Goal: Task Accomplishment & Management: Manage account settings

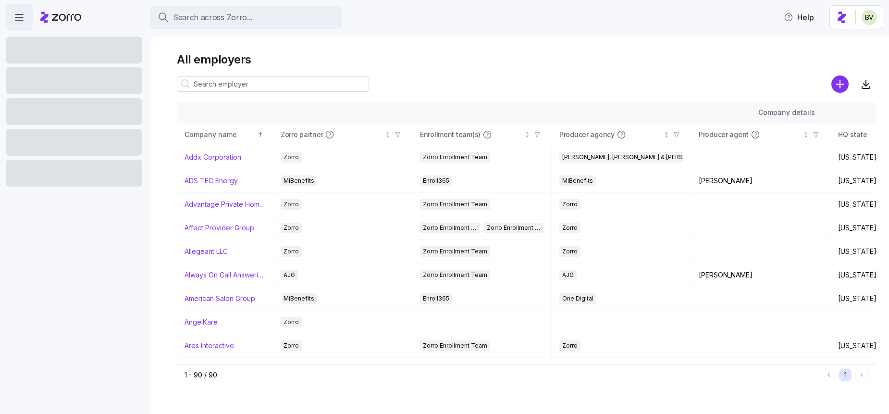
click at [228, 77] on input at bounding box center [273, 83] width 192 height 15
paste input "Angelkare Residentia"
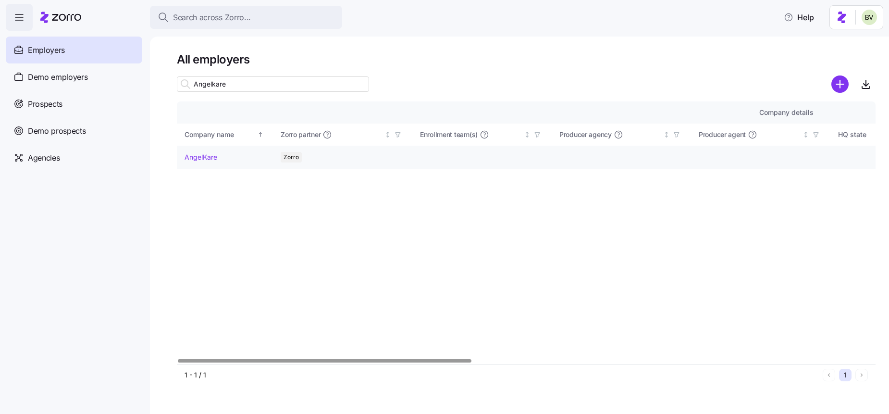
type input "Angelkare"
click at [210, 156] on link "AngelKare" at bounding box center [201, 157] width 33 height 10
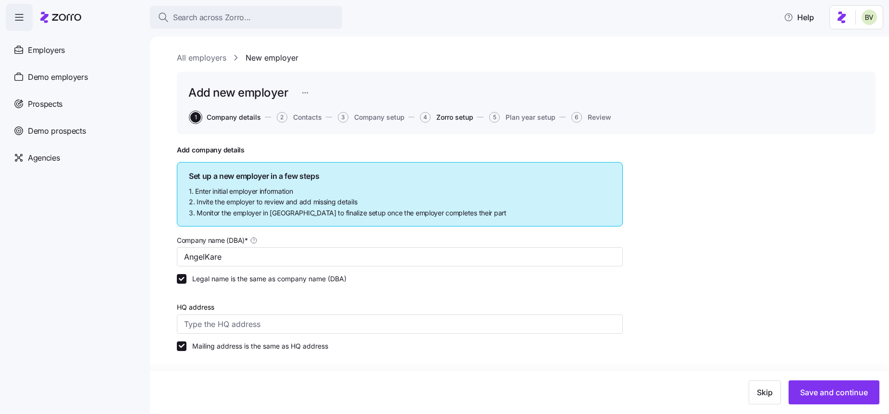
click at [458, 119] on span "Zorro setup" at bounding box center [454, 117] width 37 height 7
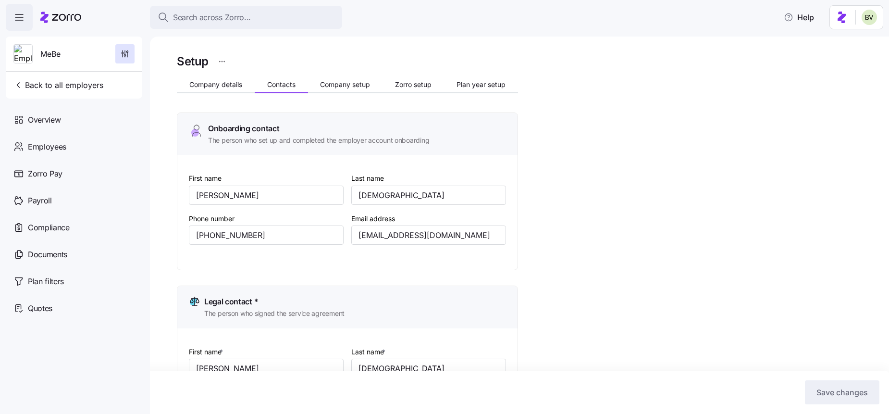
scroll to position [346, 0]
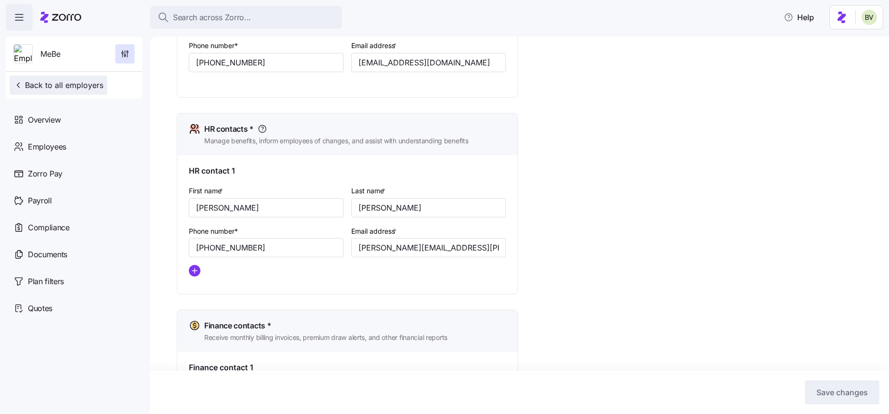
click at [86, 90] on span "Back to all employers" at bounding box center [58, 85] width 90 height 12
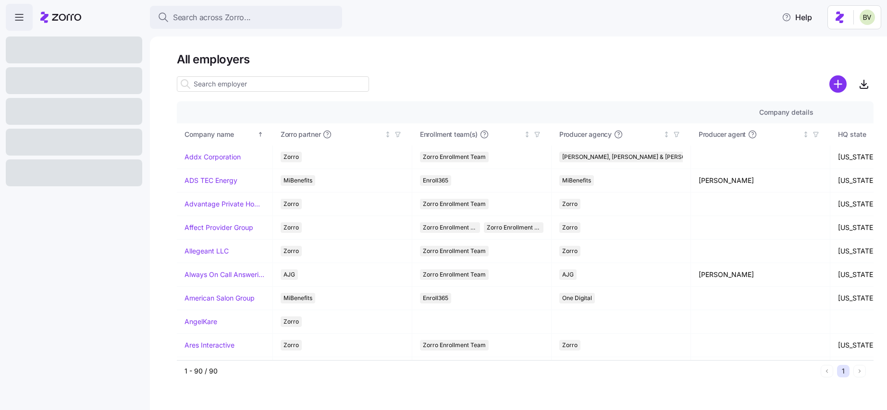
click at [209, 82] on input at bounding box center [273, 83] width 192 height 15
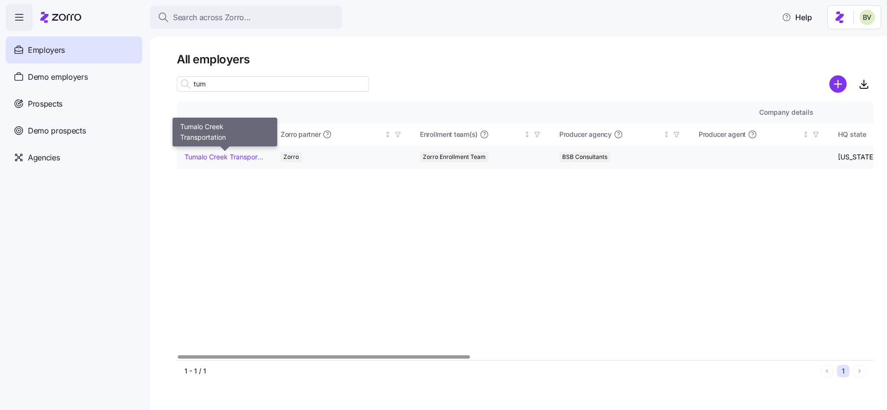
type input "tum"
click at [213, 157] on link "Tumalo Creek Transportation" at bounding box center [225, 157] width 80 height 10
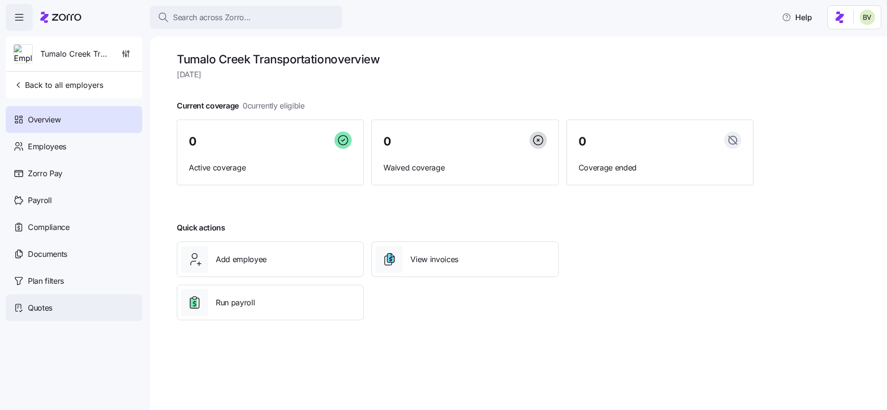
click at [50, 307] on span "Quotes" at bounding box center [40, 308] width 25 height 12
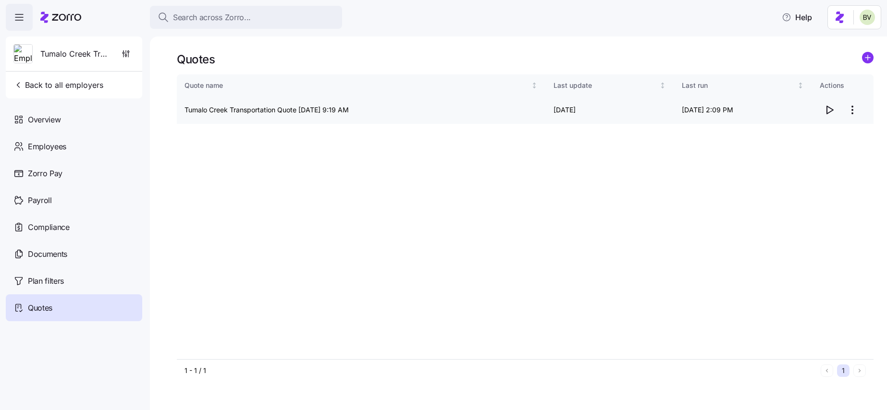
click at [827, 115] on icon "button" at bounding box center [830, 110] width 12 height 12
click at [230, 13] on span "Search across Zorro..." at bounding box center [212, 18] width 78 height 12
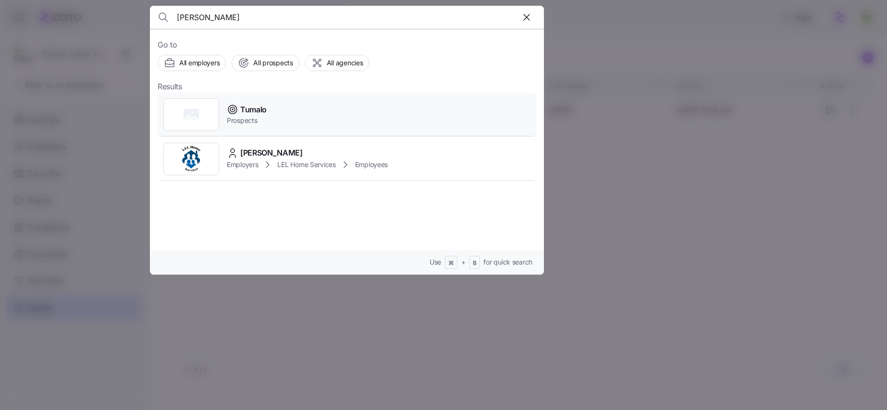
type input "Tuma"
click at [208, 116] on div at bounding box center [191, 115] width 56 height 33
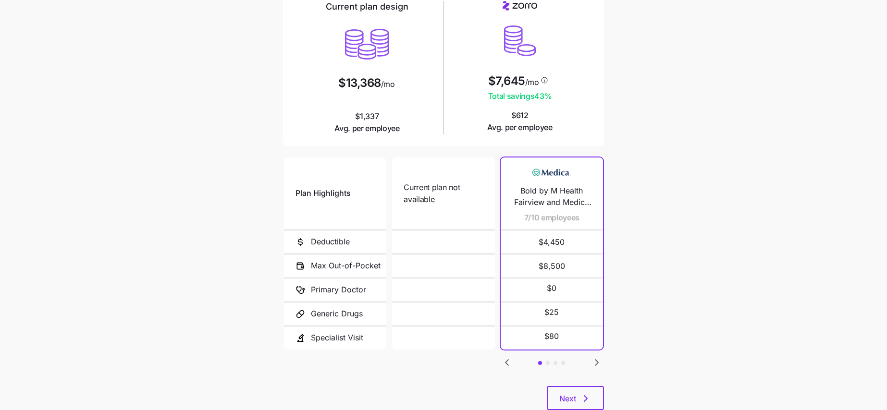
scroll to position [114, 0]
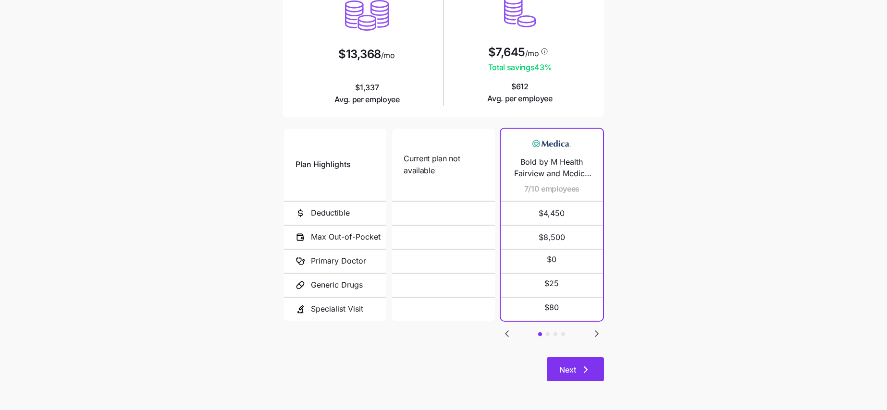
click at [593, 367] on button "Next" at bounding box center [575, 370] width 57 height 24
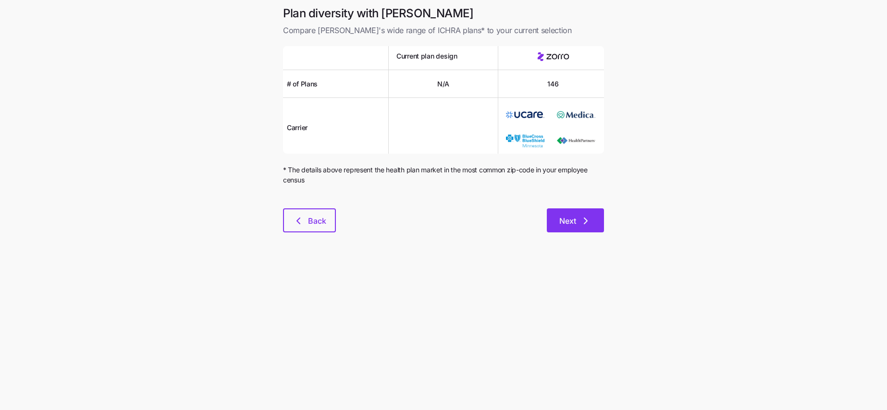
click at [552, 229] on button "Next" at bounding box center [575, 221] width 57 height 24
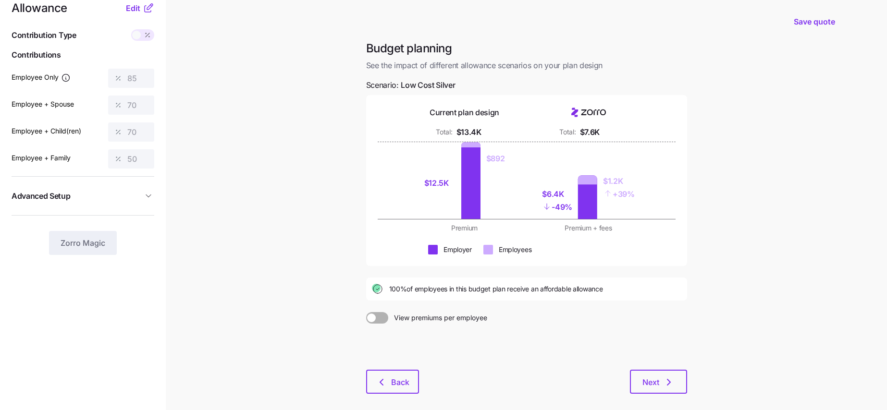
scroll to position [21, 0]
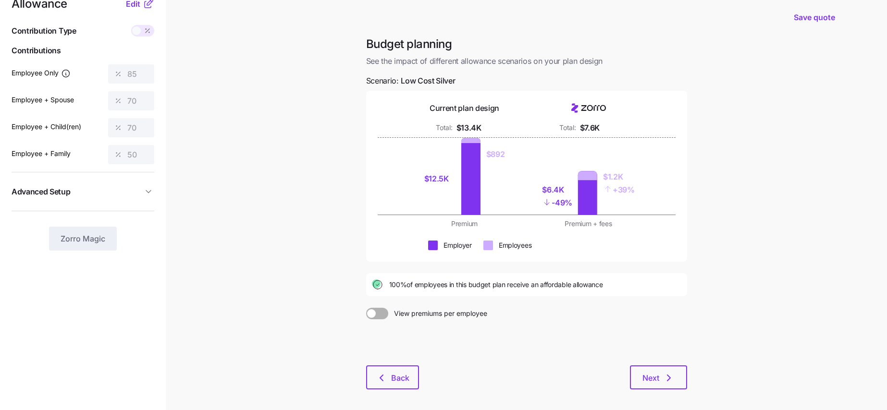
click at [150, 188] on icon "button" at bounding box center [149, 192] width 10 height 10
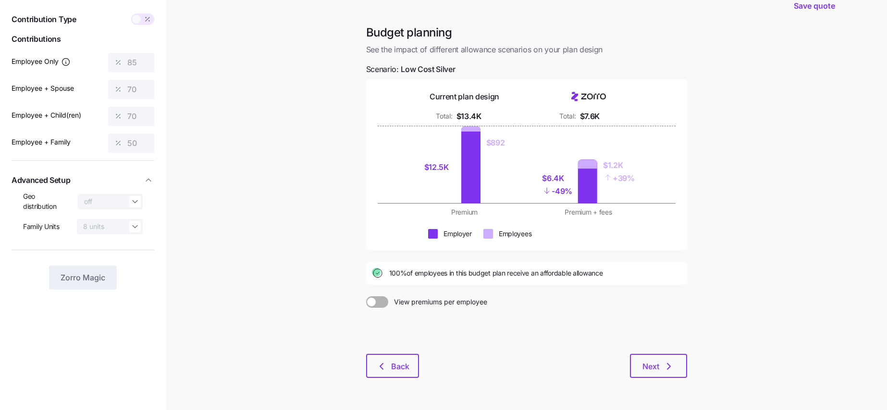
scroll to position [0, 0]
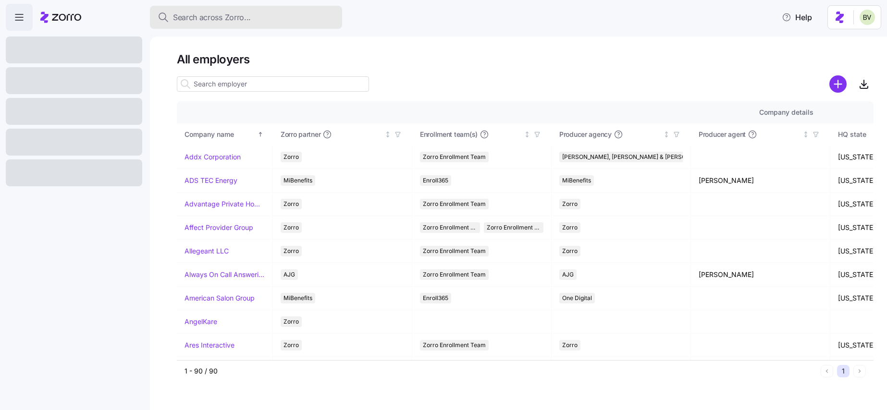
click at [277, 21] on div "Search across Zorro..." at bounding box center [246, 18] width 177 height 12
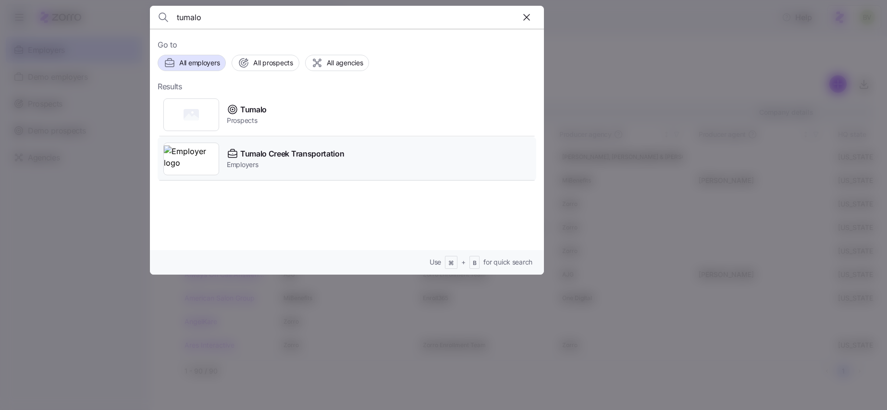
type input "tumalo"
click at [197, 157] on img at bounding box center [191, 159] width 55 height 27
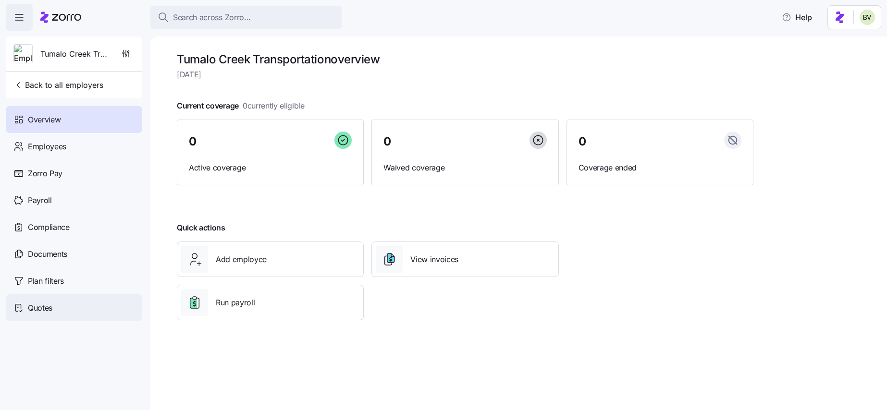
click at [84, 312] on div "Quotes" at bounding box center [74, 308] width 137 height 27
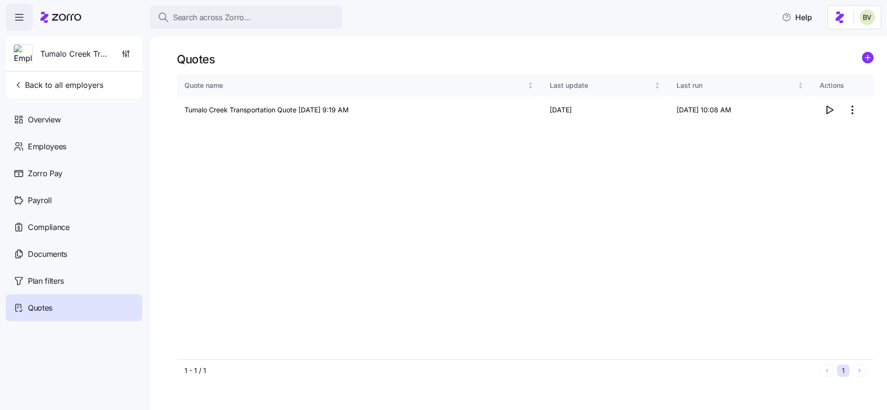
click at [383, 43] on div "Quotes Quote name Last update Last run Actions Tumalo Creek Transportation Quot…" at bounding box center [518, 224] width 737 height 374
click at [82, 86] on span "Back to all employers" at bounding box center [58, 85] width 90 height 12
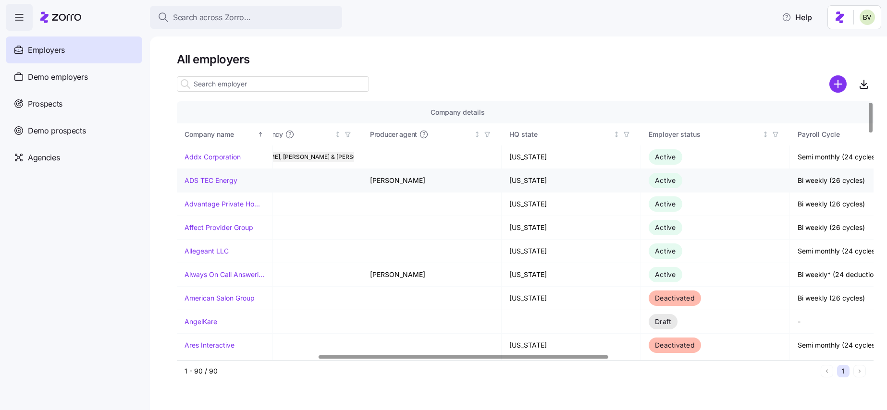
scroll to position [0, 341]
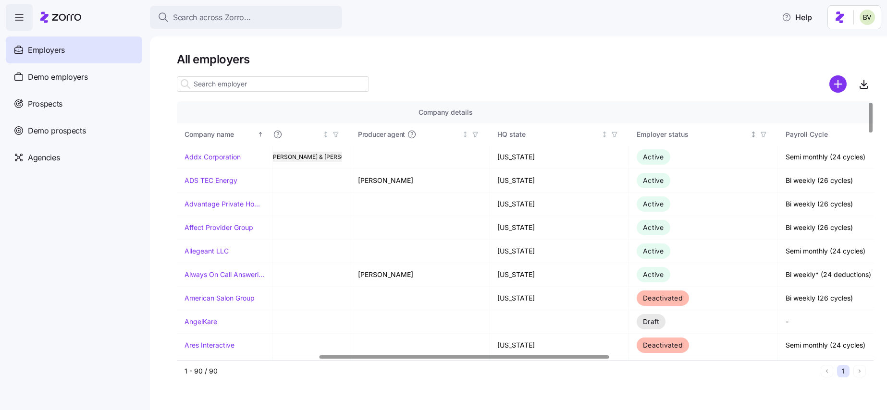
click at [764, 136] on icon "button" at bounding box center [763, 134] width 7 height 7
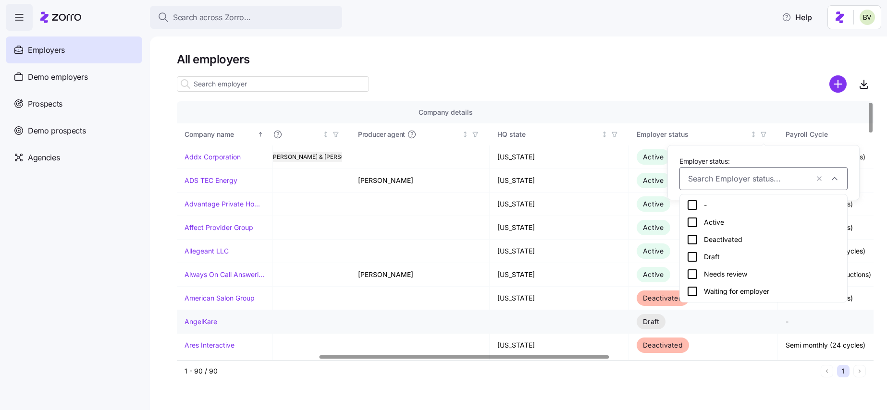
click at [211, 322] on link "AngelKare" at bounding box center [201, 322] width 33 height 10
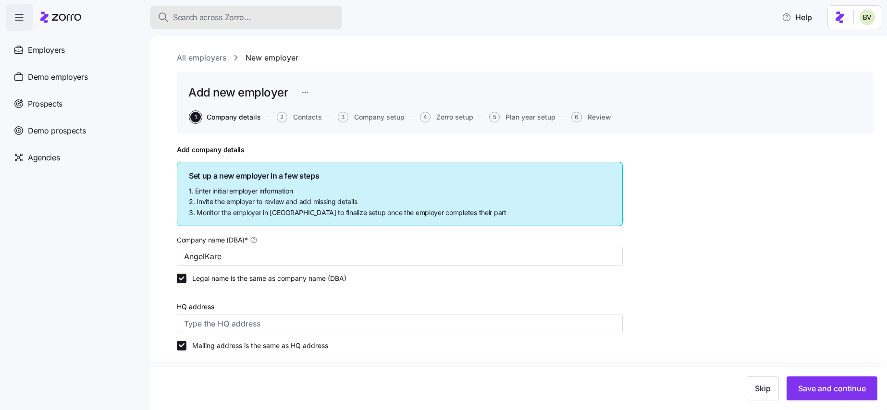
click at [274, 9] on button "Search across Zorro..." at bounding box center [246, 17] width 192 height 23
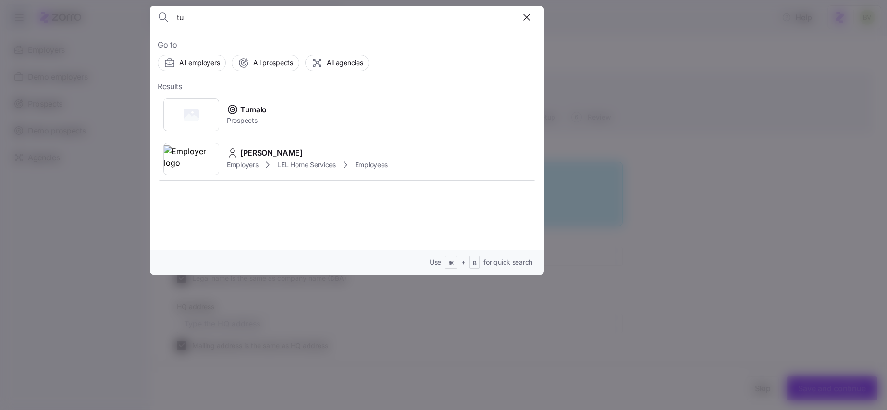
type input "t"
type input "Tumalo"
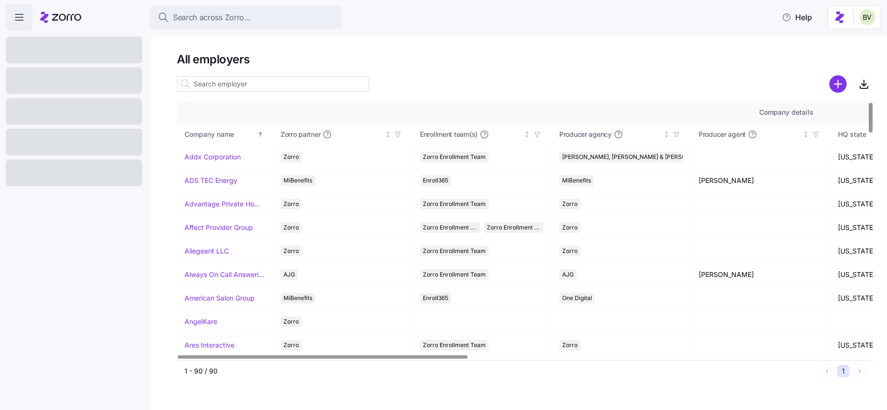
click at [202, 156] on link "Addx Corporation" at bounding box center [213, 157] width 56 height 10
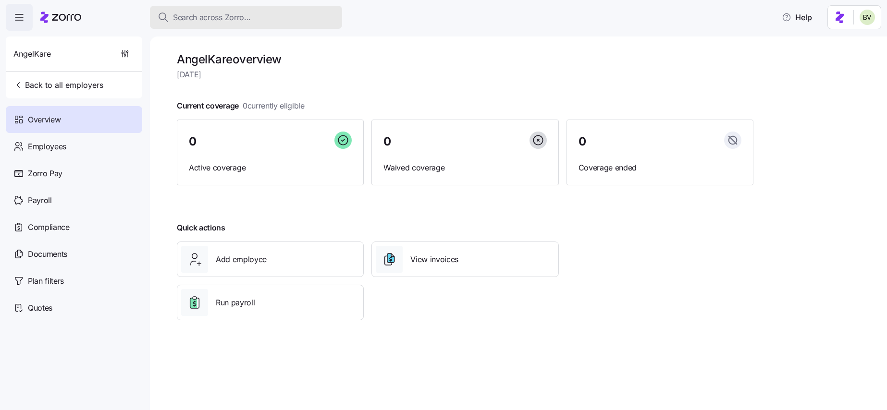
click at [298, 24] on button "Search across Zorro..." at bounding box center [246, 17] width 192 height 23
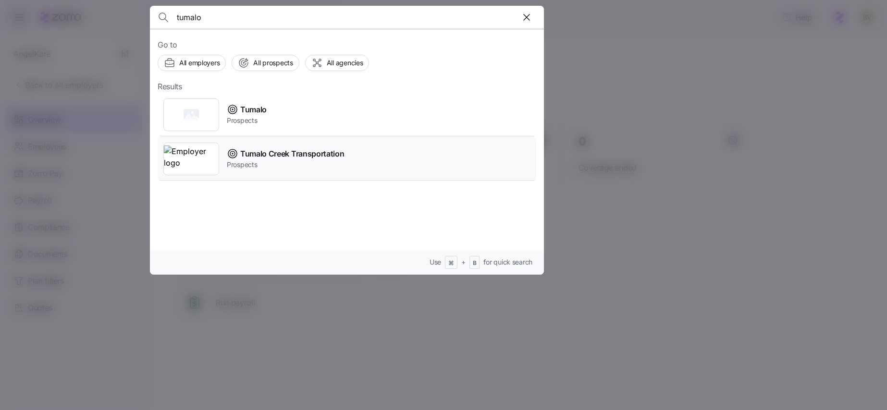
type input "tumalo"
click at [189, 155] on img at bounding box center [191, 159] width 55 height 27
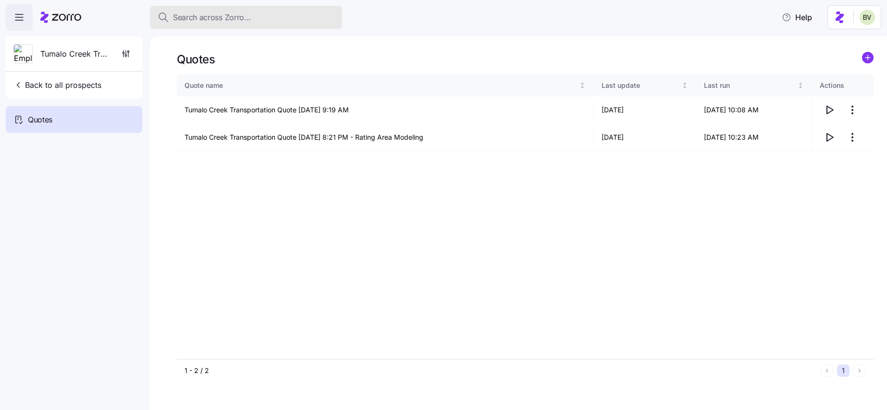
click at [238, 19] on span "Search across Zorro..." at bounding box center [212, 18] width 78 height 12
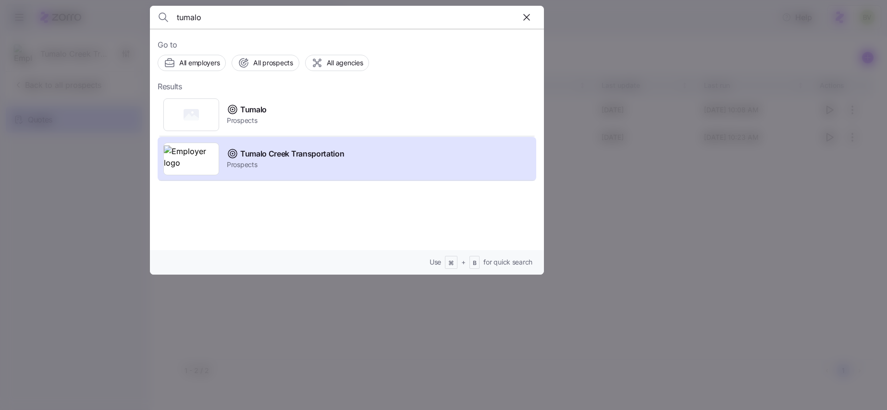
type input "tumalo"
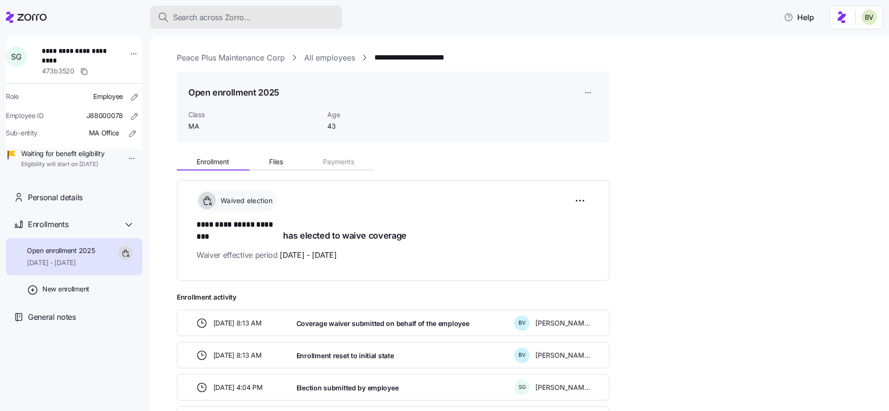
click at [253, 19] on div "Search across Zorro..." at bounding box center [246, 18] width 177 height 12
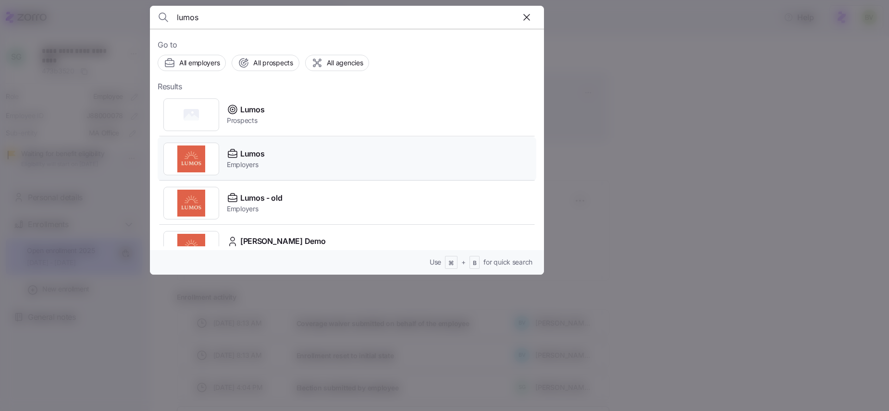
type input "lumos"
click at [203, 162] on img at bounding box center [191, 159] width 55 height 27
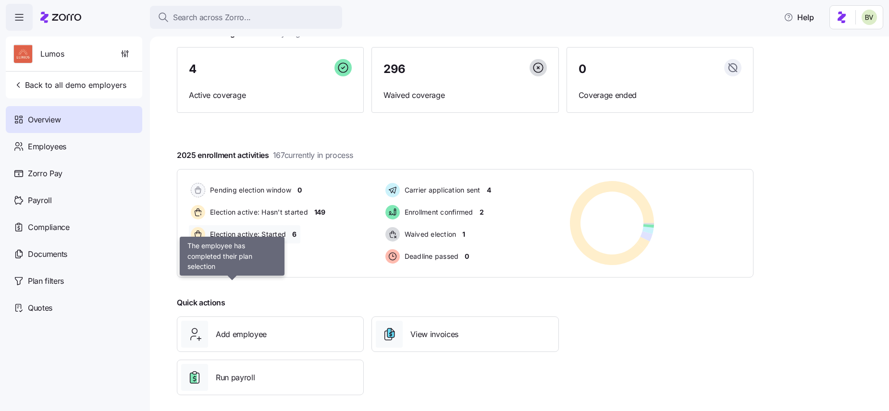
scroll to position [80, 0]
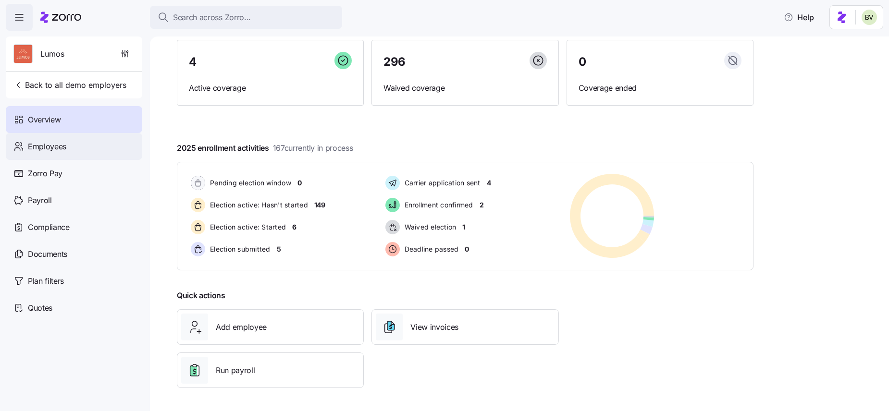
click at [56, 155] on div "Employees" at bounding box center [74, 146] width 137 height 27
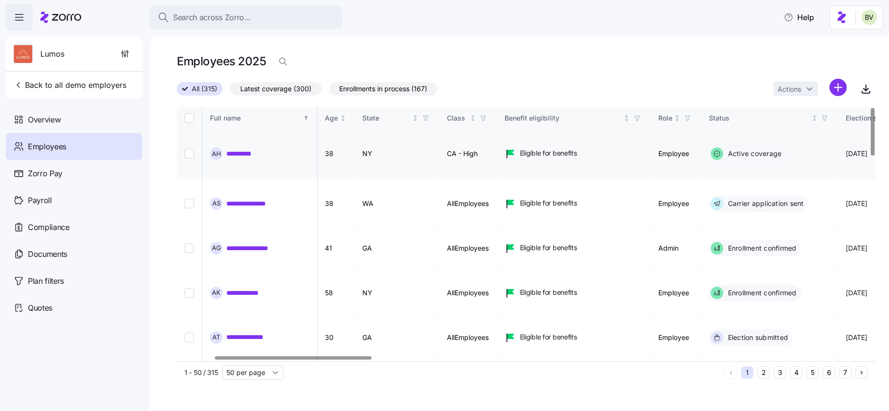
scroll to position [0, 166]
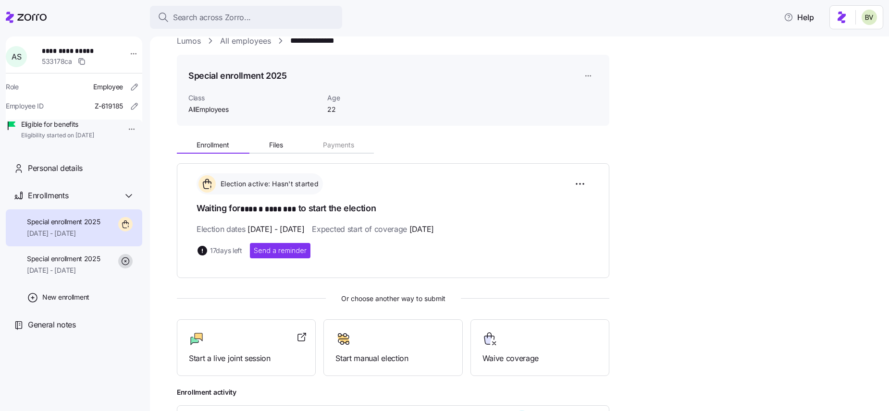
scroll to position [15, 0]
click at [62, 174] on span "Personal details" at bounding box center [55, 168] width 55 height 12
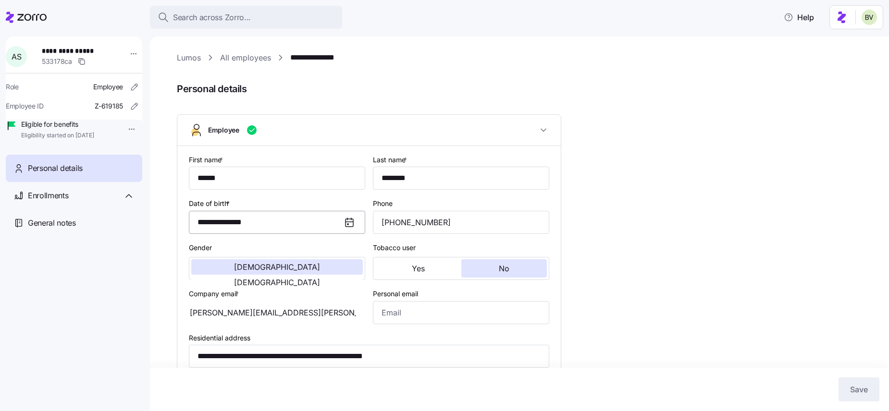
type input "AllEmployees"
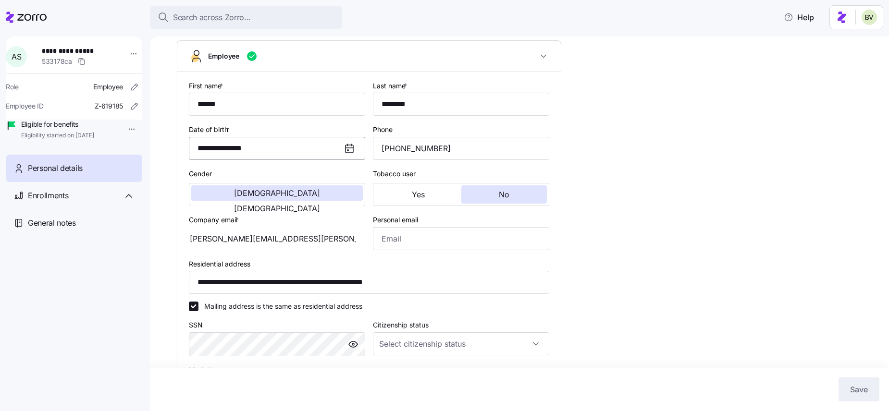
scroll to position [76, 0]
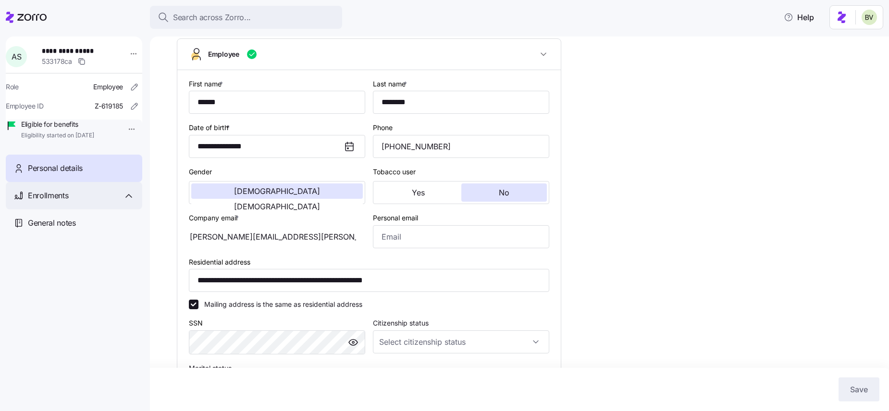
click at [101, 202] on div "Enrollments" at bounding box center [81, 196] width 107 height 12
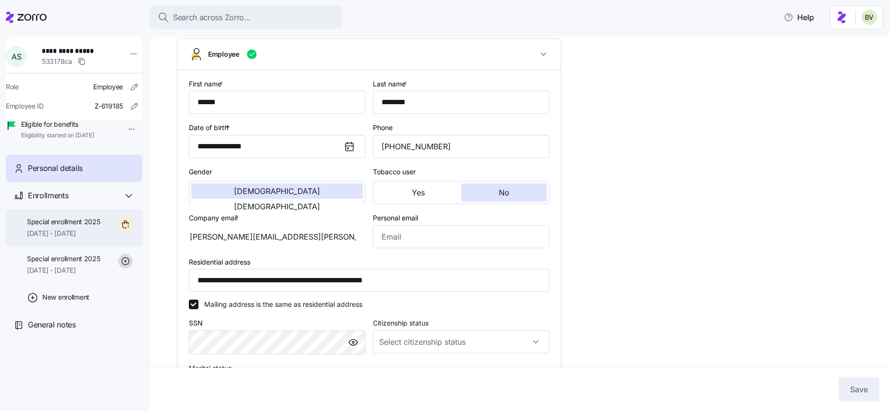
click at [104, 236] on div "Special enrollment 2025 10/01/2025 - 12/31/2025" at bounding box center [74, 228] width 137 height 37
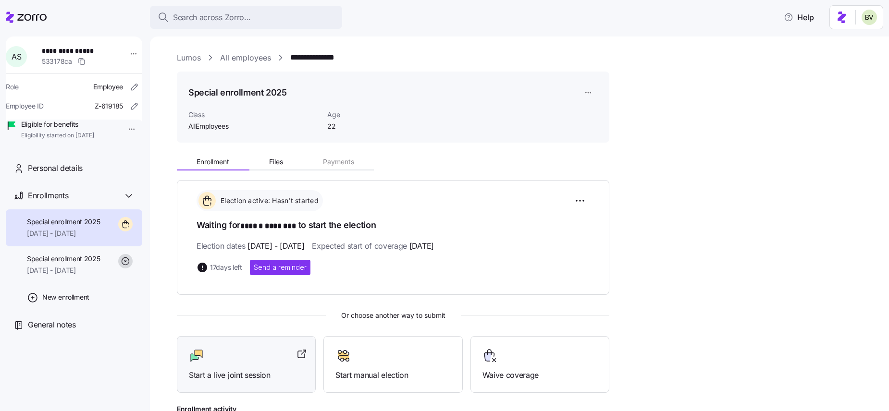
click at [272, 358] on div at bounding box center [246, 355] width 115 height 15
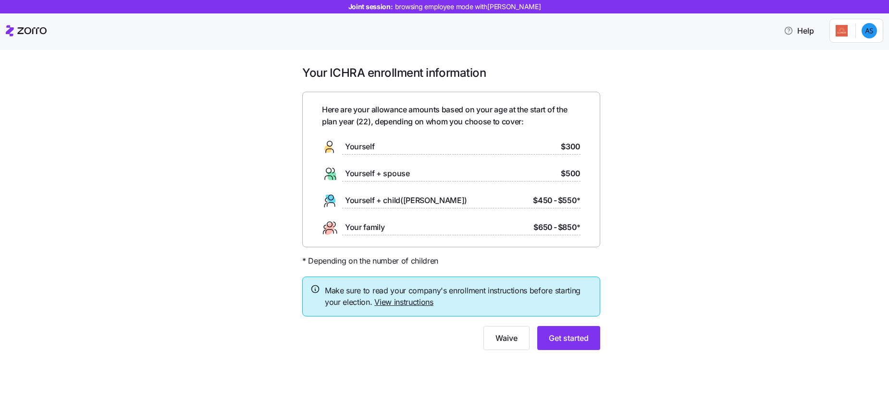
click at [377, 317] on div at bounding box center [451, 322] width 298 height 10
click at [386, 303] on link "View instructions" at bounding box center [403, 303] width 59 height 10
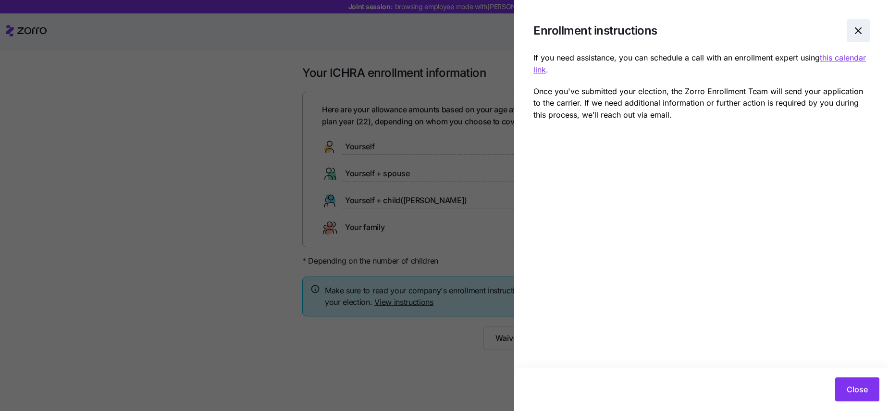
click at [864, 30] on icon "button" at bounding box center [859, 31] width 12 height 12
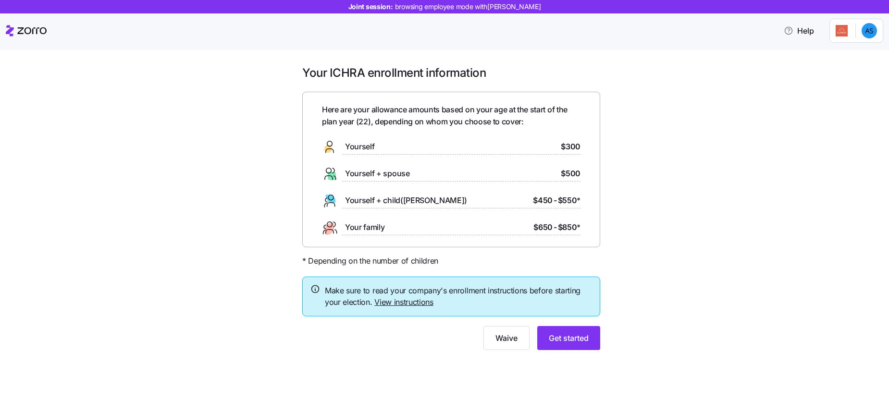
drag, startPoint x: 565, startPoint y: 340, endPoint x: 639, endPoint y: 324, distance: 75.6
click at [639, 324] on div "Your ICHRA enrollment information Here are your allowance amounts based on your…" at bounding box center [451, 213] width 849 height 297
click at [567, 342] on span "Get started" at bounding box center [569, 339] width 40 height 12
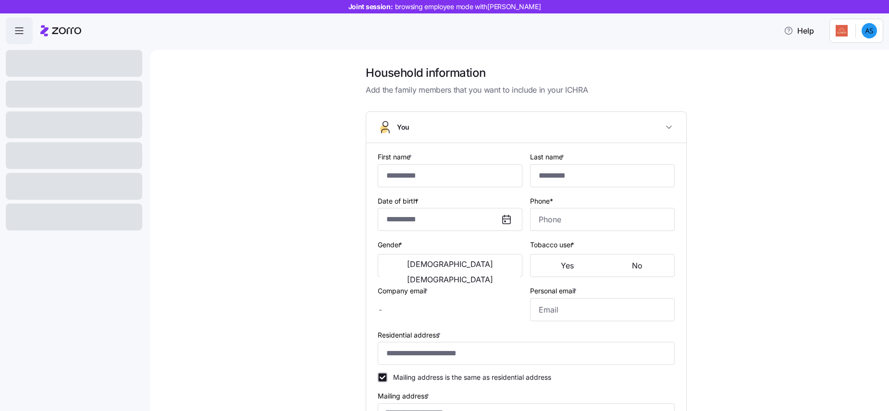
type input "******"
type input "********"
type input "alisha.saunders@email.com"
type input "**********"
checkbox input "true"
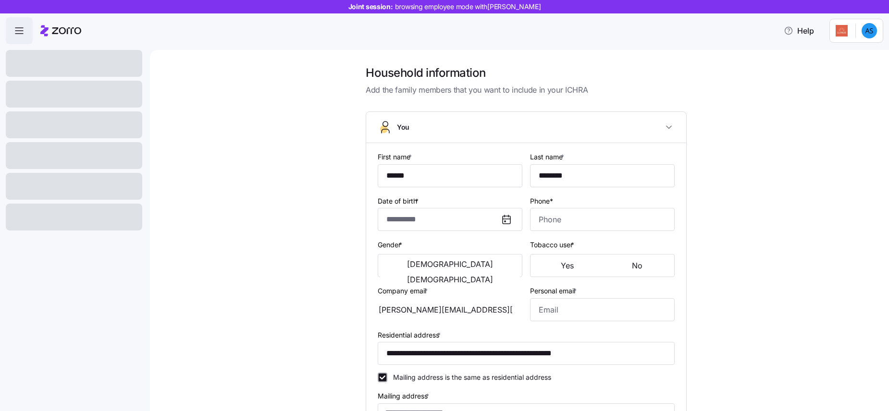
type input "**********"
type input "(718) 393-6311"
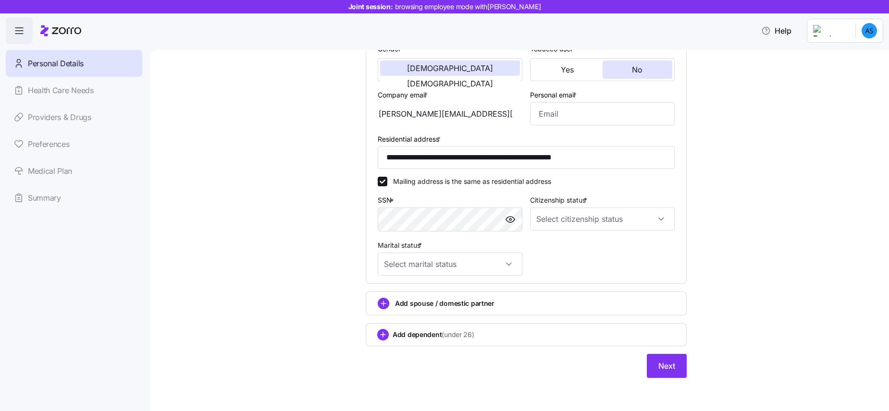
scroll to position [198, 0]
click at [596, 222] on input "Citizenship status *" at bounding box center [602, 217] width 145 height 23
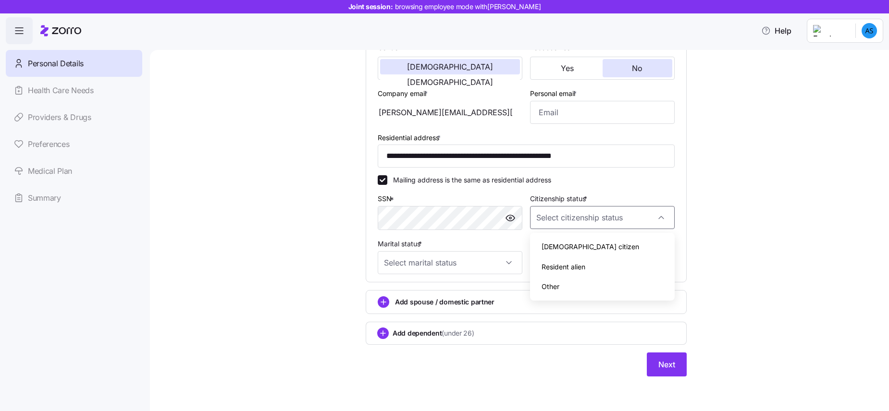
click at [578, 252] on div "US citizen" at bounding box center [602, 247] width 137 height 20
type input "US citizen"
click at [513, 261] on input "Marital status *" at bounding box center [450, 262] width 145 height 23
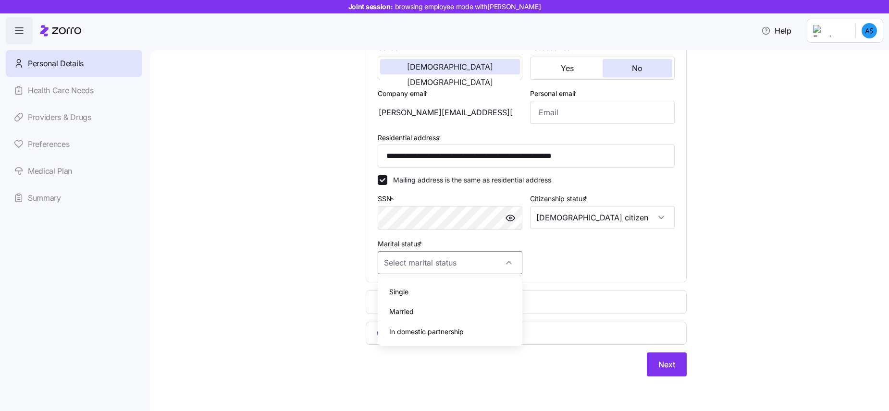
click at [473, 287] on div "Single" at bounding box center [450, 292] width 137 height 20
type input "Single"
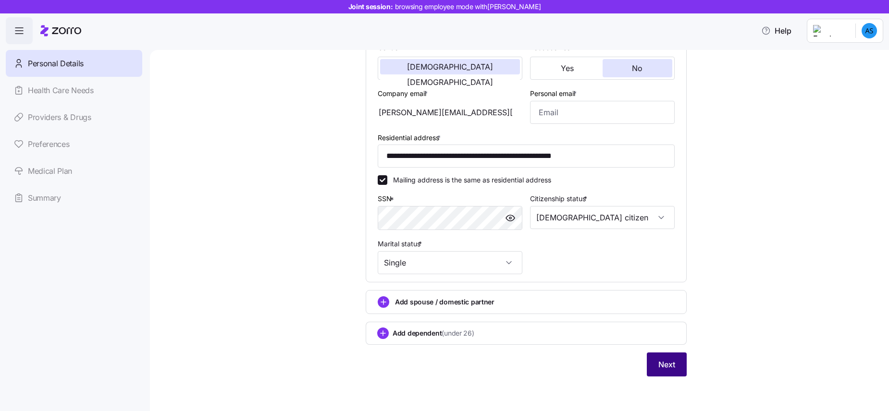
click at [659, 365] on span "Next" at bounding box center [667, 365] width 17 height 12
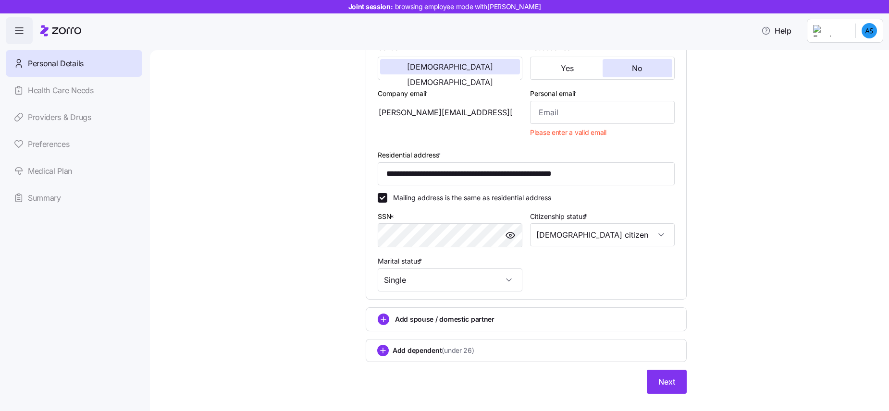
drag, startPoint x: 482, startPoint y: 116, endPoint x: 398, endPoint y: 110, distance: 83.4
click at [398, 110] on div "alisha.saunders@email.com" at bounding box center [450, 112] width 145 height 23
click at [564, 112] on input "Personal email *" at bounding box center [602, 112] width 145 height 23
paste input "alisha.saunders@email.com"
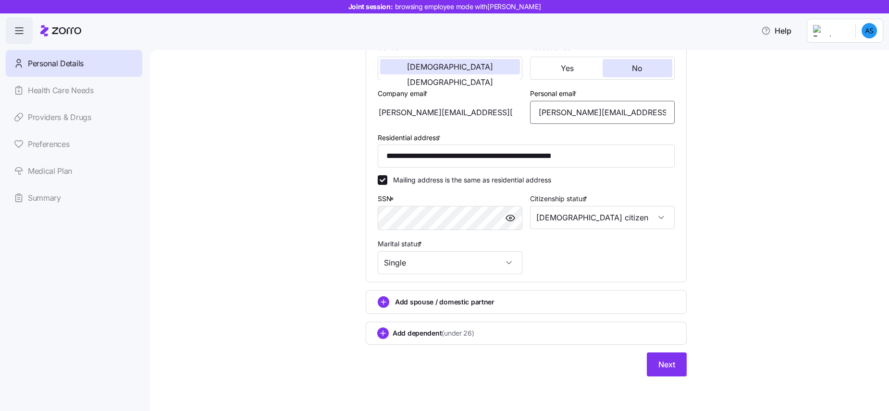
type input "alisha.saunders@email.com"
click at [729, 183] on div "**********" at bounding box center [526, 128] width 699 height 521
click at [671, 370] on span "Next" at bounding box center [667, 365] width 17 height 12
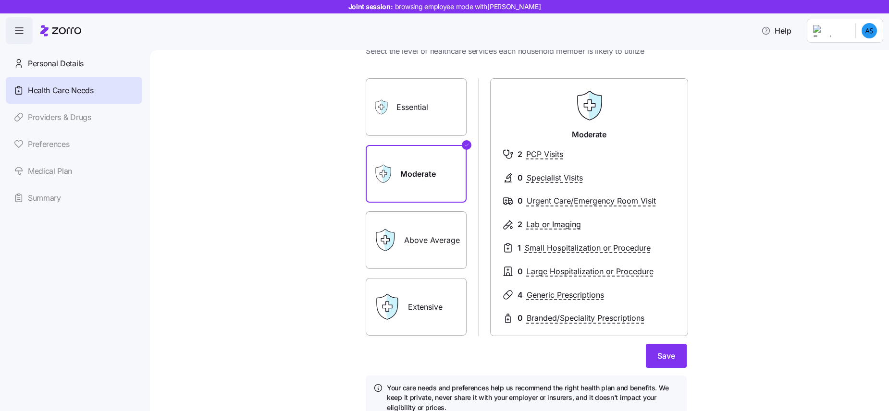
scroll to position [44, 0]
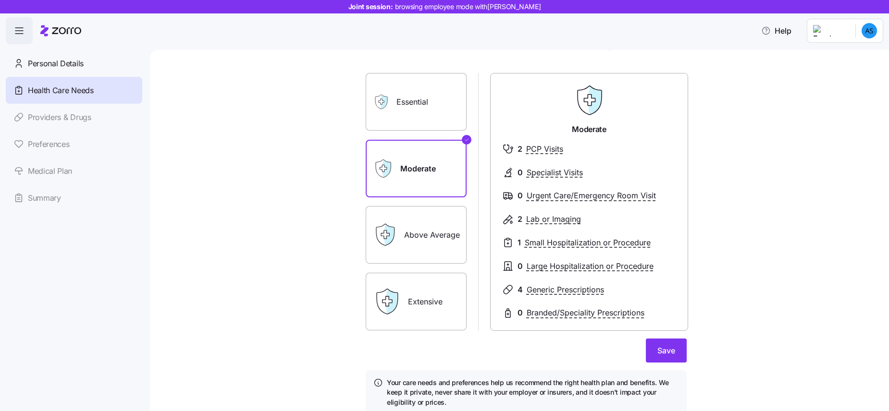
click at [440, 107] on label "Essential" at bounding box center [416, 102] width 101 height 58
click at [0, 0] on input "Essential" at bounding box center [0, 0] width 0 height 0
click at [452, 220] on label "Above Average" at bounding box center [416, 235] width 101 height 58
click at [0, 0] on input "Above Average" at bounding box center [0, 0] width 0 height 0
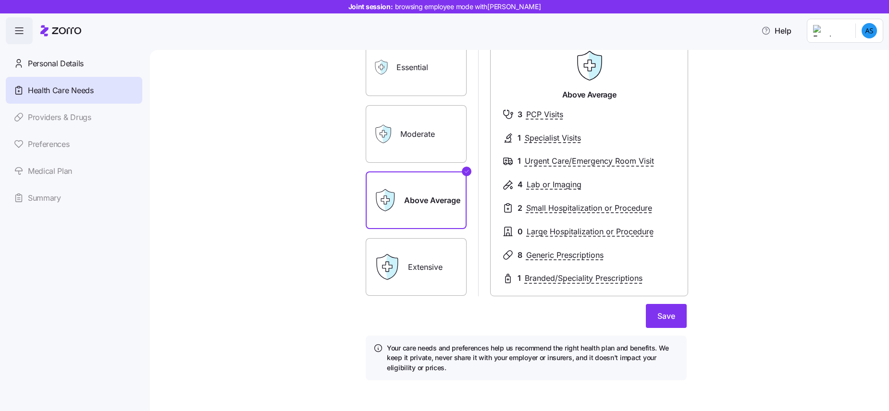
scroll to position [83, 0]
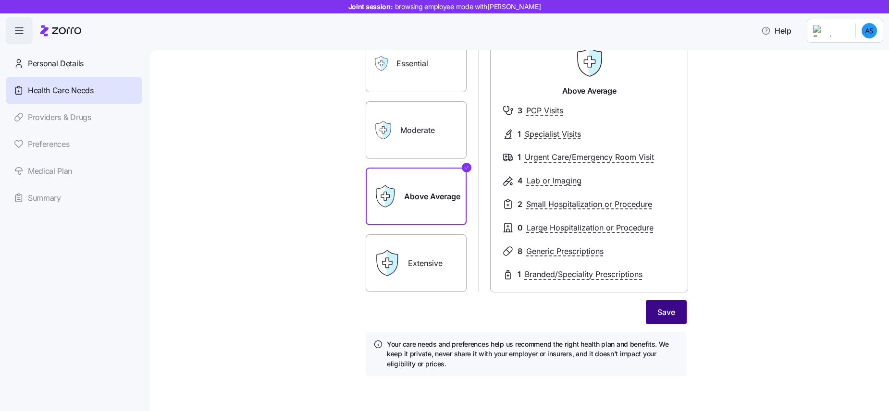
click at [675, 320] on button "Save" at bounding box center [666, 312] width 41 height 24
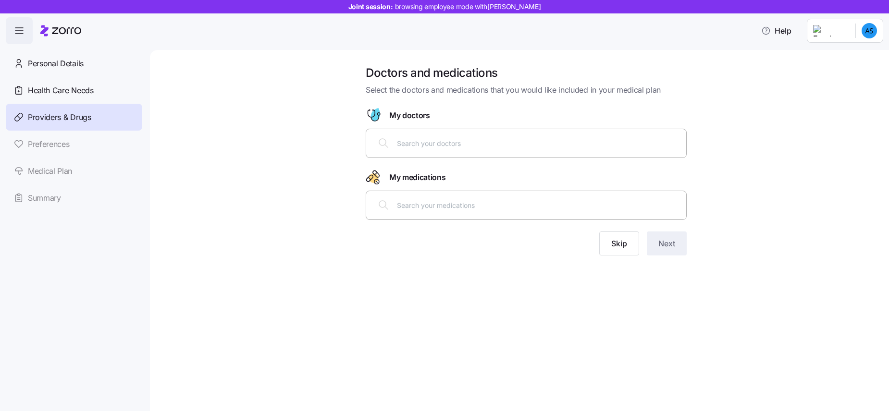
click at [445, 142] on input "text" at bounding box center [539, 143] width 284 height 11
type input "dr smith"
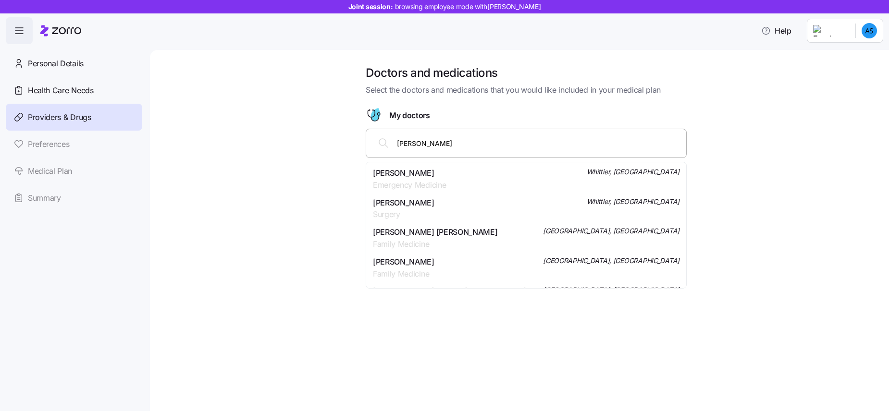
click at [423, 181] on span "Emergency Medicine" at bounding box center [409, 185] width 73 height 12
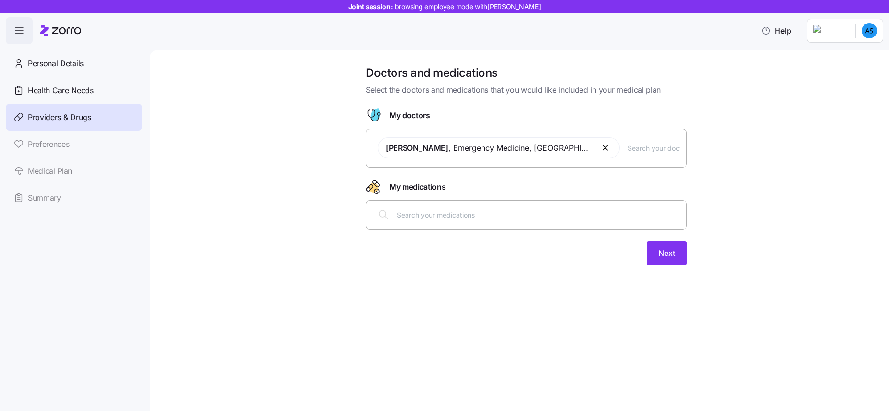
click at [557, 218] on input "text" at bounding box center [539, 215] width 284 height 11
type input "zoloft"
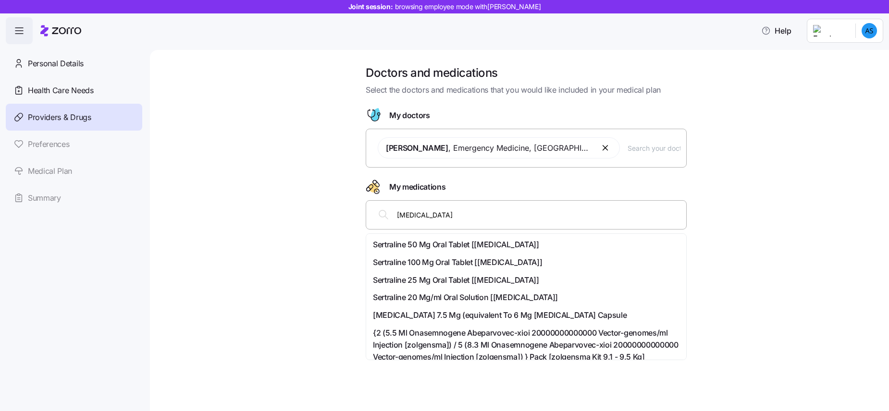
click at [442, 249] on span "Sertraline 50 Mg Oral Tablet [zoloft]" at bounding box center [456, 245] width 166 height 12
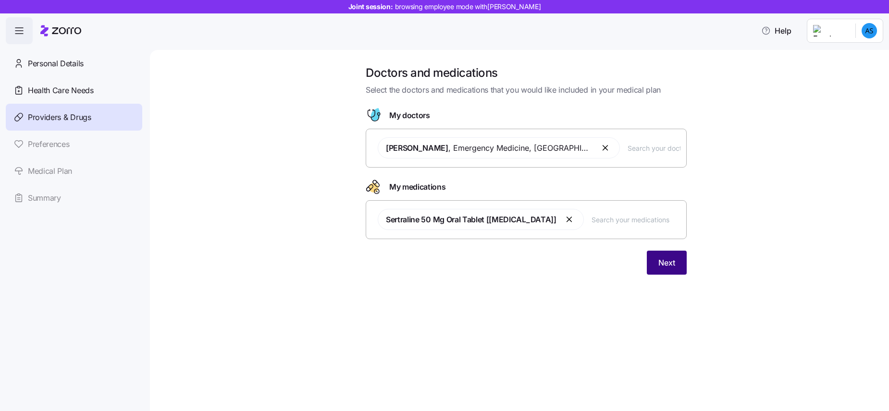
click at [657, 266] on button "Next" at bounding box center [667, 263] width 40 height 24
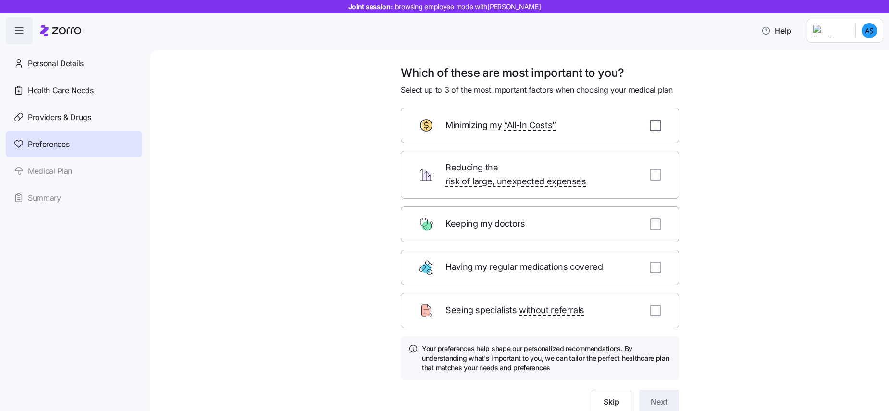
click at [659, 126] on input "checkbox" at bounding box center [656, 126] width 12 height 12
checkbox input "true"
click at [653, 219] on input "checkbox" at bounding box center [656, 225] width 12 height 12
checkbox input "true"
click at [662, 258] on div "Having my regular medications covered" at bounding box center [540, 268] width 278 height 36
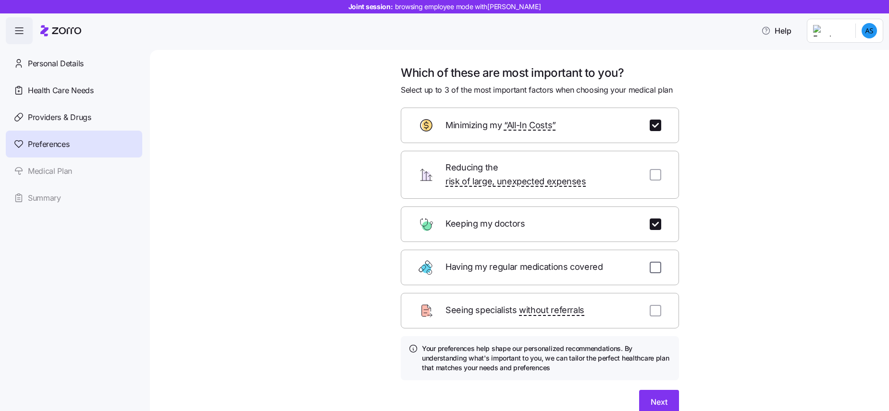
click at [650, 262] on input "checkbox" at bounding box center [656, 268] width 12 height 12
checkbox input "true"
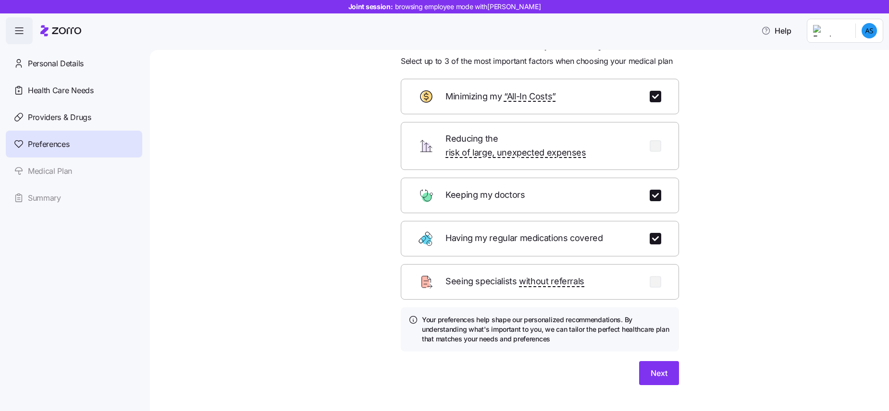
scroll to position [37, 0]
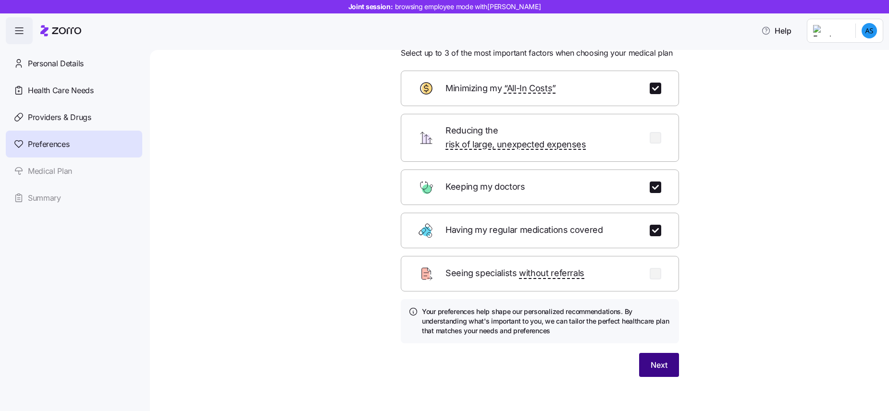
click at [664, 360] on span "Next" at bounding box center [659, 366] width 17 height 12
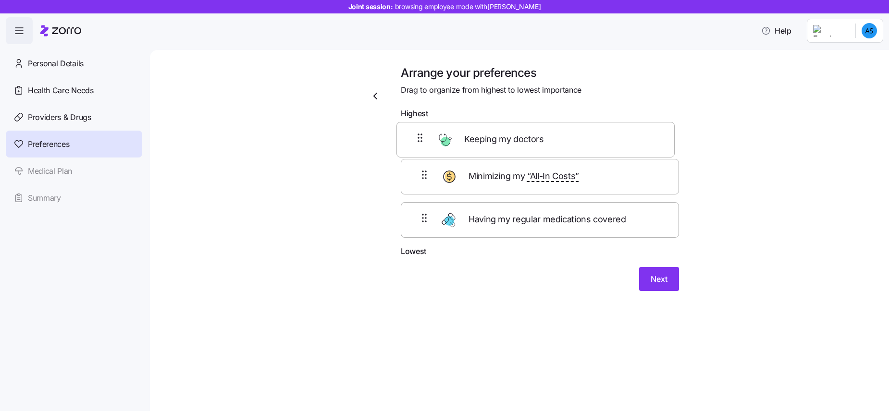
drag, startPoint x: 471, startPoint y: 193, endPoint x: 467, endPoint y: 146, distance: 47.8
click at [467, 146] on div "Minimizing my “All-In Costs” Keeping my doctors Having my regular medications c…" at bounding box center [540, 185] width 278 height 122
drag, startPoint x: 480, startPoint y: 190, endPoint x: 479, endPoint y: 134, distance: 55.8
click at [479, 134] on div "Keeping my doctors Minimizing my “All-In Costs” Having my regular medications c…" at bounding box center [540, 185] width 278 height 122
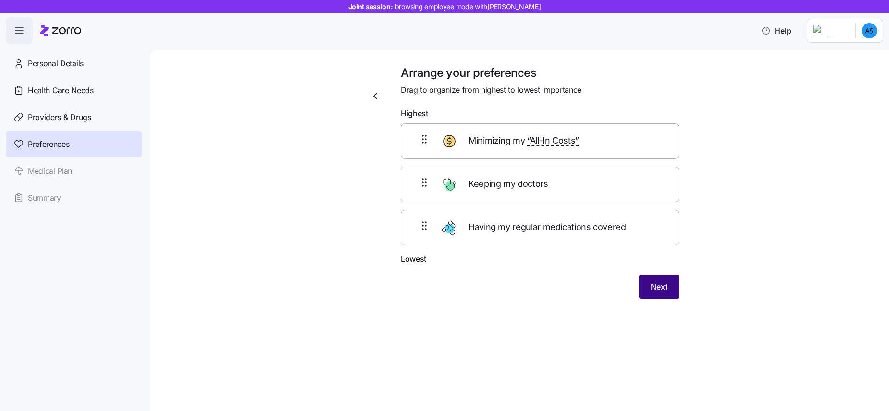
click at [664, 286] on span "Next" at bounding box center [659, 287] width 17 height 12
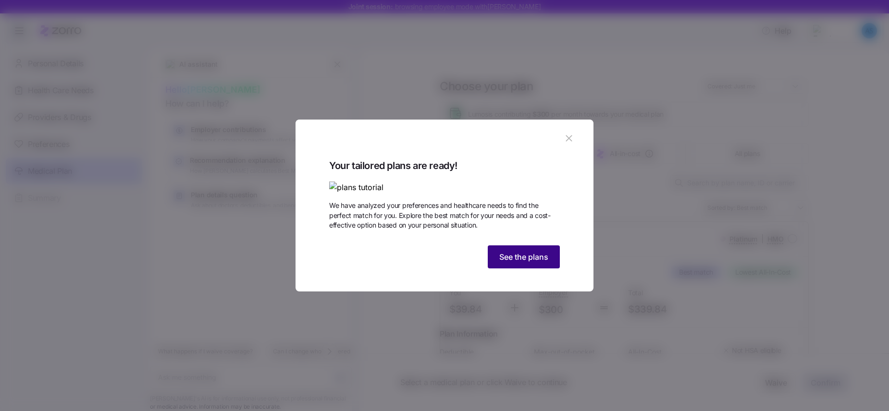
click at [515, 263] on span "See the plans" at bounding box center [523, 257] width 49 height 12
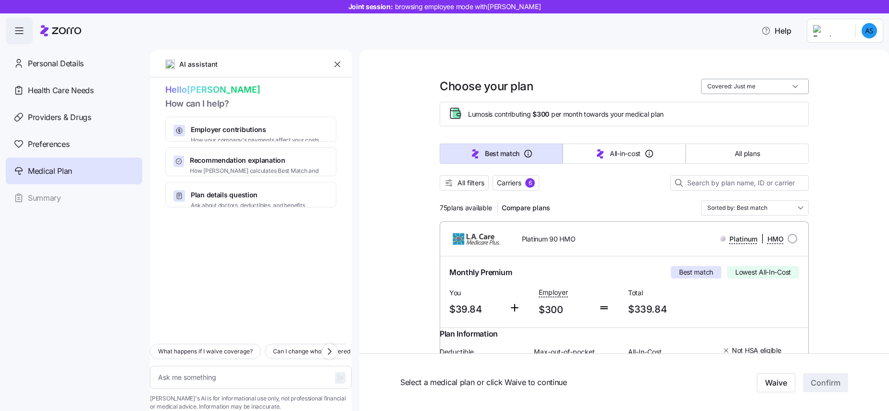
click at [795, 86] on input "Covered: Just me" at bounding box center [755, 86] width 108 height 15
click at [795, 86] on div "Covered: Just me" at bounding box center [755, 86] width 108 height 15
click at [796, 86] on input "Covered: Just me" at bounding box center [755, 86] width 108 height 15
click at [796, 86] on div "Covered: Just me" at bounding box center [755, 86] width 108 height 15
click at [767, 86] on input "Covered: Just me" at bounding box center [755, 86] width 108 height 15
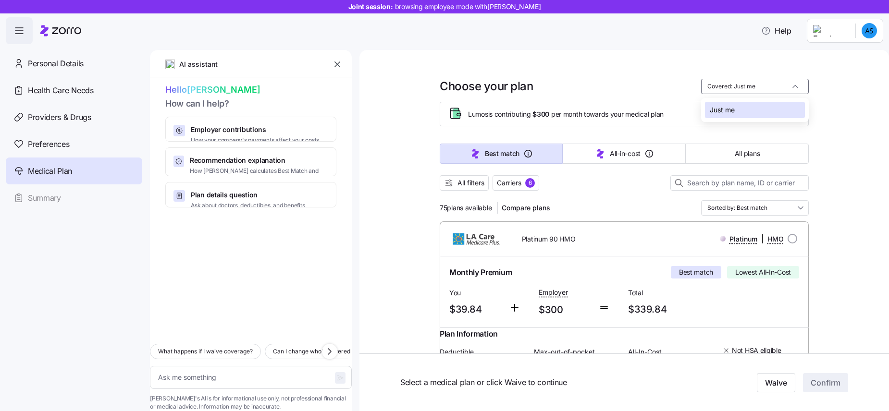
click at [753, 106] on div "Just me" at bounding box center [755, 110] width 100 height 16
click at [467, 183] on span "All filters" at bounding box center [471, 183] width 27 height 10
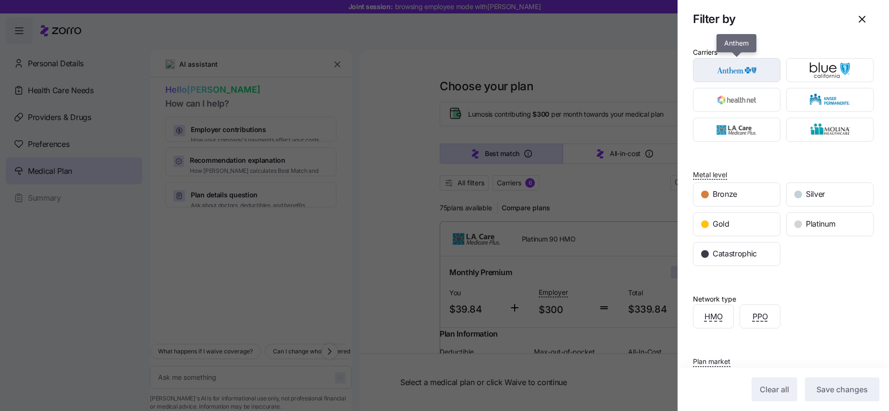
click at [750, 73] on img "button" at bounding box center [737, 70] width 71 height 19
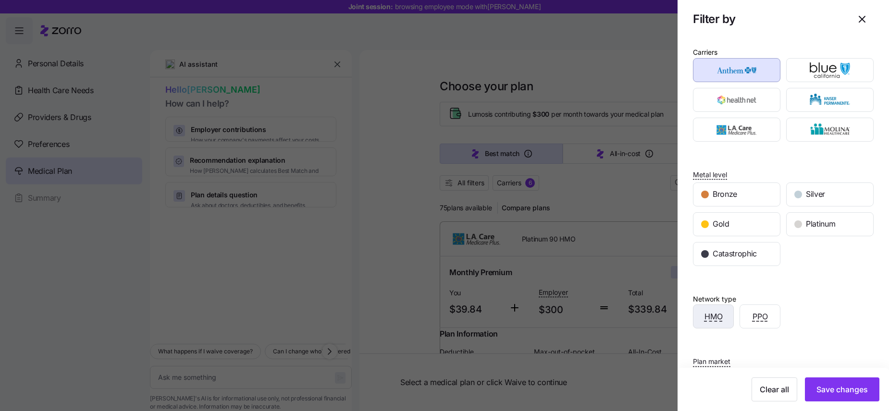
click at [725, 316] on div "HMO" at bounding box center [714, 316] width 40 height 23
click at [842, 388] on span "Save changes" at bounding box center [842, 390] width 51 height 12
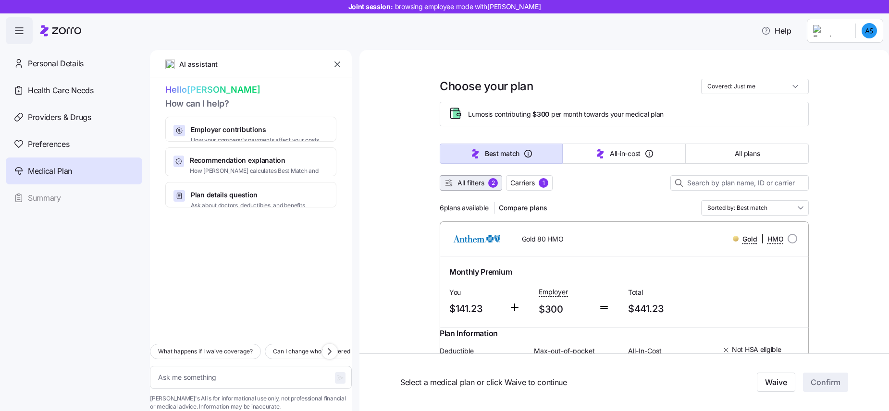
click at [493, 179] on div "2" at bounding box center [493, 183] width 10 height 10
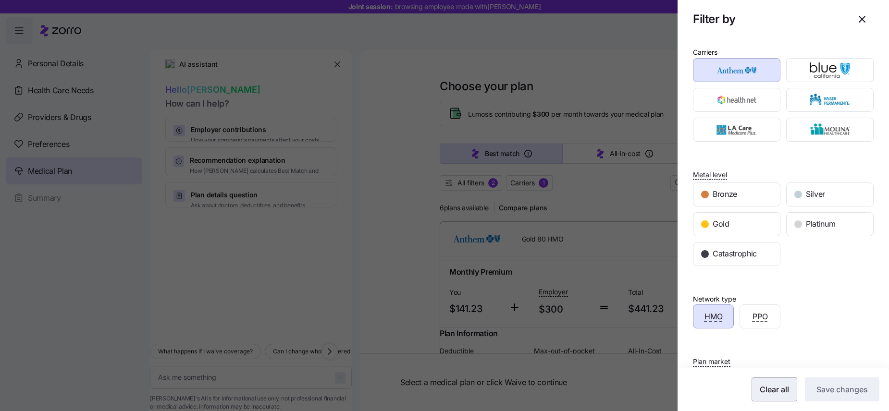
click at [773, 380] on button "Clear all" at bounding box center [775, 390] width 46 height 24
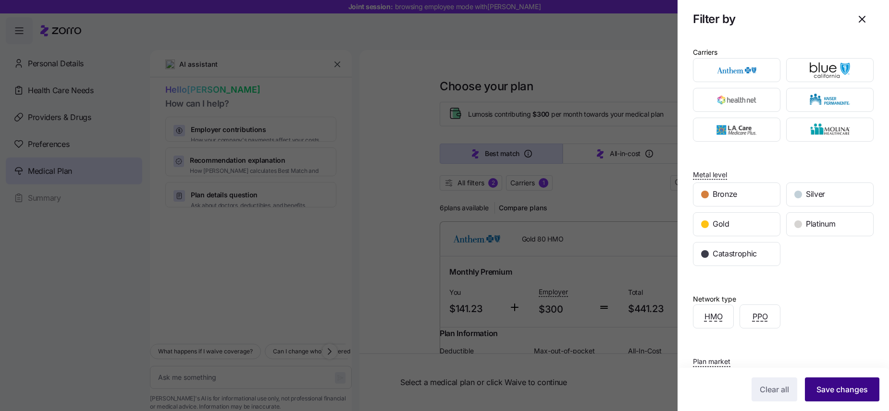
click at [831, 394] on span "Save changes" at bounding box center [842, 390] width 51 height 12
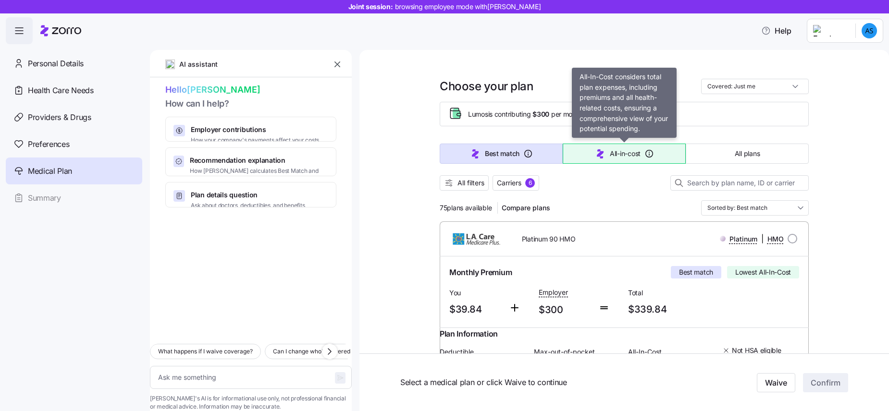
click at [596, 154] on icon "button" at bounding box center [601, 154] width 12 height 12
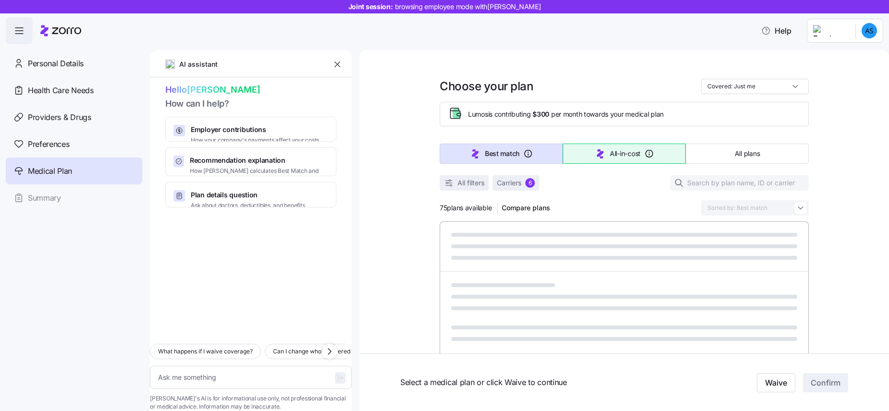
type textarea "x"
type input "Sorted by: All-in-cost"
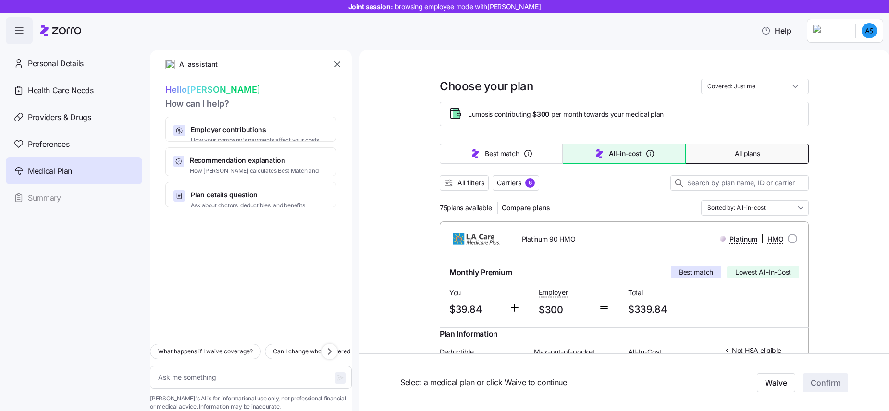
click at [741, 155] on span "All plans" at bounding box center [747, 154] width 25 height 10
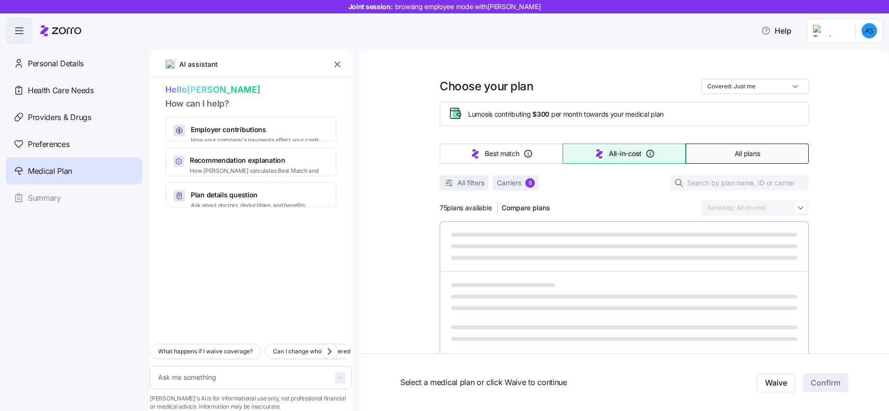
type textarea "x"
type input "Sorted by: Premium"
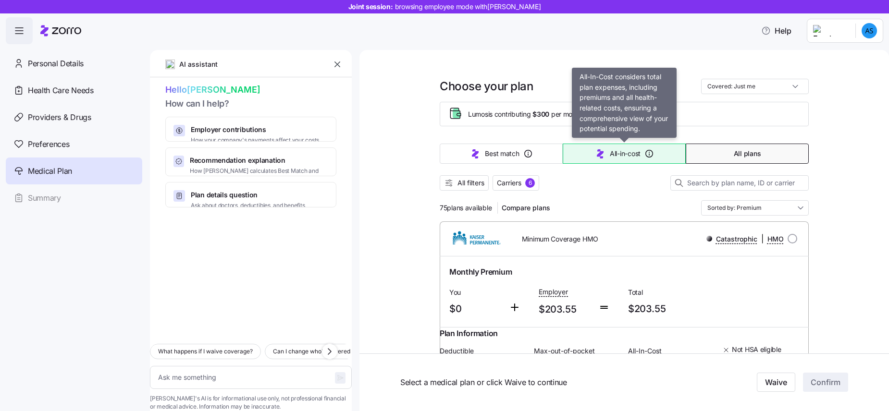
click at [584, 156] on button "All-in-cost" at bounding box center [624, 154] width 123 height 20
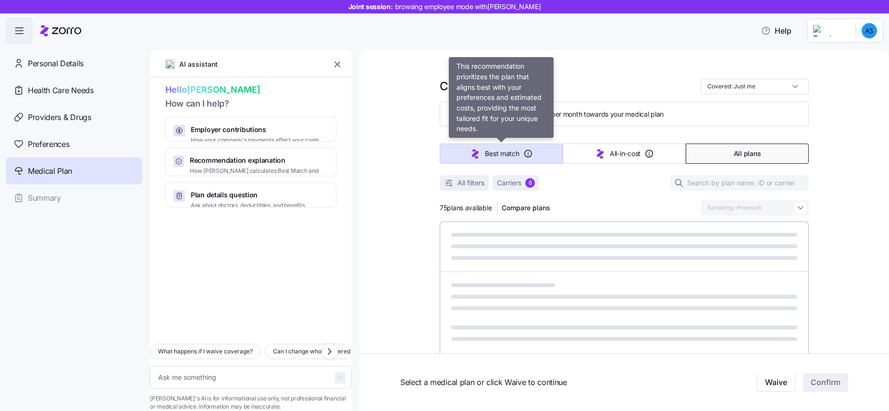
type textarea "x"
type input "Sorted by: All-in-cost"
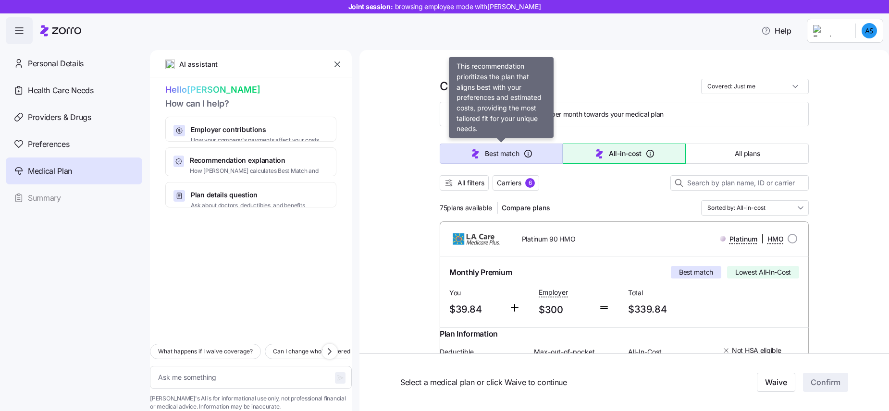
click at [490, 153] on span "Best match" at bounding box center [502, 154] width 34 height 10
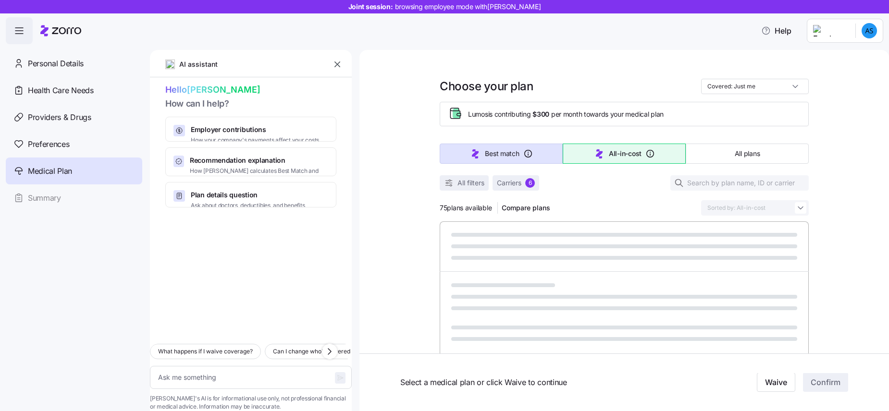
type textarea "x"
type input "Sorted by: Best match"
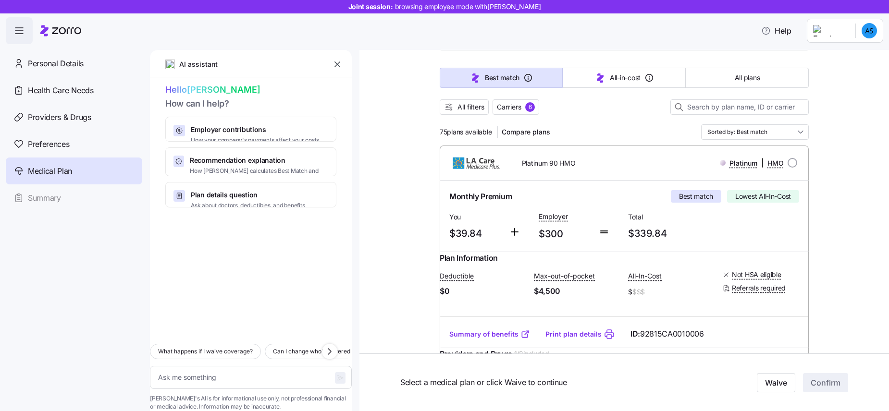
scroll to position [66, 0]
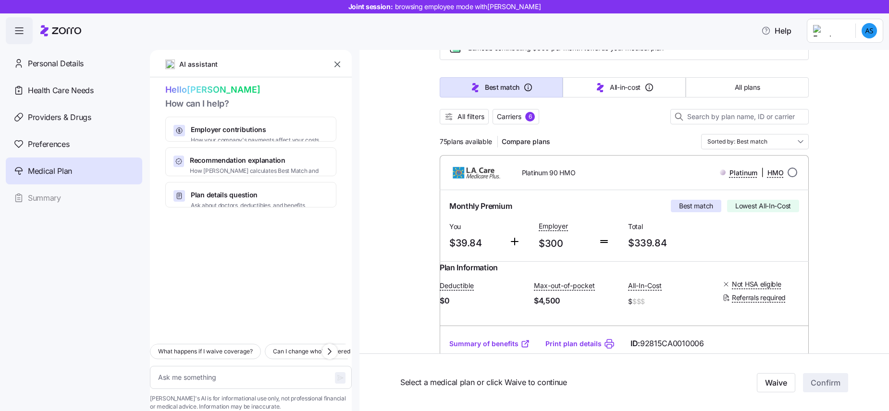
click at [790, 176] on input "radio" at bounding box center [793, 173] width 10 height 10
radio input "true"
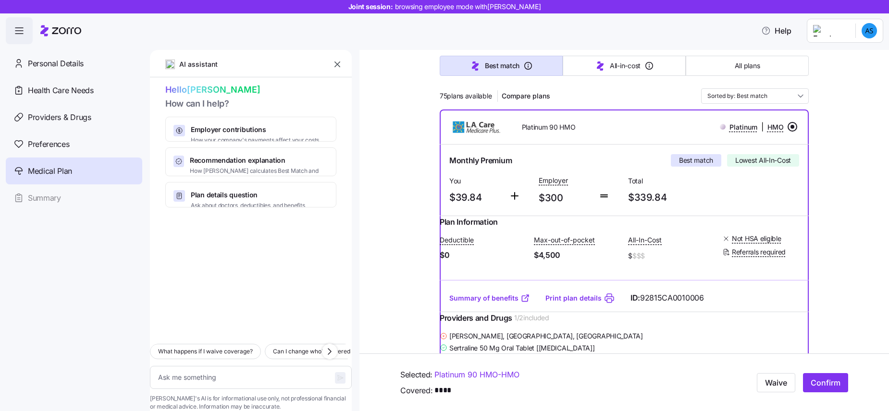
scroll to position [112, 0]
click at [824, 381] on span "Confirm" at bounding box center [826, 383] width 30 height 12
type textarea "x"
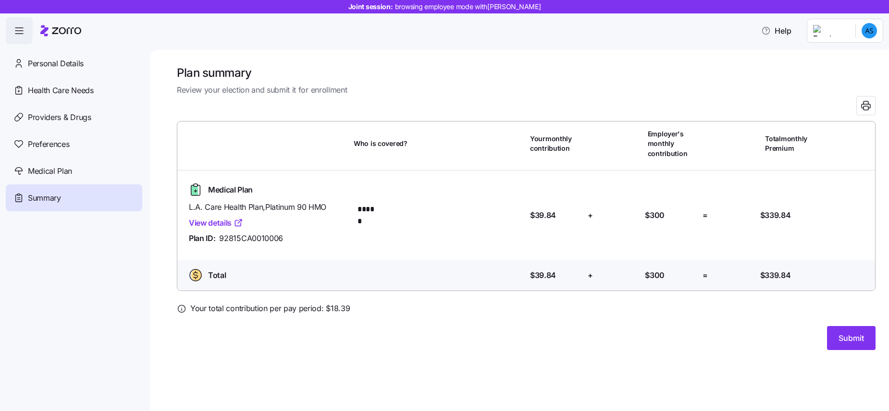
click at [215, 224] on link "View details" at bounding box center [216, 223] width 54 height 12
drag, startPoint x: 353, startPoint y: 311, endPoint x: 274, endPoint y: 311, distance: 79.3
click at [274, 311] on div "Your total contribution per pay period: $ 18.39" at bounding box center [526, 309] width 699 height 12
click at [351, 311] on div "Your total contribution per pay period: $ 18.39" at bounding box center [526, 309] width 699 height 12
click at [346, 305] on span "Your total contribution per pay period: $ 18.39" at bounding box center [270, 309] width 160 height 12
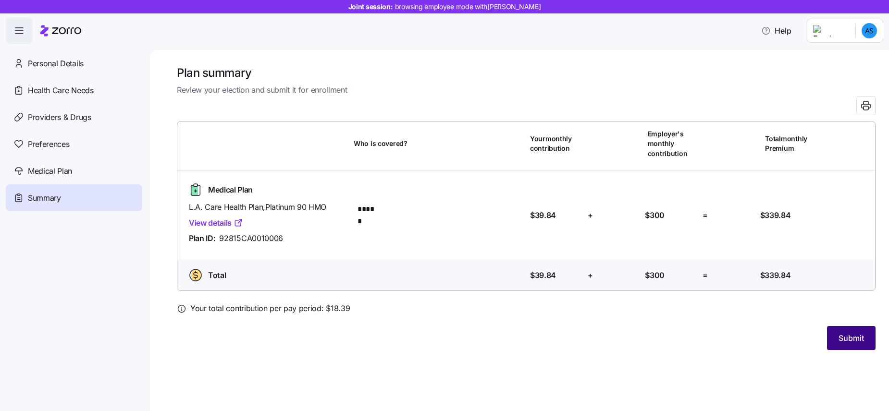
click at [846, 345] on button "Submit" at bounding box center [851, 338] width 49 height 24
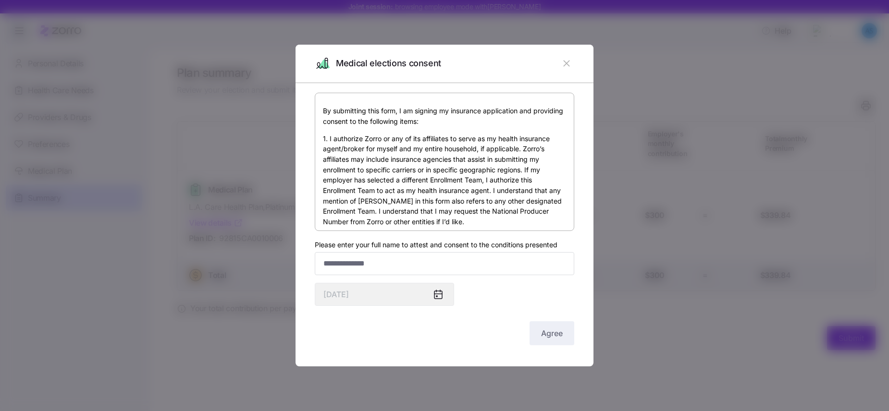
click at [564, 65] on icon "button" at bounding box center [566, 64] width 6 height 6
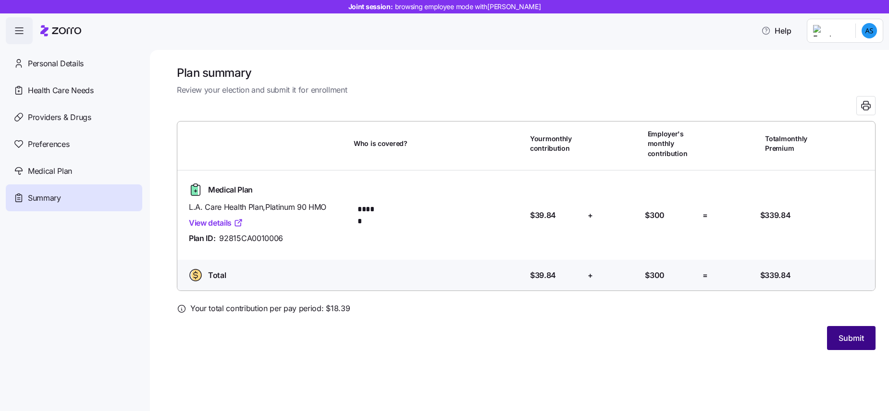
click at [836, 329] on button "Submit" at bounding box center [851, 338] width 49 height 24
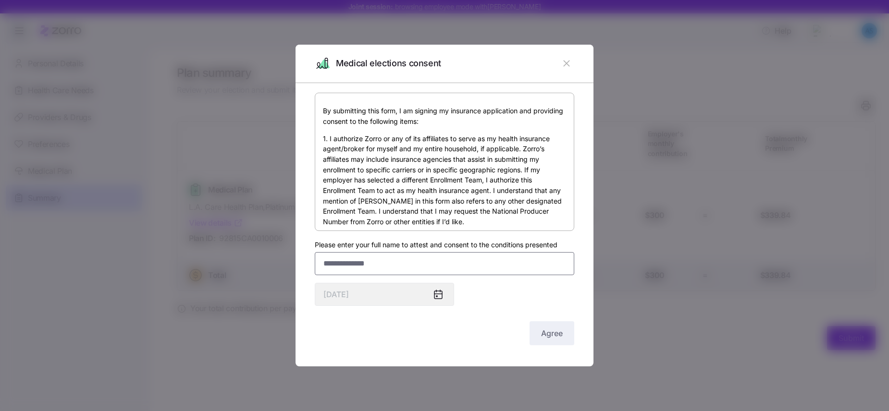
click at [399, 263] on input "Please enter your full name to attest and consent to the conditions presented" at bounding box center [445, 263] width 260 height 23
type input "**********"
click at [495, 241] on label "Please enter your full name to attest and consent to the conditions presented" at bounding box center [436, 245] width 243 height 11
click at [495, 252] on input "**********" at bounding box center [445, 263] width 260 height 23
click at [531, 331] on button "Agree" at bounding box center [552, 334] width 45 height 24
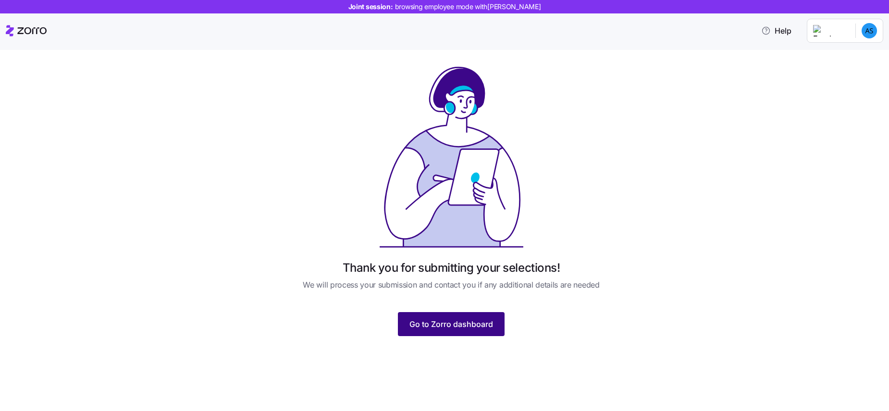
click at [458, 325] on span "Go to Zorro dashboard" at bounding box center [452, 325] width 84 height 12
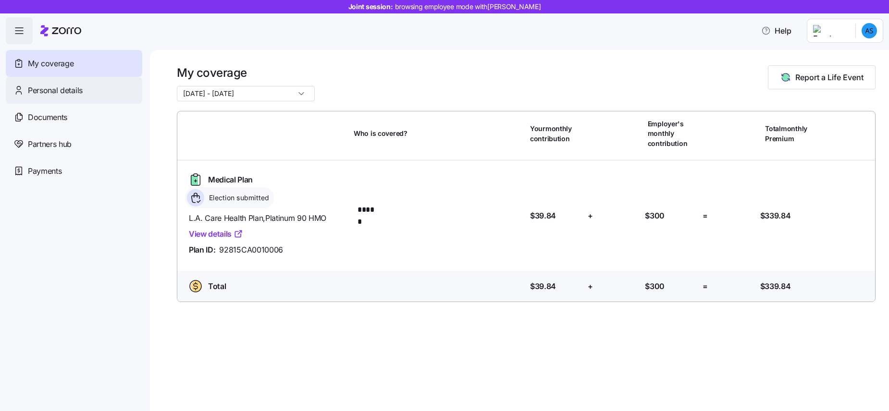
click at [91, 92] on div "Personal details" at bounding box center [74, 90] width 137 height 27
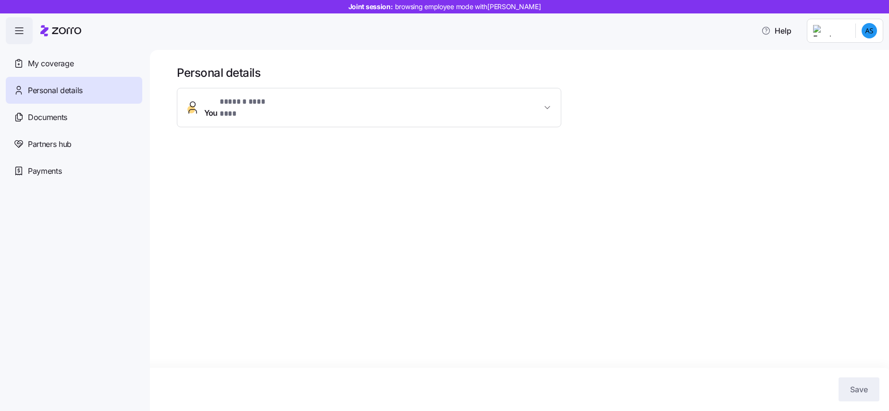
click at [77, 116] on div "Documents" at bounding box center [74, 117] width 137 height 27
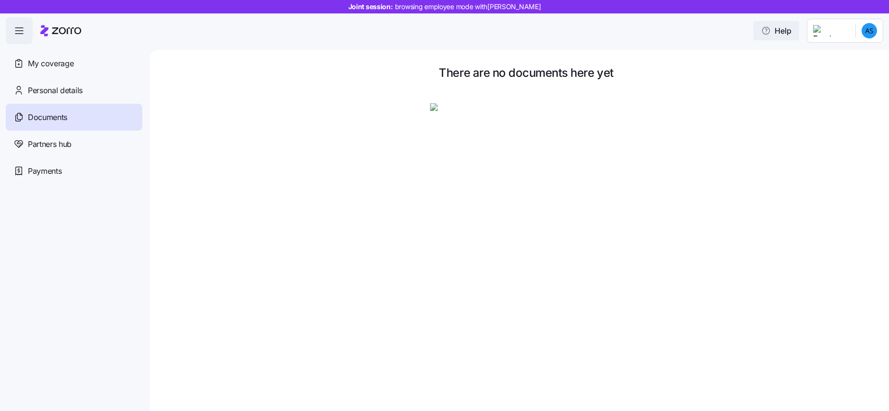
click at [792, 26] on span "Help" at bounding box center [776, 31] width 30 height 12
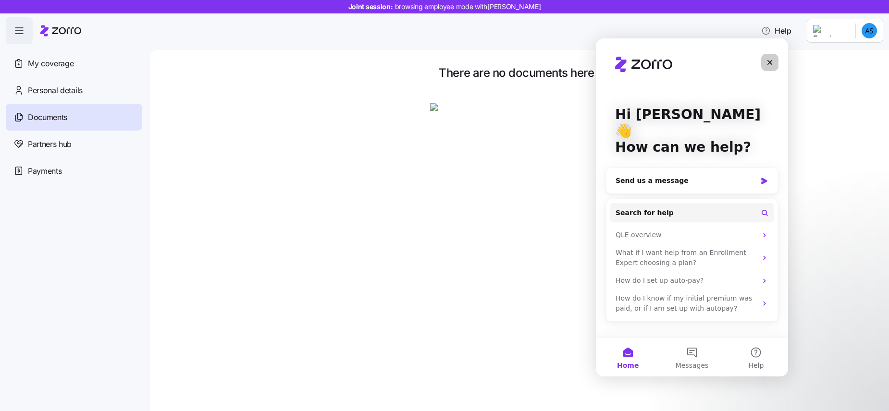
click at [764, 65] on div "Close" at bounding box center [769, 62] width 17 height 17
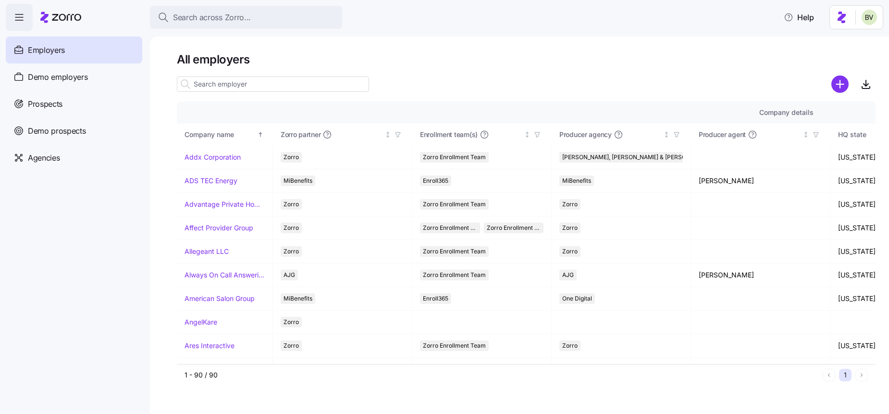
click at [216, 85] on input at bounding box center [273, 83] width 192 height 15
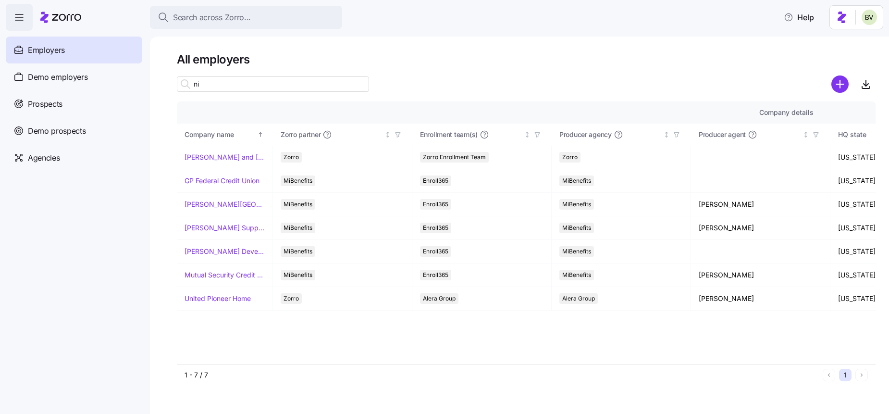
type input "n"
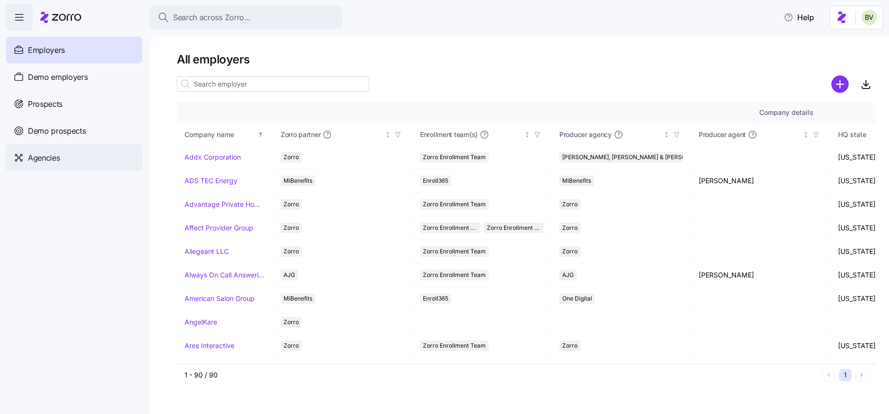
click at [56, 156] on span "Agencies" at bounding box center [44, 158] width 32 height 12
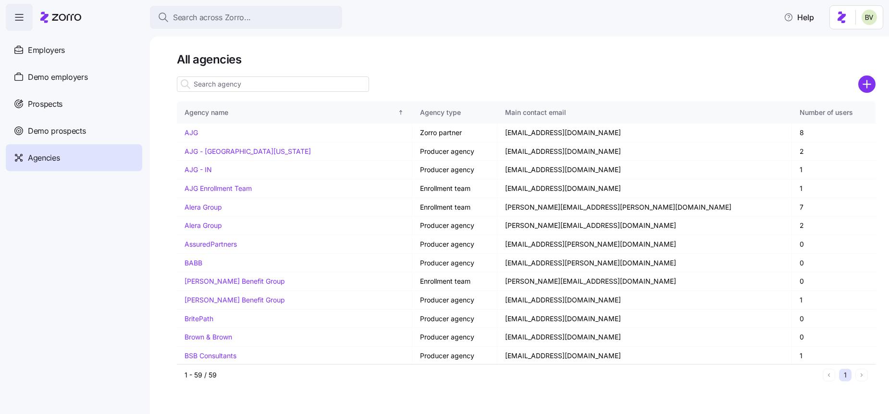
click at [215, 86] on input at bounding box center [273, 83] width 192 height 15
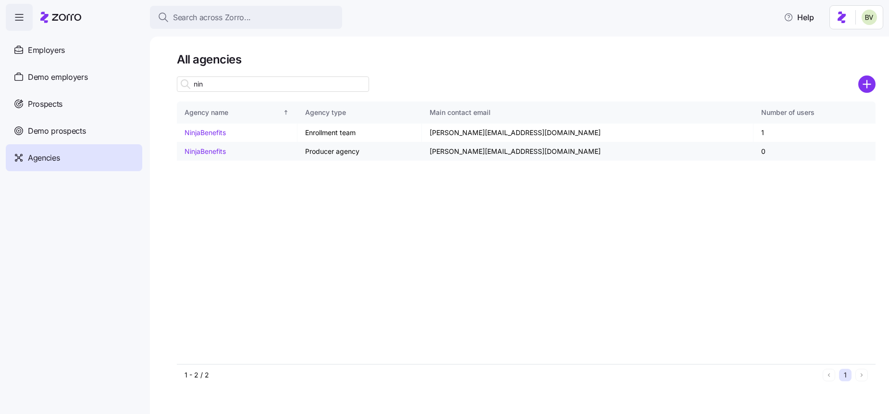
type input "nin"
click at [209, 150] on link "NinjaBenefits" at bounding box center [205, 151] width 41 height 8
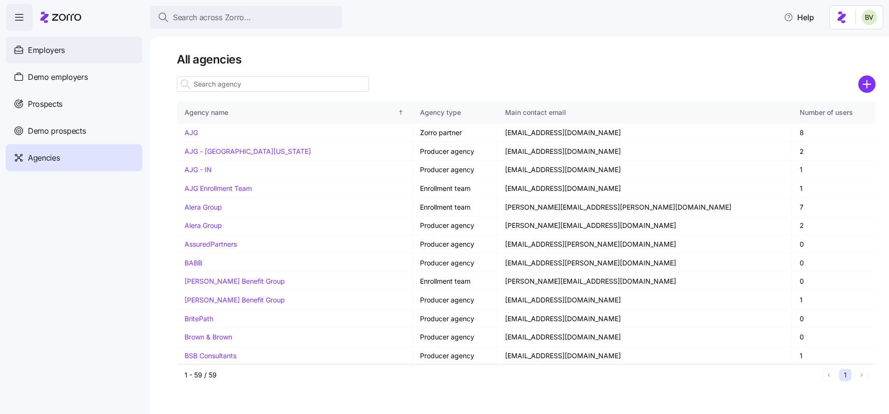
click at [63, 53] on span "Employers" at bounding box center [46, 50] width 37 height 12
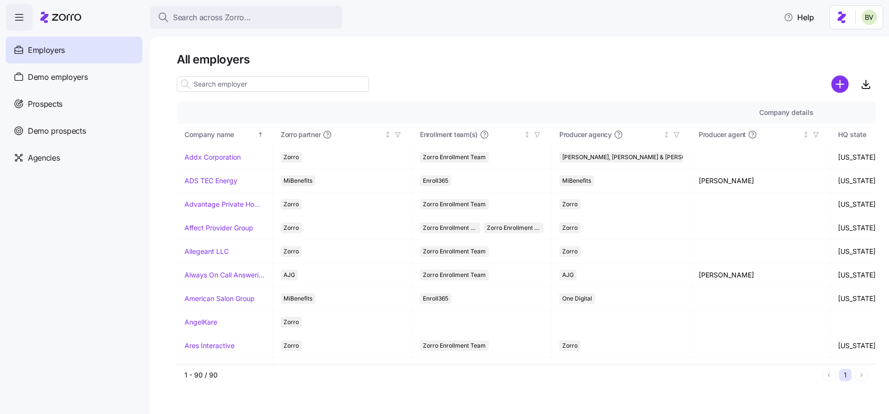
click at [244, 87] on input at bounding box center [273, 83] width 192 height 15
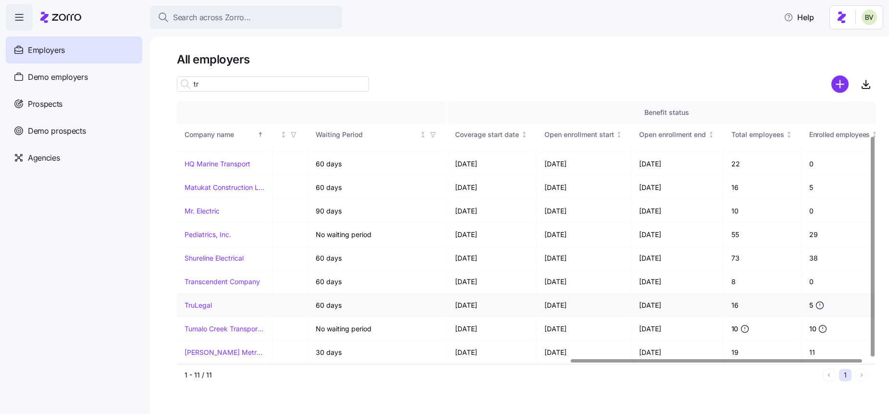
scroll to position [40, 960]
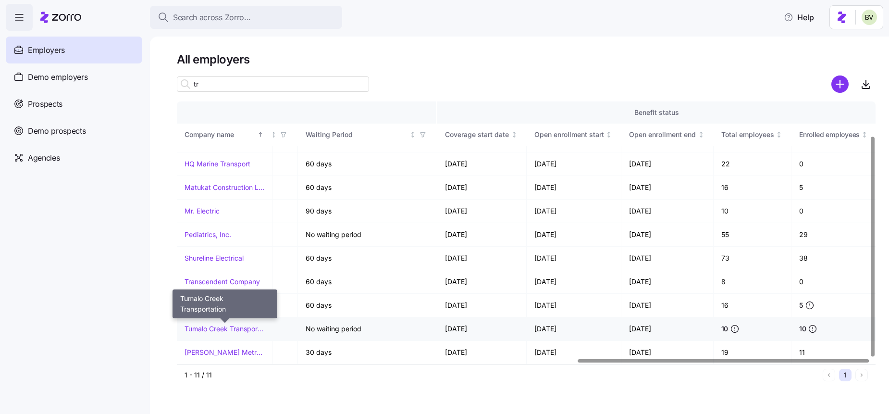
type input "tr"
click at [212, 329] on link "Tumalo Creek Transportation" at bounding box center [225, 329] width 80 height 10
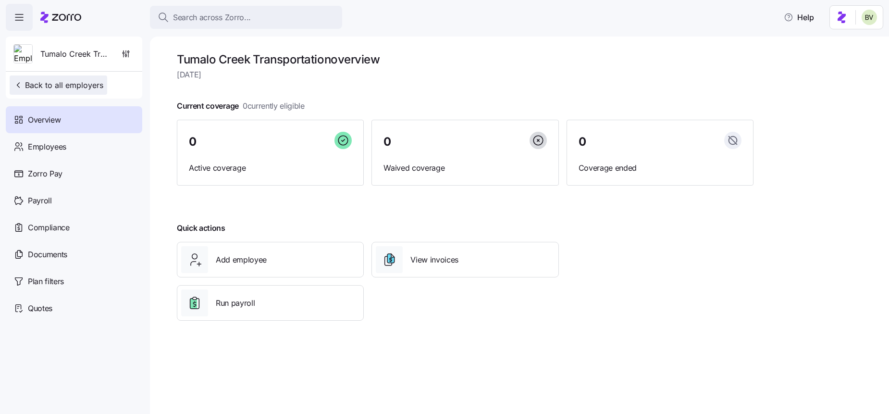
click at [27, 77] on button "Back to all employers" at bounding box center [59, 84] width 98 height 19
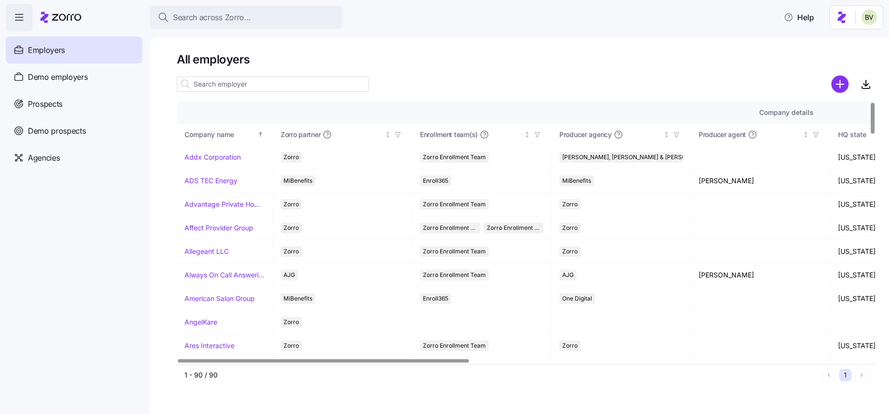
click at [199, 88] on input at bounding box center [273, 83] width 192 height 15
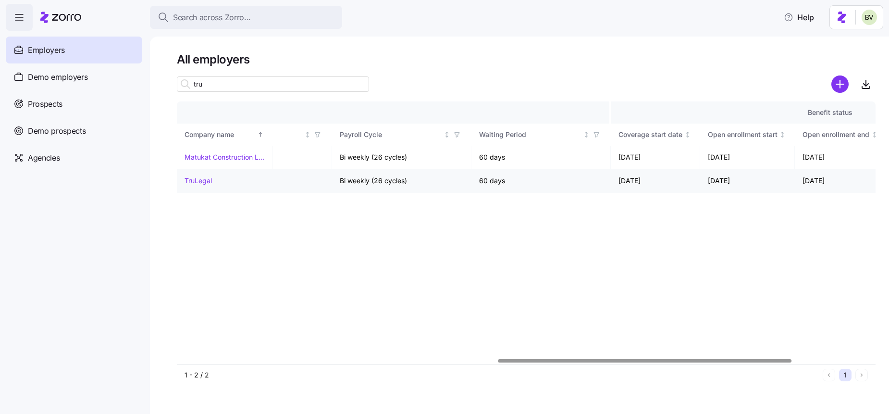
scroll to position [0, 960]
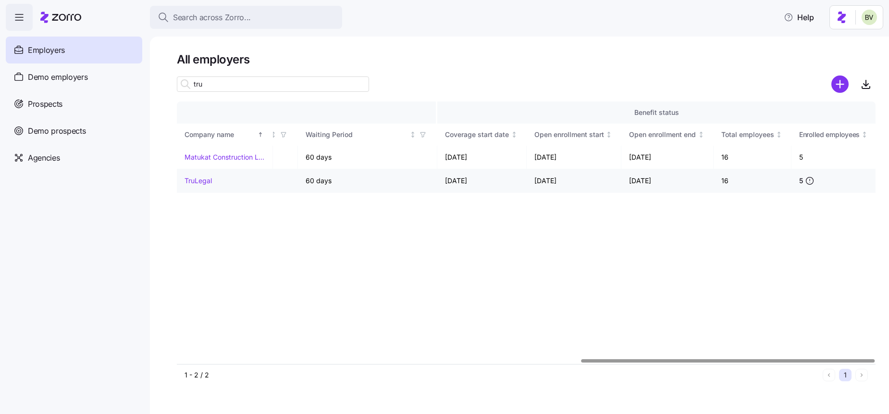
type input "tru"
click at [198, 179] on link "TruLegal" at bounding box center [198, 181] width 27 height 10
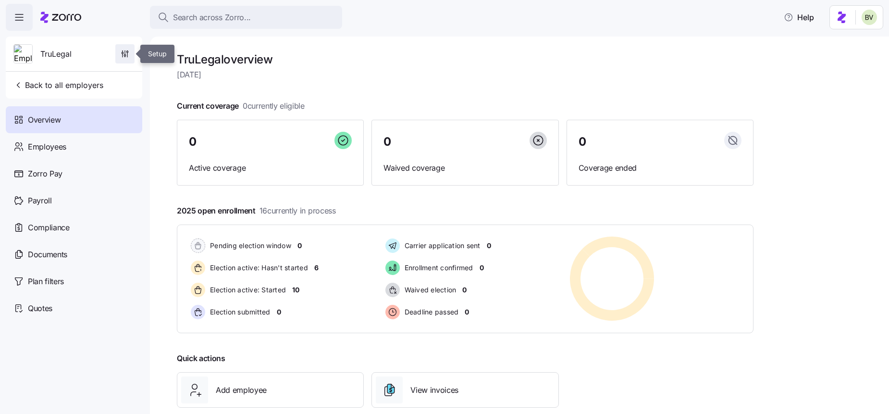
click at [125, 56] on icon "button" at bounding box center [125, 54] width 10 height 10
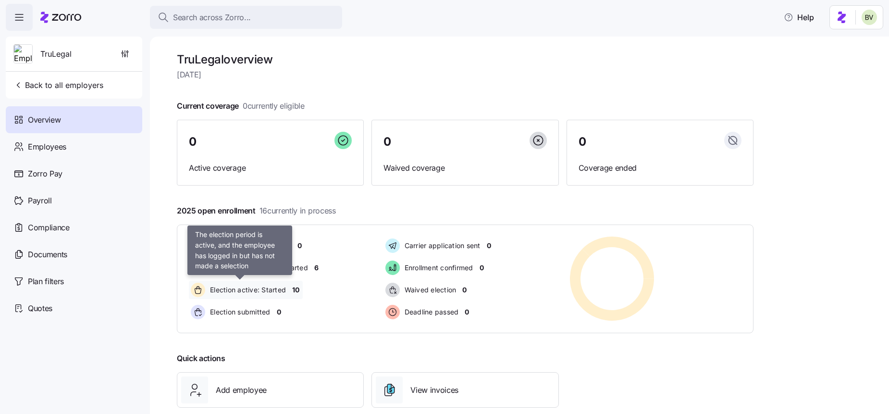
click at [230, 289] on span "Election active: Started" at bounding box center [246, 290] width 79 height 10
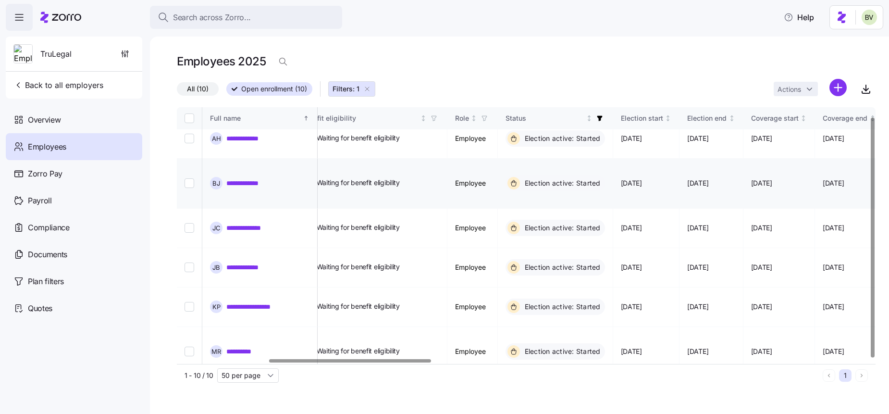
scroll to position [0, 395]
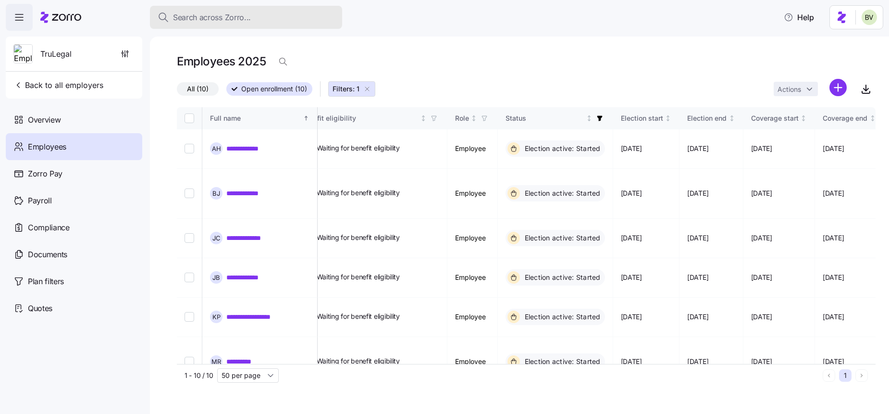
click at [200, 22] on span "Search across Zorro..." at bounding box center [212, 18] width 78 height 12
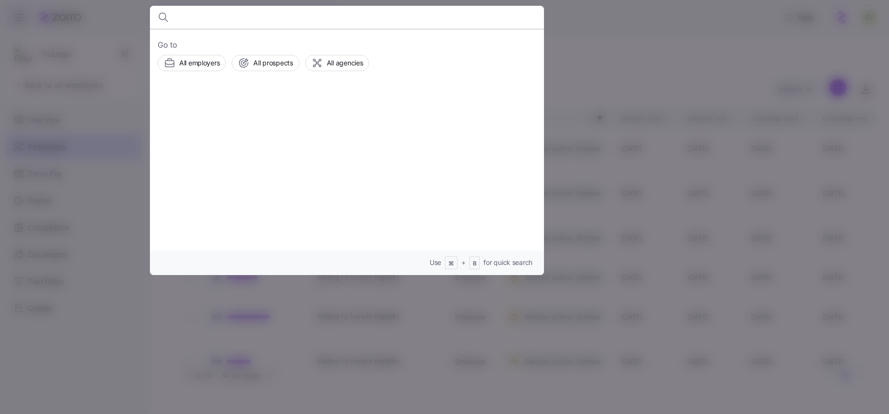
click at [109, 108] on div at bounding box center [444, 207] width 889 height 414
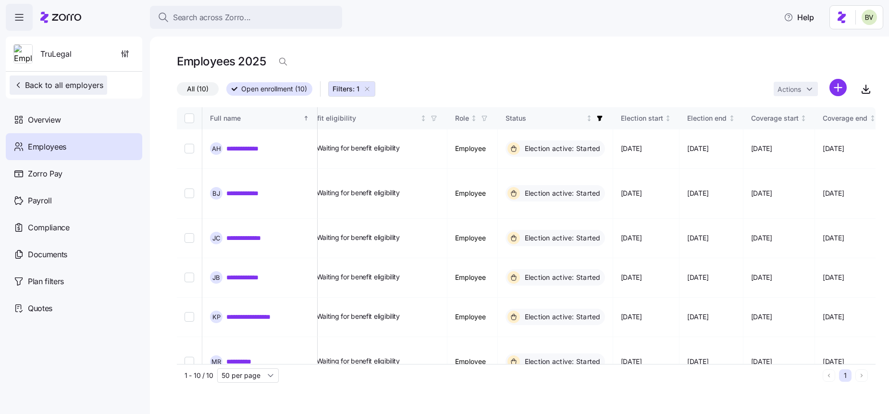
click at [85, 92] on button "Back to all employers" at bounding box center [59, 84] width 98 height 19
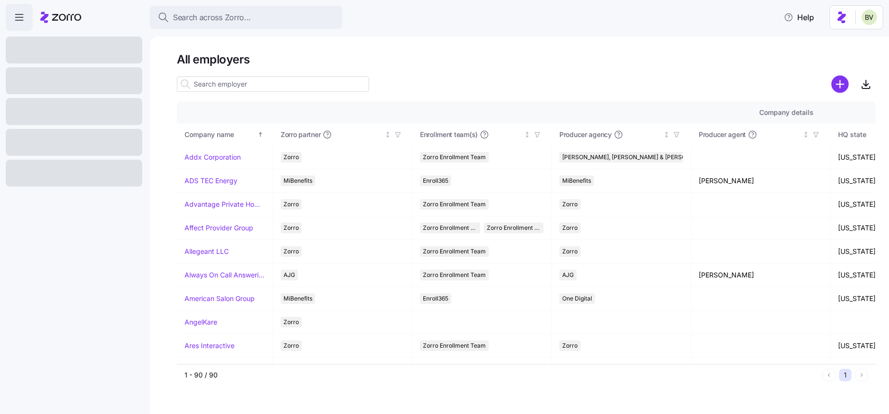
click at [38, 309] on nav at bounding box center [75, 222] width 150 height 383
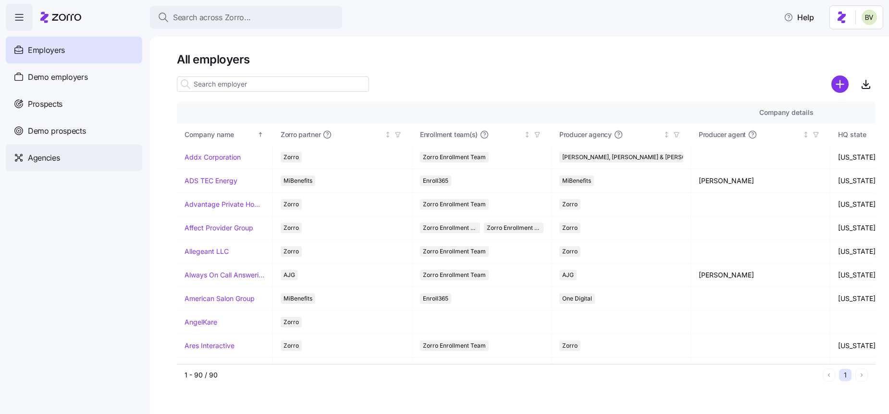
click at [54, 157] on span "Agencies" at bounding box center [44, 158] width 32 height 12
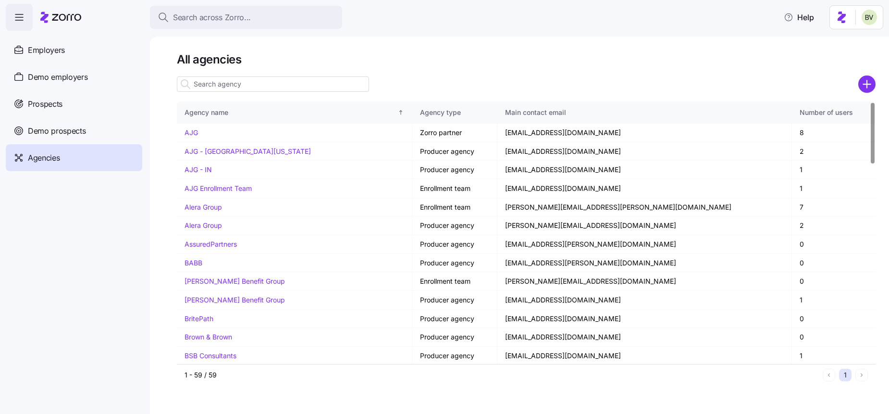
click at [247, 80] on input at bounding box center [273, 83] width 192 height 15
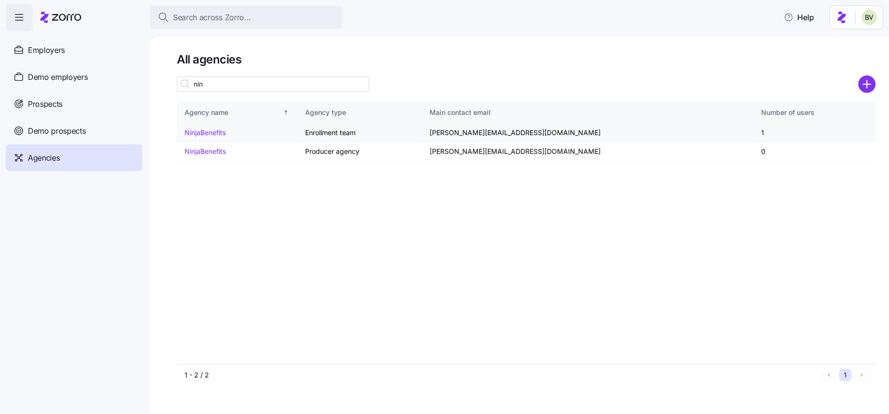
type input "nin"
click at [213, 128] on link "NinjaBenefits" at bounding box center [205, 132] width 41 height 8
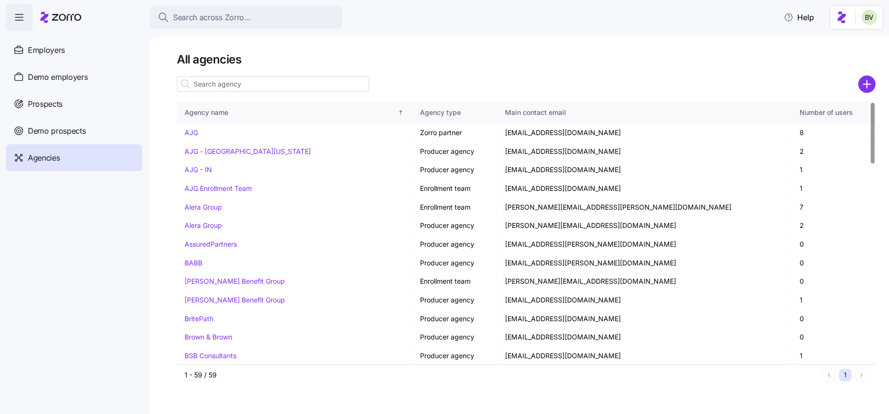
click at [219, 87] on input at bounding box center [273, 83] width 192 height 15
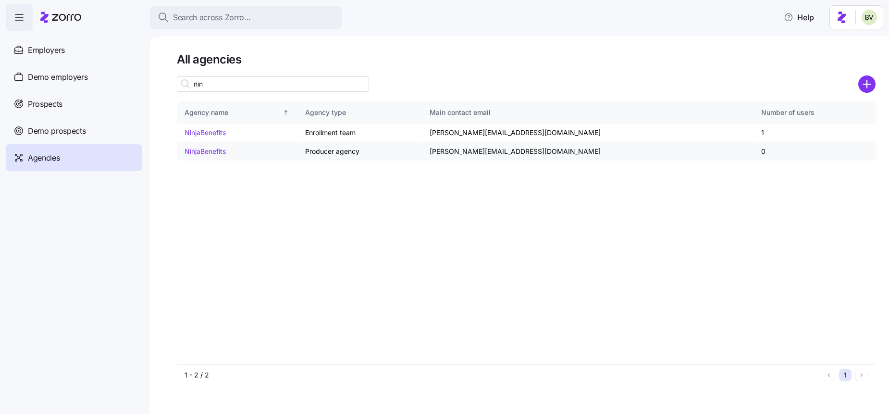
type input "nin"
click at [199, 151] on link "NinjaBenefits" at bounding box center [205, 151] width 41 height 8
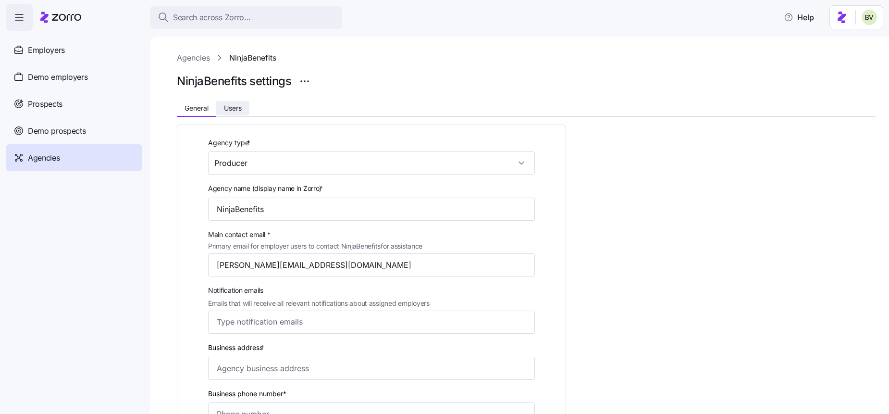
click at [237, 107] on span "Users" at bounding box center [233, 108] width 18 height 7
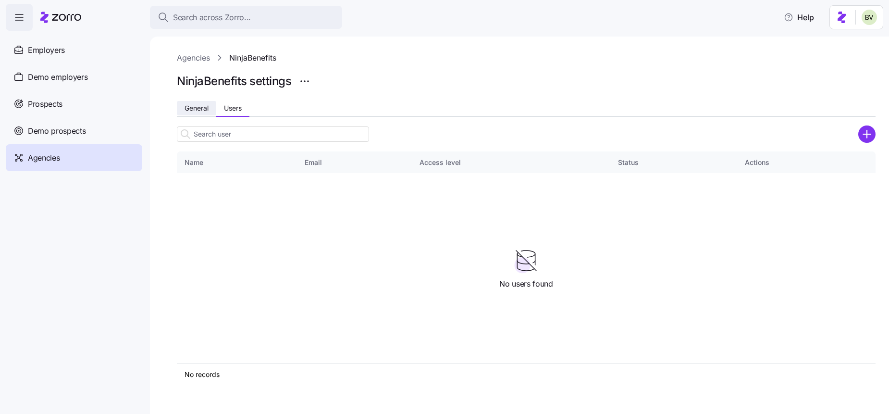
click at [206, 109] on span "General" at bounding box center [197, 108] width 24 height 7
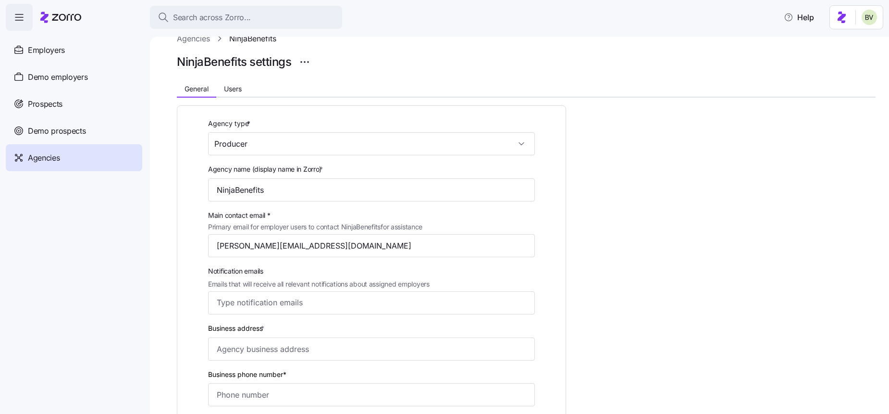
scroll to position [21, 0]
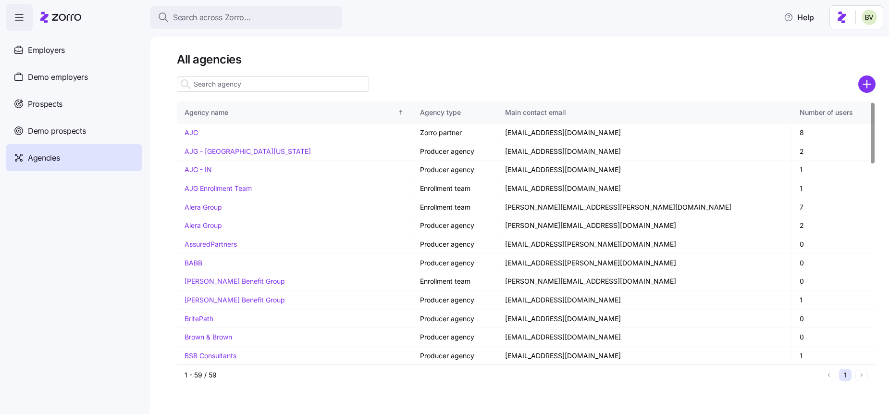
click at [263, 84] on input at bounding box center [273, 83] width 192 height 15
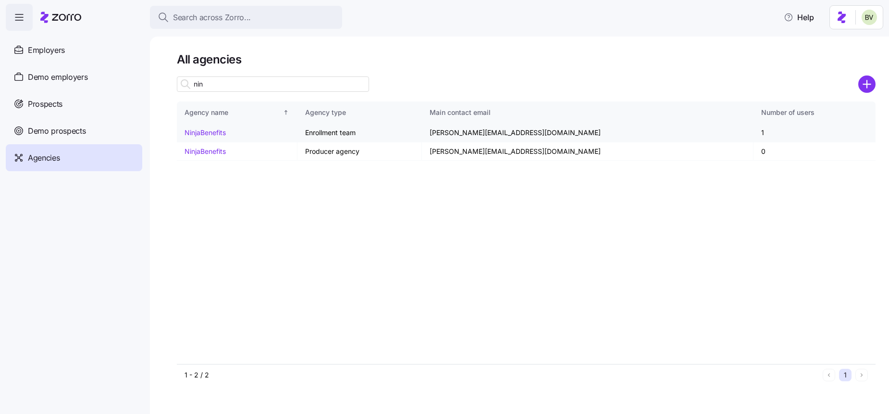
type input "nin"
click at [211, 130] on link "NinjaBenefits" at bounding box center [205, 132] width 41 height 8
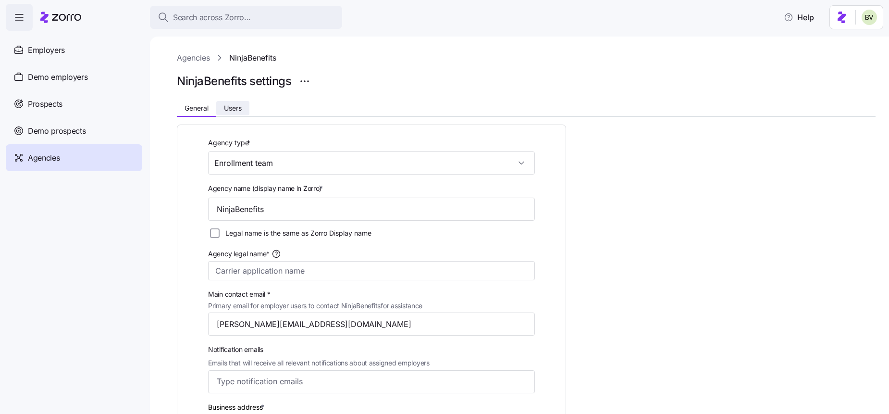
click at [236, 109] on span "Users" at bounding box center [233, 108] width 18 height 7
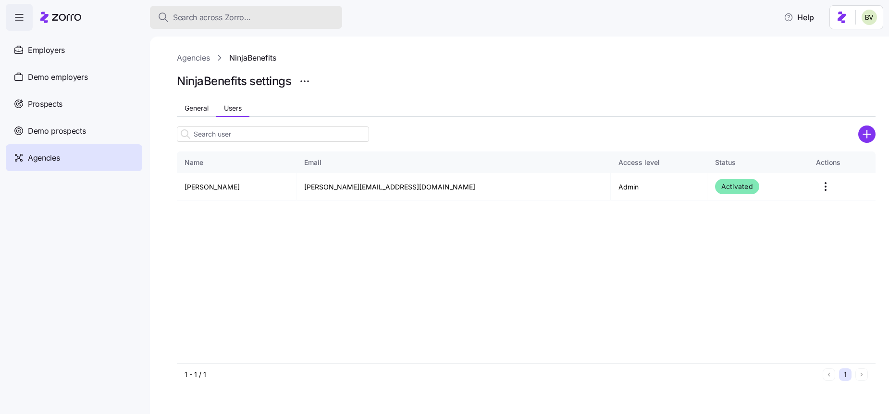
click at [238, 15] on span "Search across Zorro..." at bounding box center [212, 18] width 78 height 12
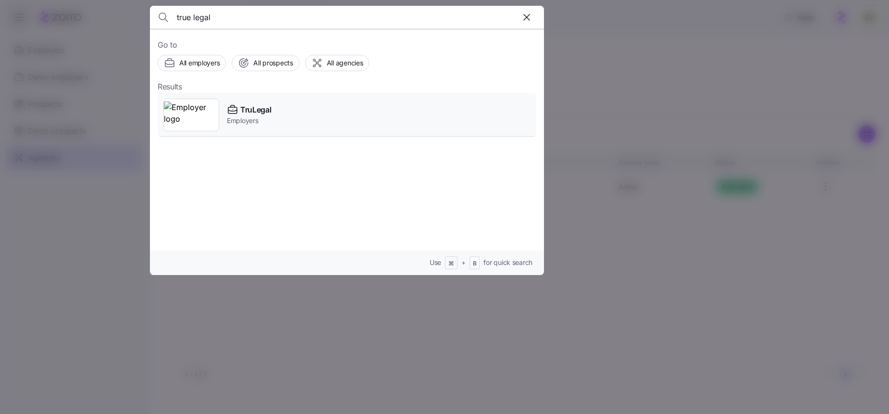
type input "true legal"
click at [208, 111] on img at bounding box center [191, 114] width 55 height 27
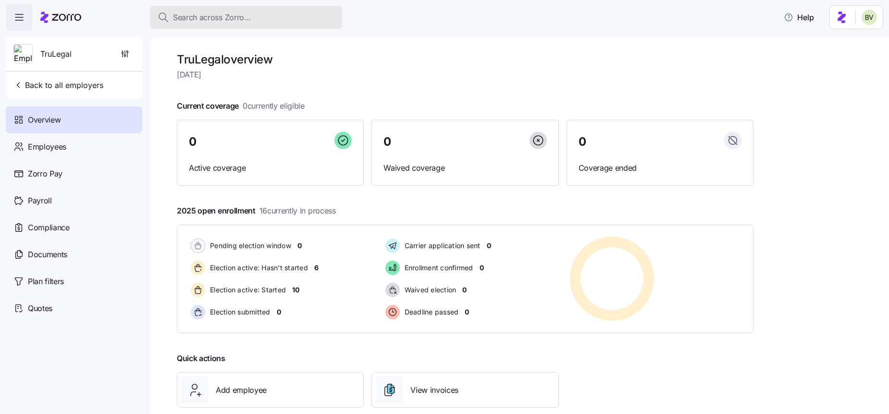
click at [198, 26] on button "Search across Zorro..." at bounding box center [246, 17] width 192 height 23
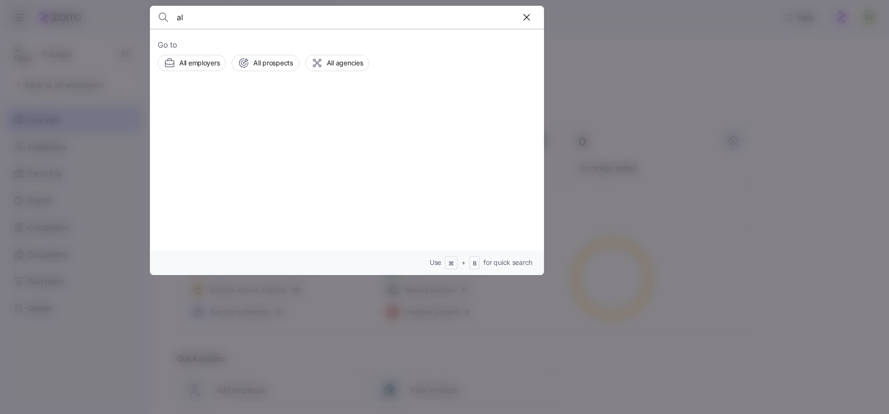
type input "a"
click at [196, 18] on input at bounding box center [300, 17] width 246 height 23
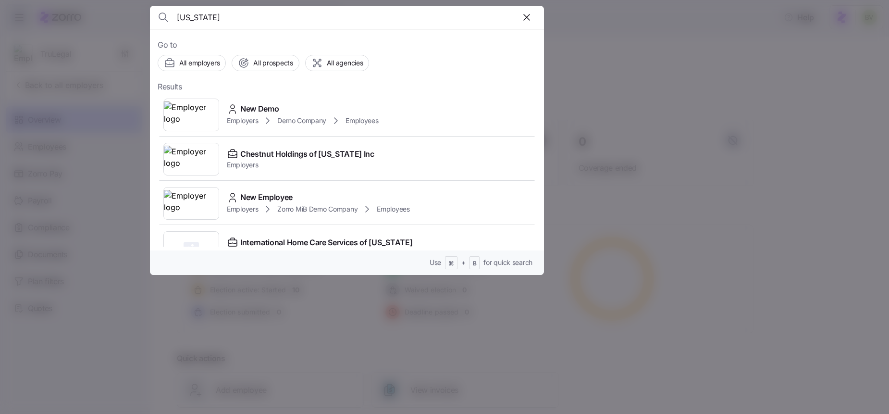
scroll to position [112, 0]
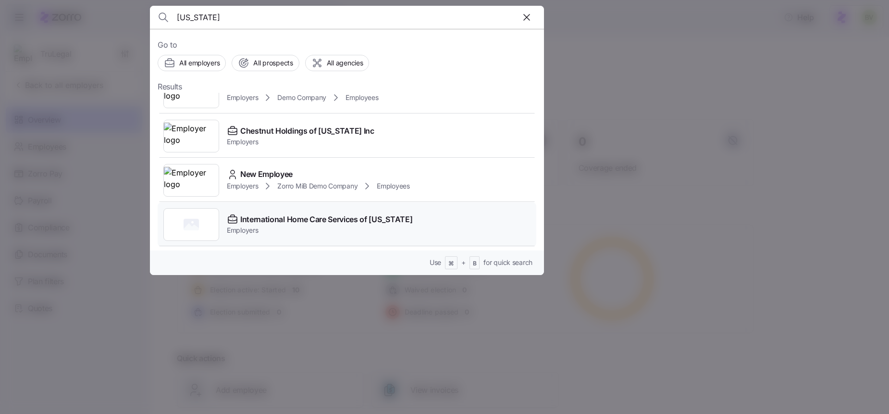
type input "new york"
click at [202, 221] on div at bounding box center [191, 224] width 56 height 33
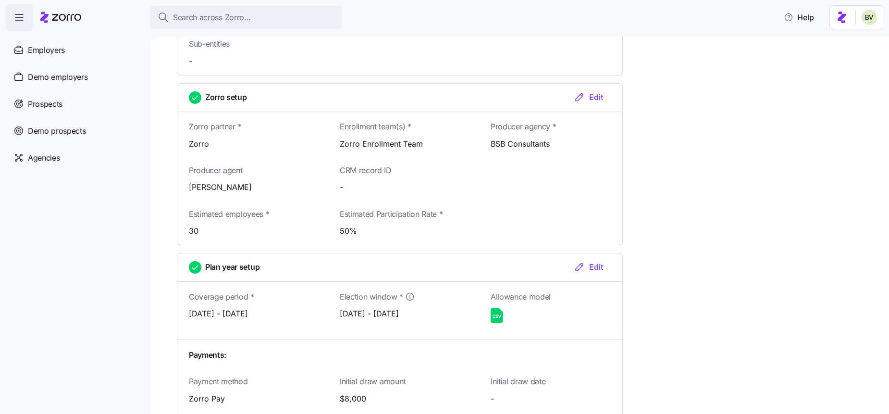
scroll to position [1129, 0]
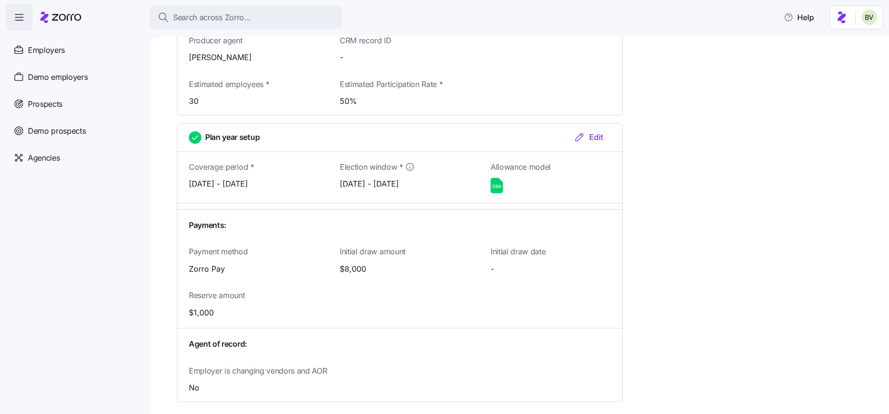
click at [582, 131] on icon "button" at bounding box center [580, 137] width 12 height 12
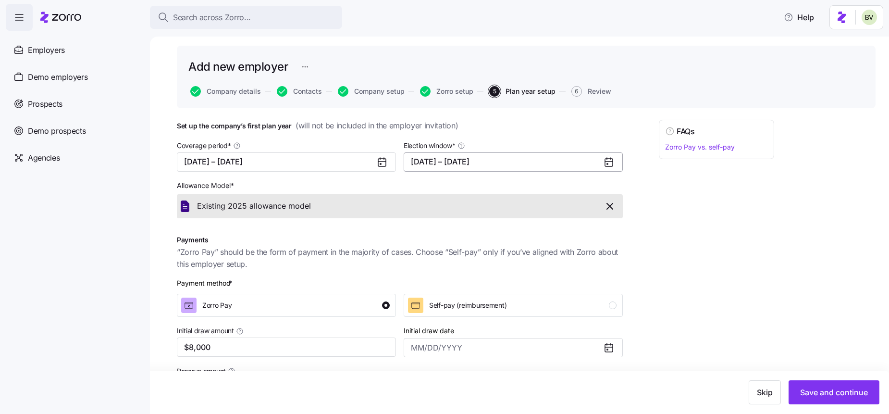
scroll to position [27, 0]
click at [279, 206] on span "Existing 2025 allowance model" at bounding box center [254, 205] width 114 height 12
click at [225, 23] on span "Search across Zorro..." at bounding box center [212, 18] width 78 height 12
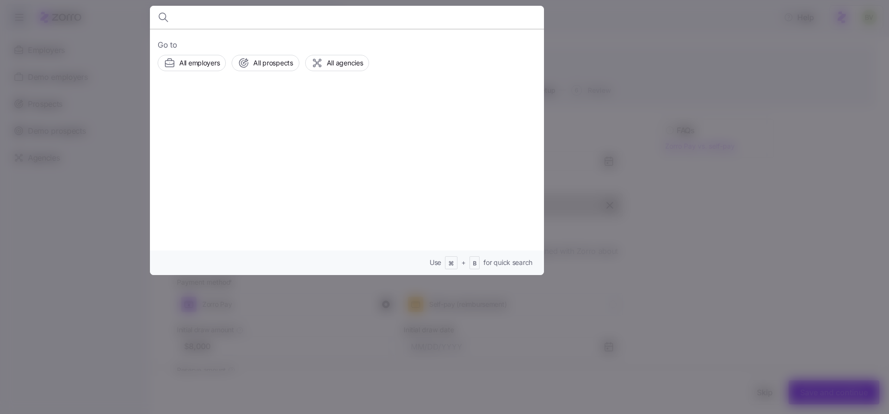
click at [117, 126] on div at bounding box center [444, 207] width 889 height 414
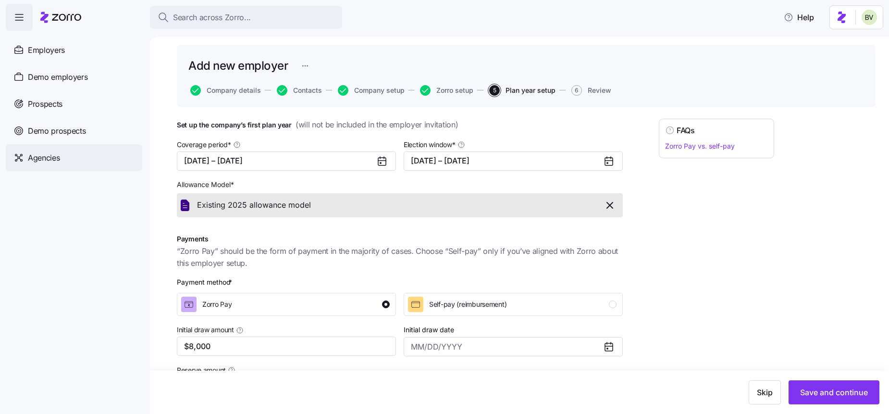
click at [69, 156] on div "Agencies" at bounding box center [74, 157] width 137 height 27
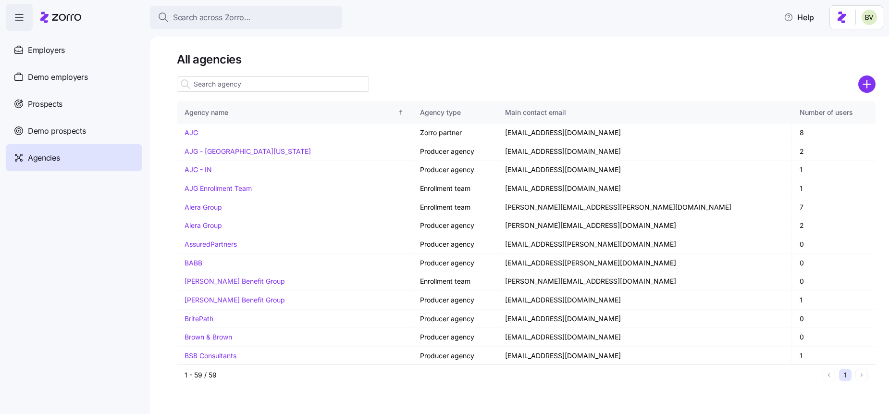
click at [219, 81] on input at bounding box center [273, 83] width 192 height 15
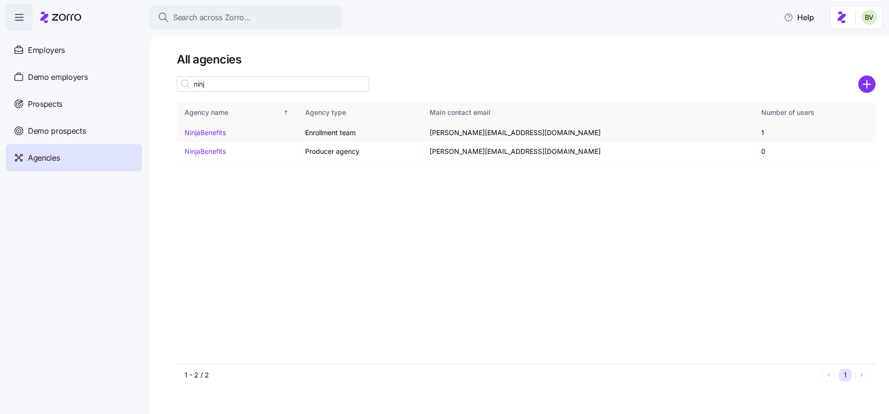
type input "ninj"
click at [360, 131] on td "Enrollment team" at bounding box center [360, 133] width 124 height 19
click at [185, 133] on link "NinjaBenefits" at bounding box center [205, 132] width 41 height 8
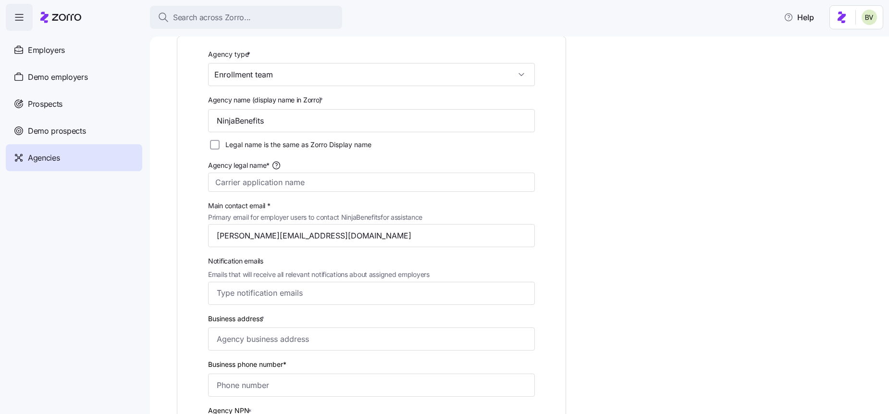
scroll to position [172, 0]
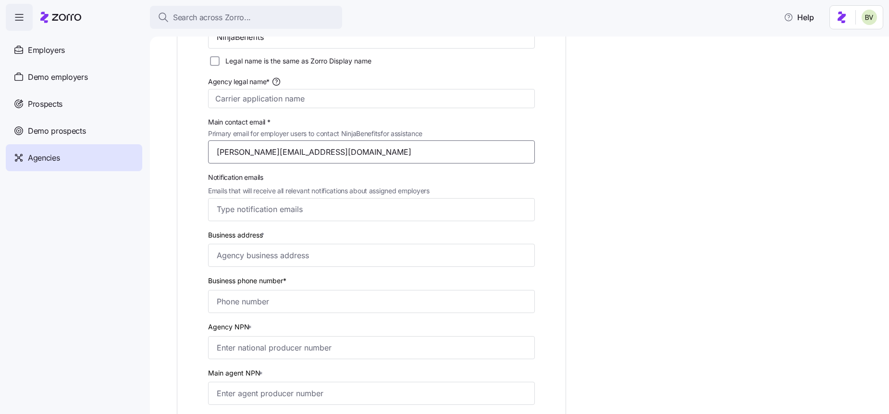
drag, startPoint x: 310, startPoint y: 152, endPoint x: 217, endPoint y: 156, distance: 92.8
click at [217, 156] on input "andrew@ninjapolicy.com" at bounding box center [371, 151] width 327 height 23
click at [250, 209] on input "Notification emails Emails that will receive all relevant notifications about a…" at bounding box center [363, 209] width 292 height 12
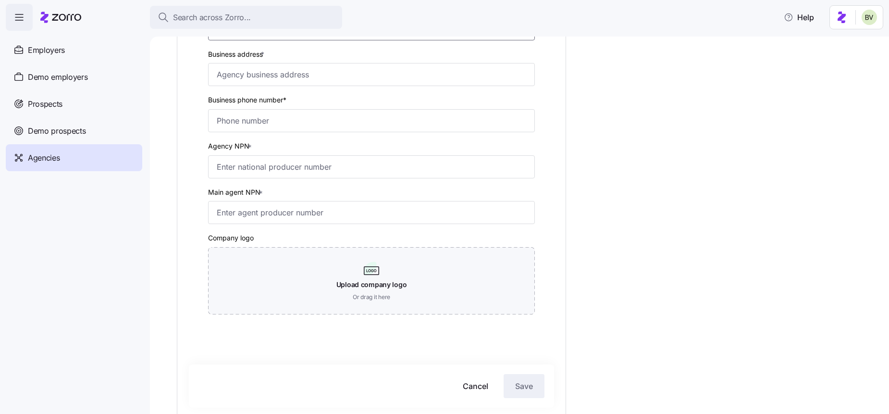
scroll to position [416, 0]
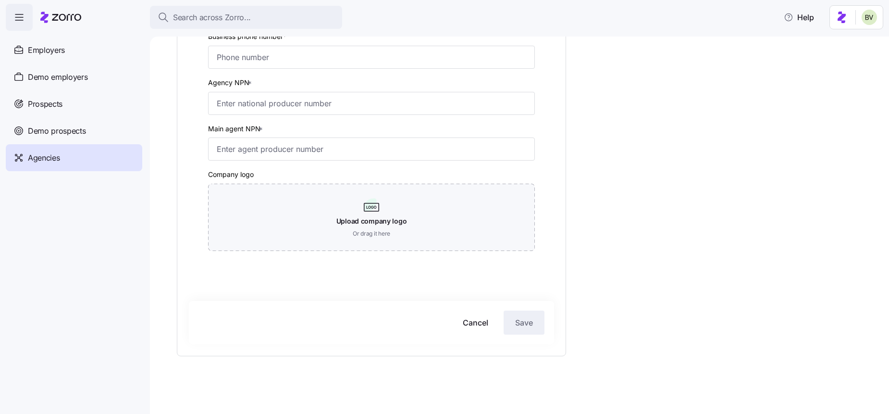
click at [584, 297] on div "Agency type * Enrollment team Agency name (display name in Zorro) * NinjaBenefi…" at bounding box center [526, 52] width 699 height 702
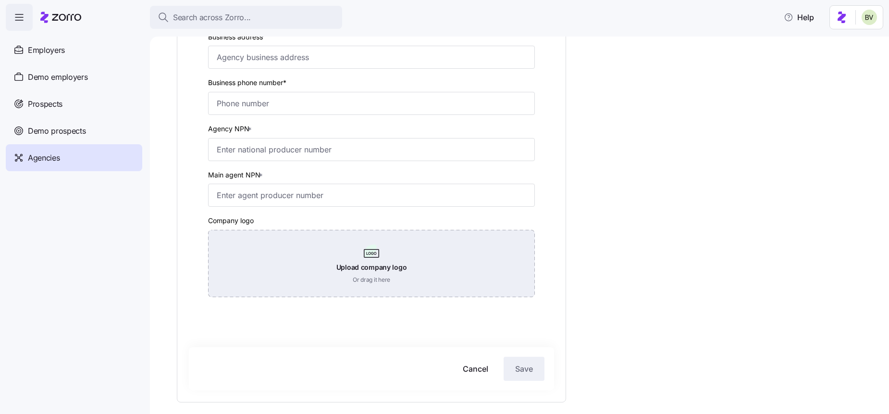
scroll to position [340, 0]
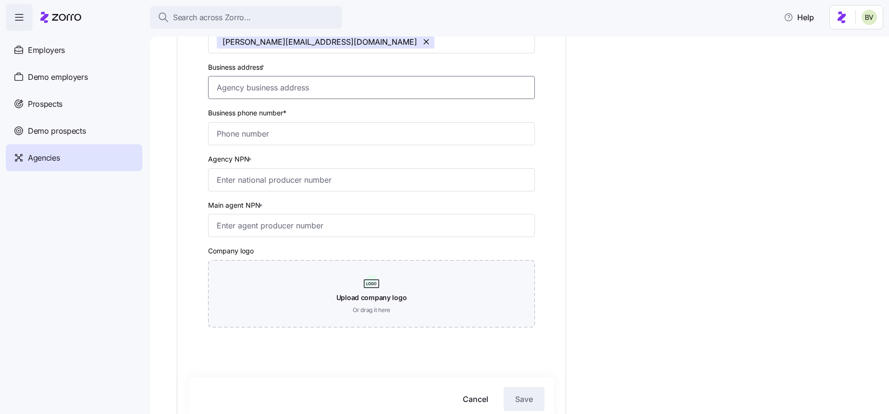
click at [283, 98] on input "Business address *" at bounding box center [371, 87] width 327 height 23
click at [277, 90] on input "Business address *" at bounding box center [371, 87] width 327 height 23
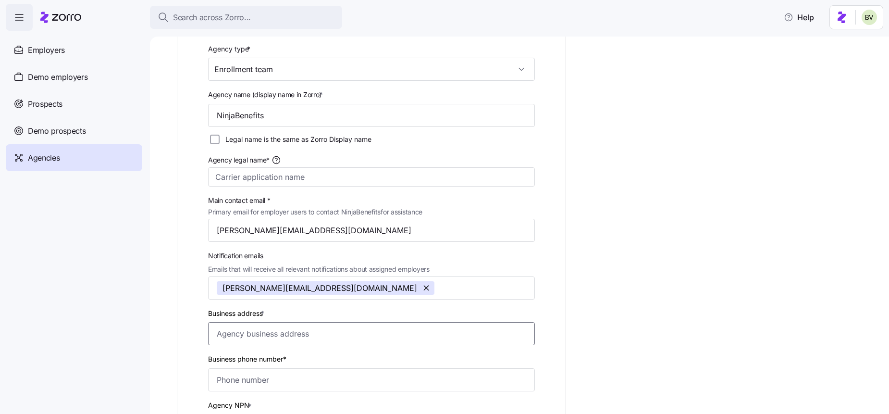
scroll to position [0, 0]
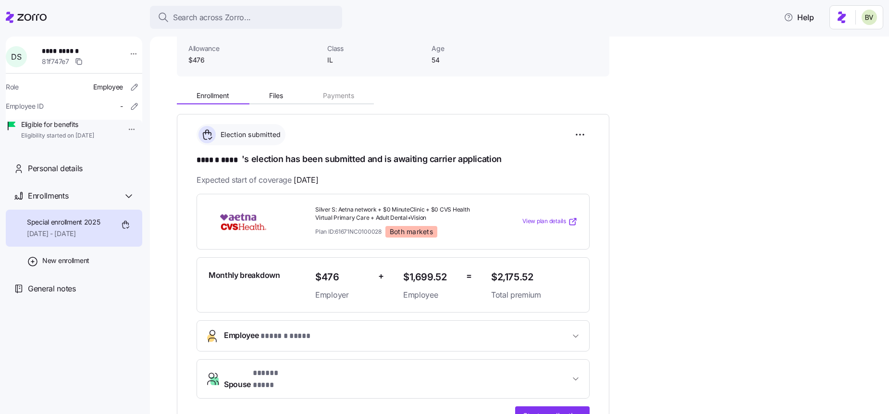
scroll to position [235, 0]
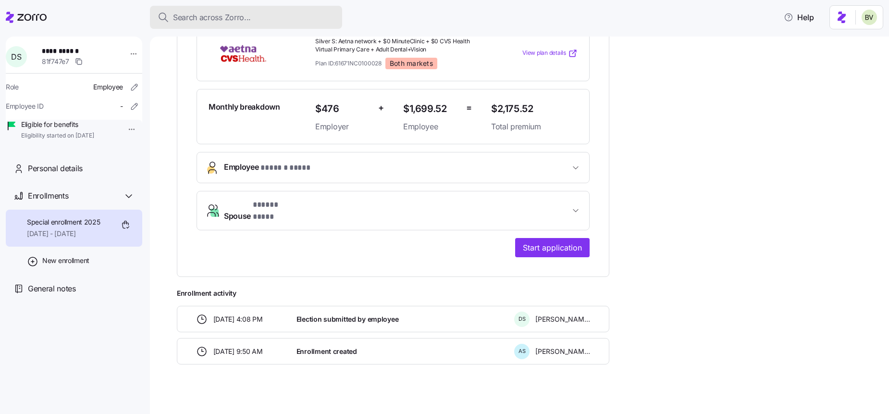
click at [187, 19] on span "Search across Zorro..." at bounding box center [212, 18] width 78 height 12
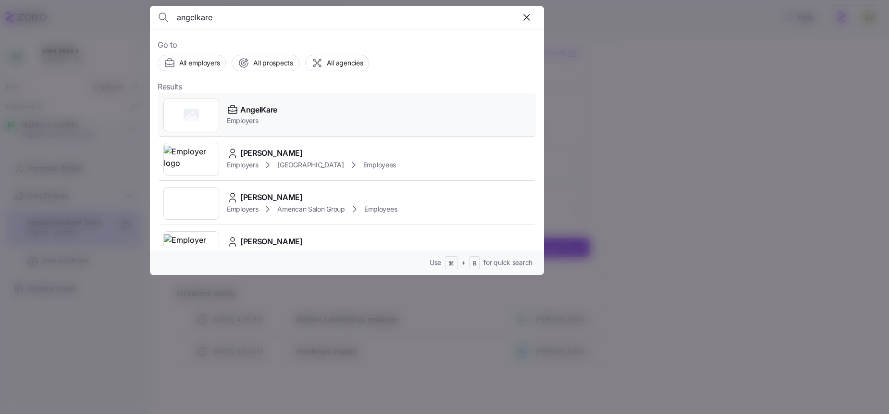
type input "angelkare"
click at [182, 112] on div at bounding box center [191, 115] width 56 height 33
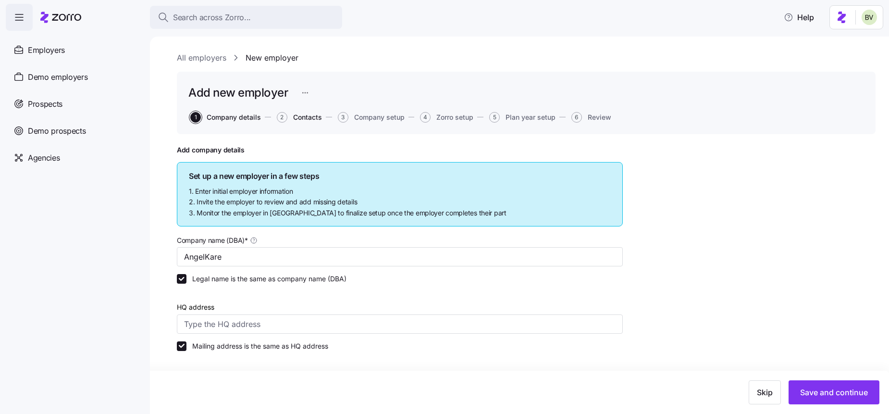
click at [314, 120] on span "Contacts" at bounding box center [307, 117] width 29 height 7
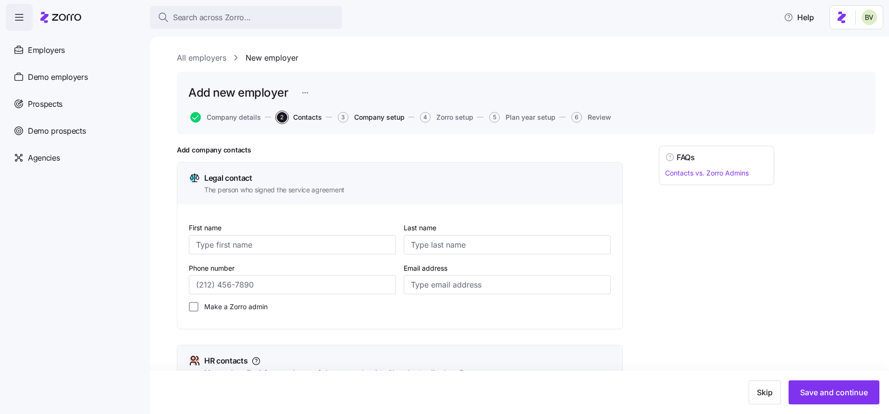
click at [370, 116] on span "Company setup" at bounding box center [379, 117] width 50 height 7
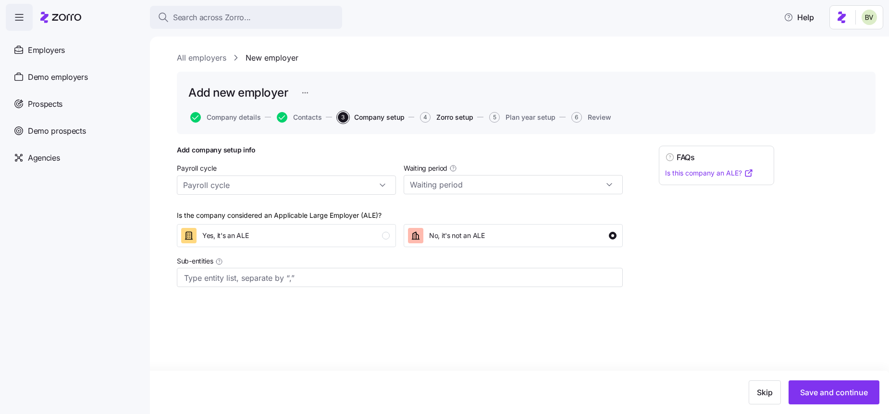
click at [447, 119] on span "Zorro setup" at bounding box center [454, 117] width 37 height 7
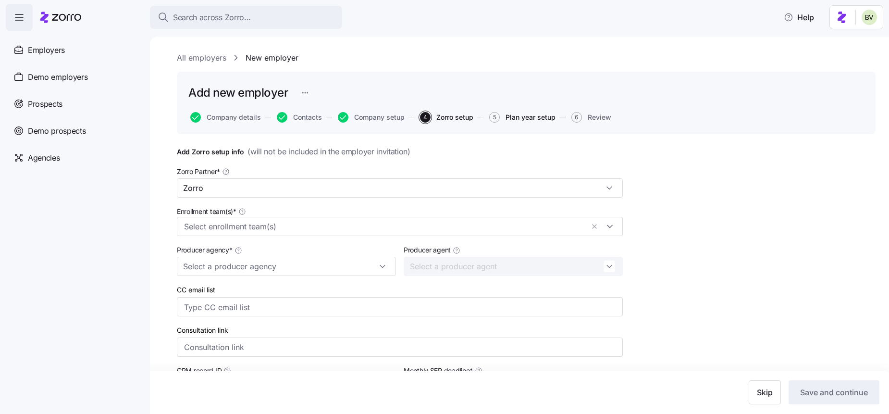
click at [531, 114] on span "Plan year setup" at bounding box center [531, 117] width 50 height 7
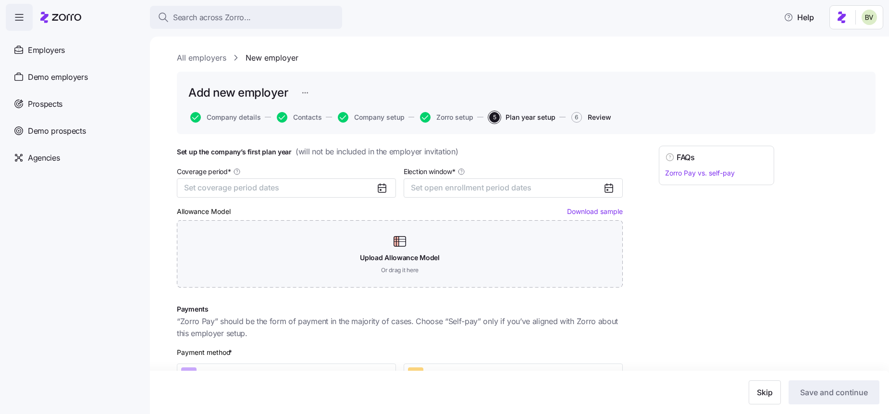
click at [595, 118] on span "Review" at bounding box center [600, 117] width 24 height 7
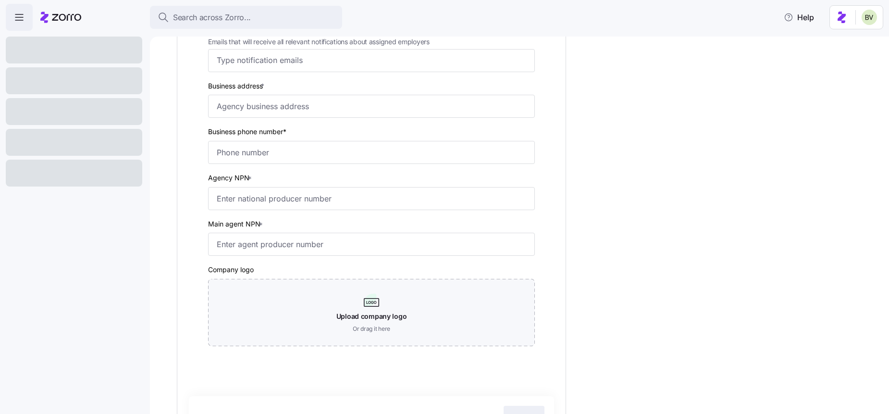
scroll to position [350, 0]
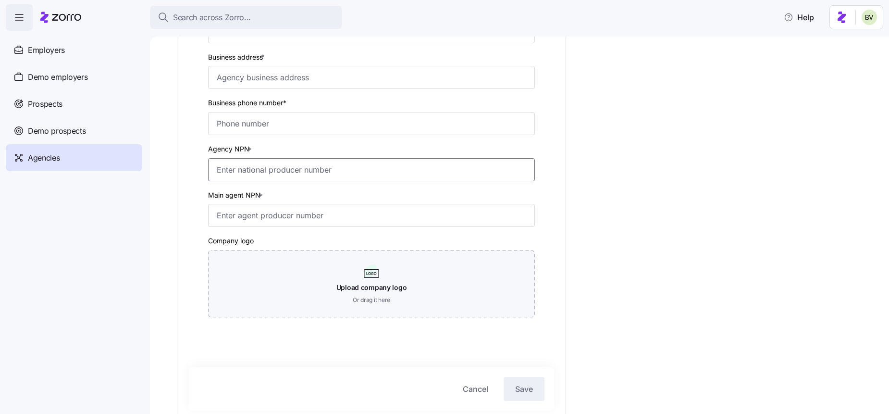
click at [250, 170] on input "Agency NPN *" at bounding box center [371, 169] width 327 height 23
type input "N"
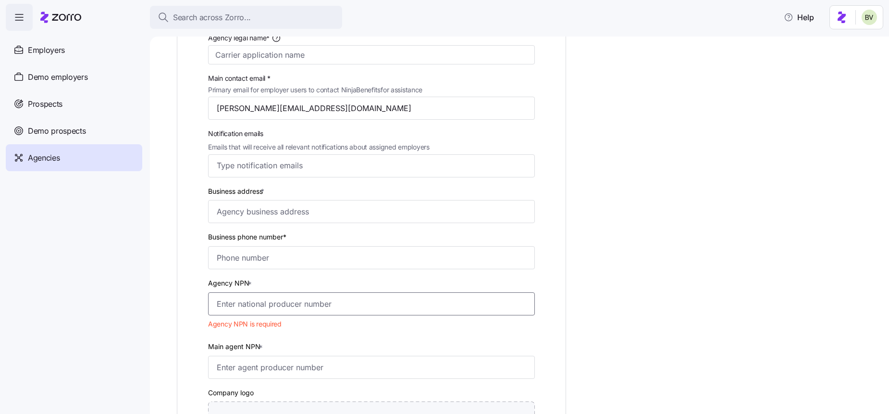
scroll to position [212, 0]
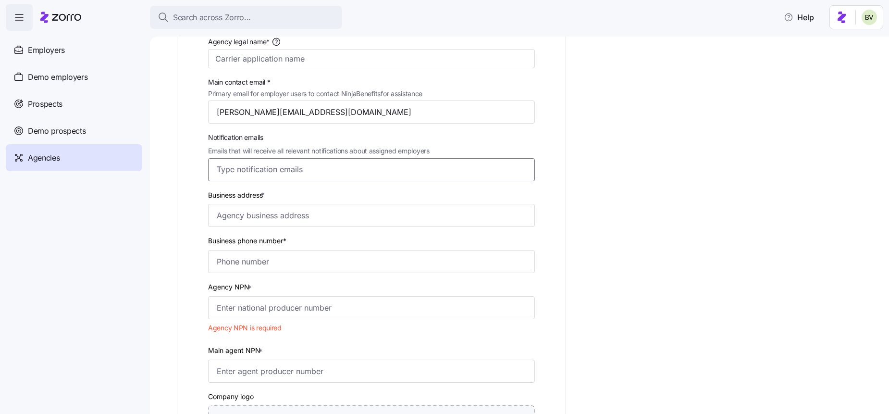
click at [243, 173] on input "Notification emails Emails that will receive all relevant notifications about a…" at bounding box center [363, 169] width 292 height 12
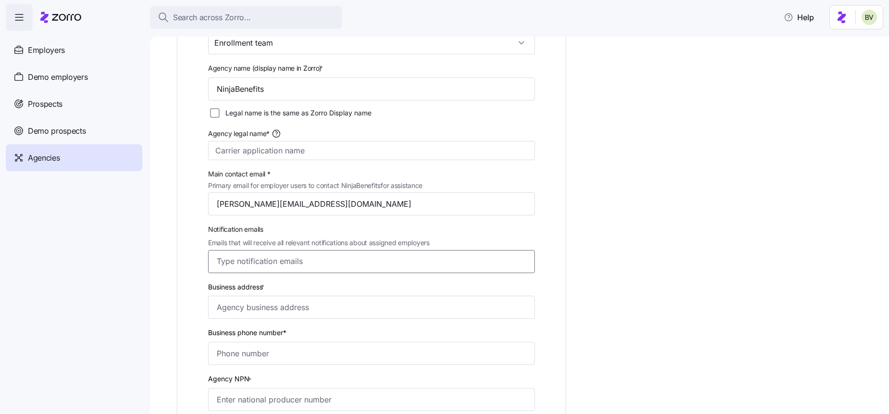
scroll to position [124, 0]
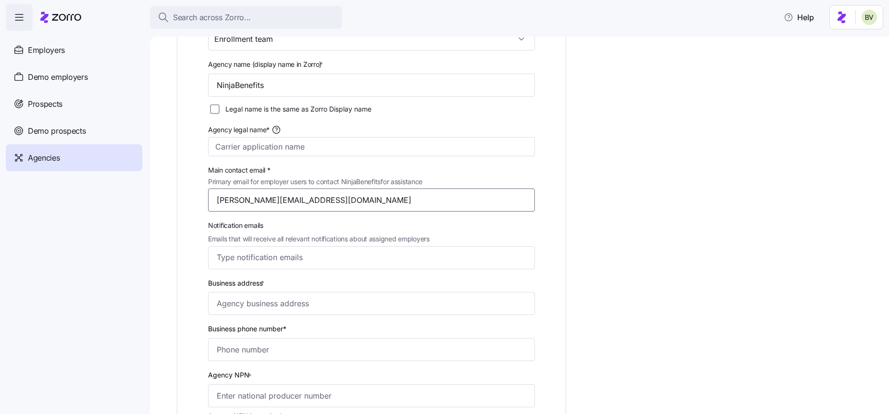
drag, startPoint x: 310, startPoint y: 200, endPoint x: 218, endPoint y: 197, distance: 91.9
click at [218, 197] on input "andrew@ninjapolicy.com" at bounding box center [371, 199] width 327 height 23
click at [383, 200] on input "andrew@ninjapolicy.com" at bounding box center [371, 199] width 327 height 23
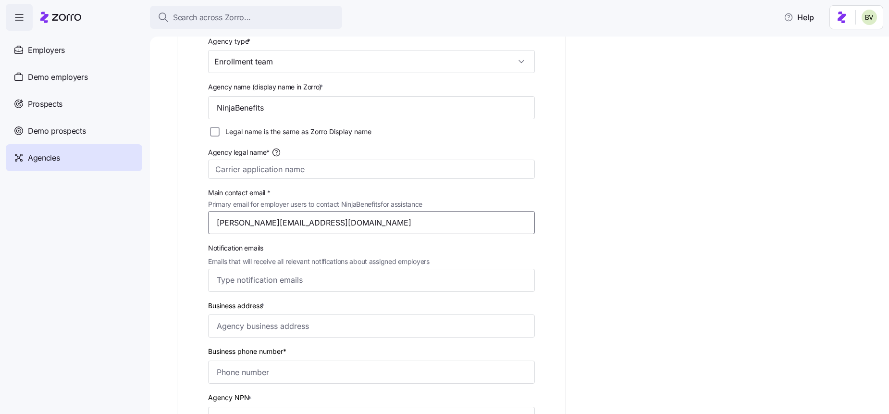
scroll to position [0, 0]
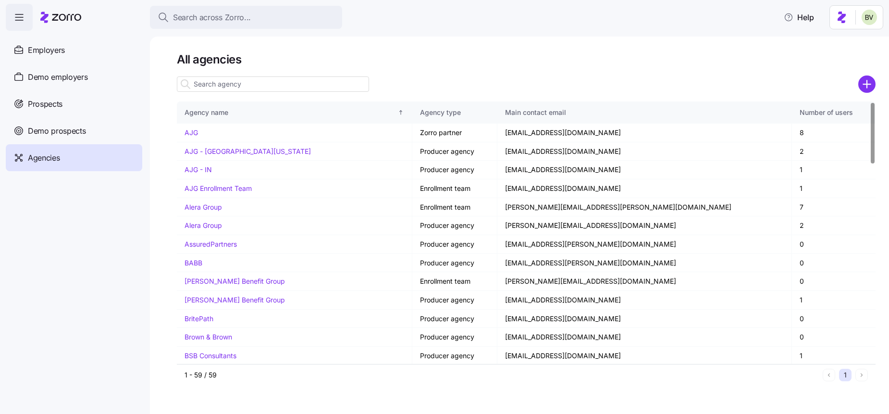
click at [236, 89] on input at bounding box center [273, 83] width 192 height 15
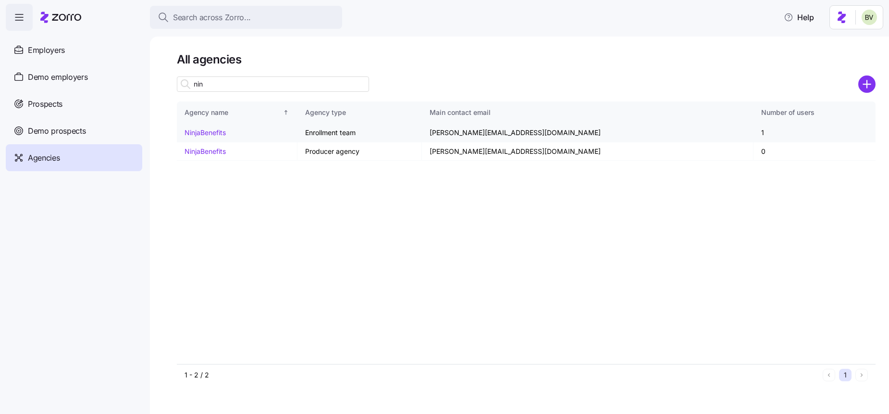
type input "nin"
click at [212, 129] on link "NinjaBenefits" at bounding box center [205, 132] width 41 height 8
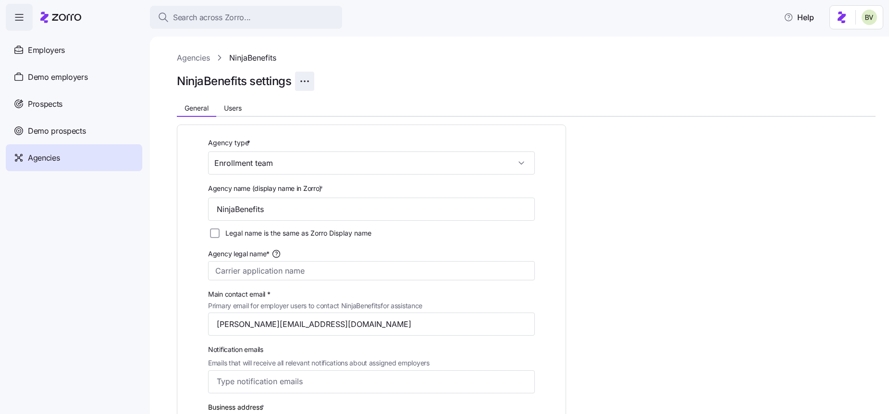
click at [304, 82] on html "Search across Zorro... Help Employers Demo employers Prospects Demo prospects A…" at bounding box center [444, 204] width 889 height 408
click at [374, 76] on html "Search across Zorro... Help Employers Demo employers Prospects Demo prospects A…" at bounding box center [444, 204] width 889 height 408
click at [245, 107] on button "Users" at bounding box center [232, 108] width 33 height 14
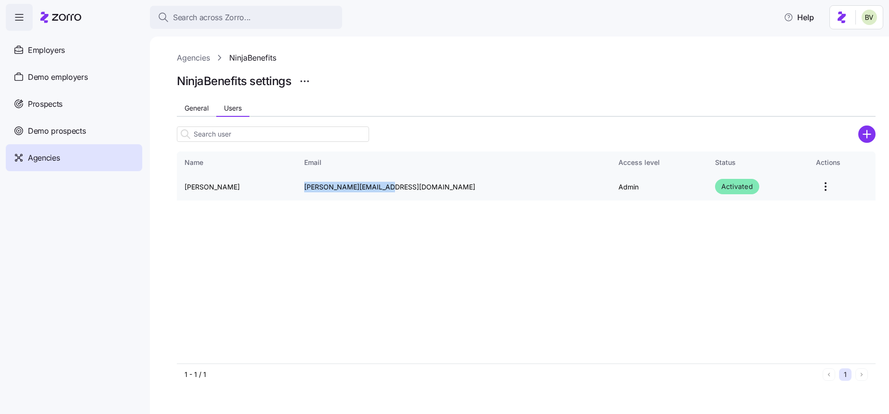
drag, startPoint x: 392, startPoint y: 186, endPoint x: 304, endPoint y: 182, distance: 87.6
click at [304, 182] on td "andrew@ninjapolicy.com" at bounding box center [454, 186] width 314 height 27
copy td "andrew@ninjapolicy.com"
click at [194, 111] on span "General" at bounding box center [197, 108] width 24 height 7
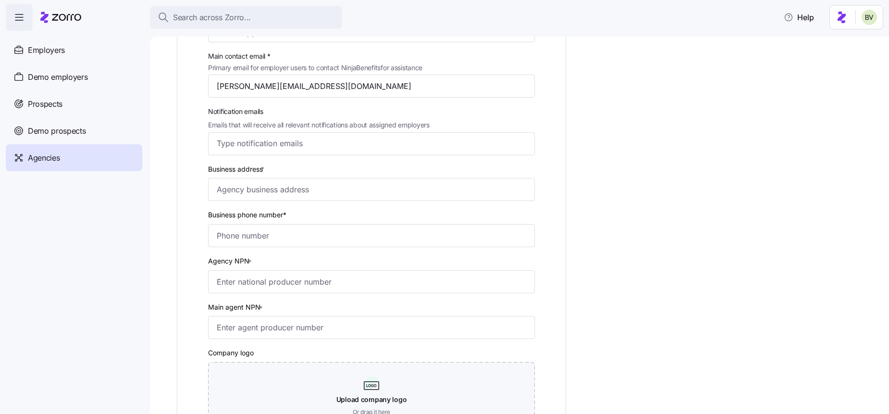
scroll to position [272, 0]
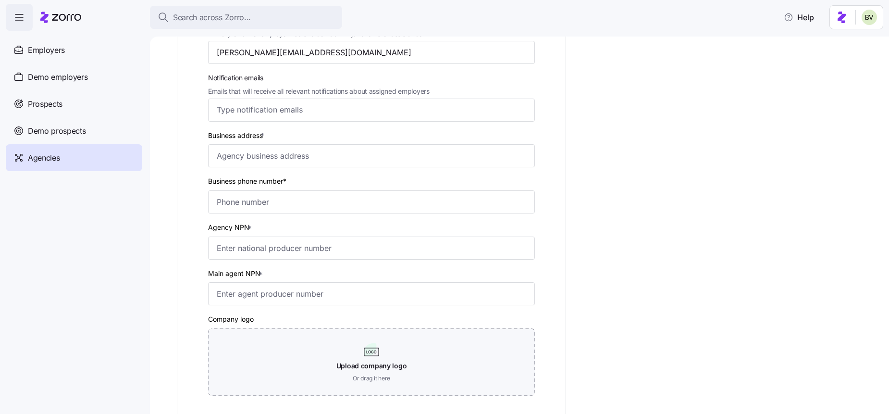
drag, startPoint x: 272, startPoint y: 131, endPoint x: 203, endPoint y: 132, distance: 69.2
click at [203, 132] on div "Agency type * Enrollment team Agency name (display name in Zorro) * NinjaBenefi…" at bounding box center [371, 140] width 365 height 550
copy label "Business address *"
drag, startPoint x: 293, startPoint y: 185, endPoint x: 201, endPoint y: 186, distance: 91.8
click at [201, 186] on div "Agency type * Enrollment team Agency name (display name in Zorro) * NinjaBenefi…" at bounding box center [371, 140] width 365 height 550
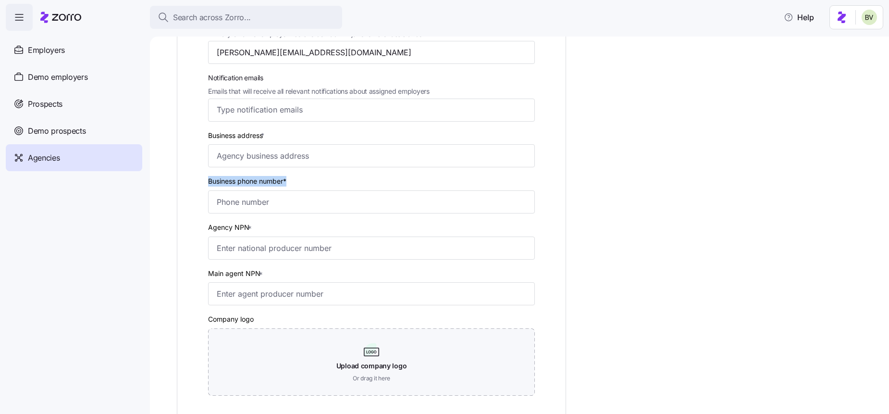
copy label "Business phone number*"
drag, startPoint x: 257, startPoint y: 226, endPoint x: 207, endPoint y: 225, distance: 49.5
click at [207, 225] on div "Agency NPN *" at bounding box center [371, 240] width 335 height 46
copy label "Agency NPN *"
drag, startPoint x: 261, startPoint y: 276, endPoint x: 206, endPoint y: 273, distance: 55.4
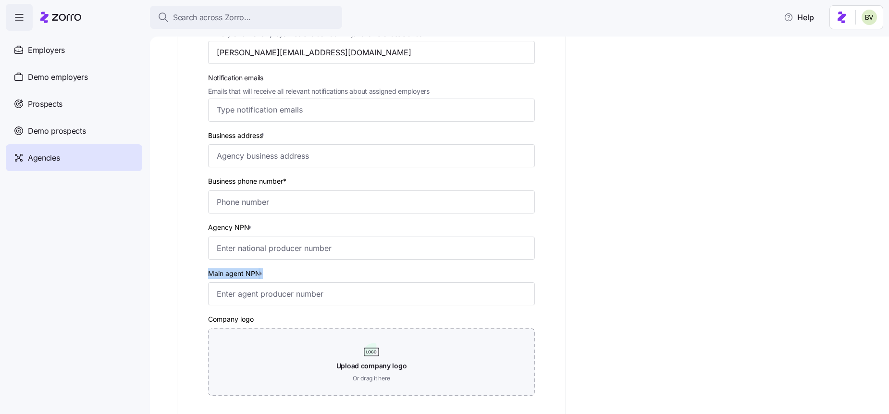
click at [206, 273] on div "Main agent NPN *" at bounding box center [371, 286] width 335 height 46
copy label "Main agent NPN"
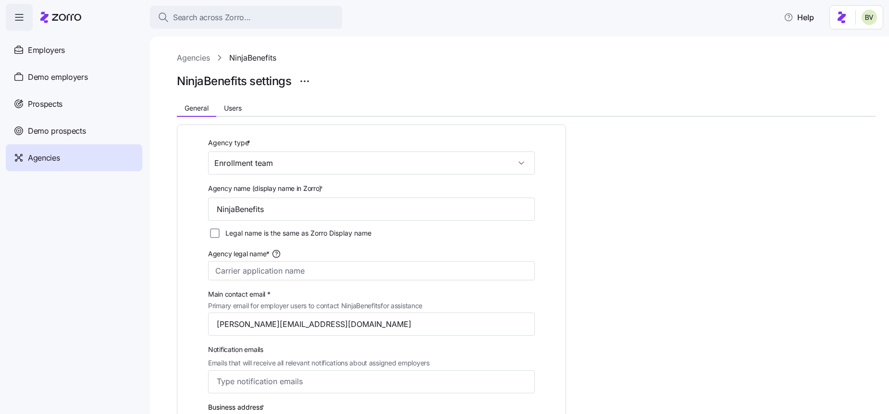
click at [202, 62] on link "Agencies" at bounding box center [193, 58] width 33 height 12
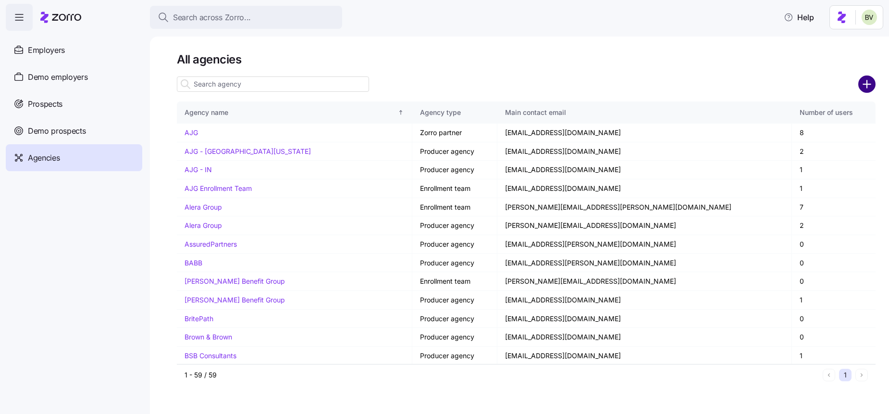
click at [865, 87] on circle "add icon" at bounding box center [867, 84] width 16 height 16
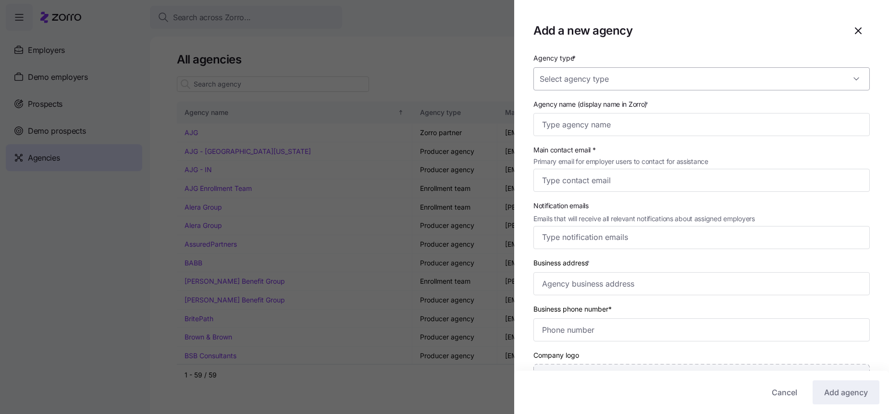
click at [601, 82] on input "Agency type *" at bounding box center [702, 78] width 336 height 23
click at [600, 123] on div "Producer" at bounding box center [701, 128] width 329 height 20
type input "Producer"
click at [586, 124] on input "Agency name (display name in Zorro) *" at bounding box center [702, 124] width 336 height 23
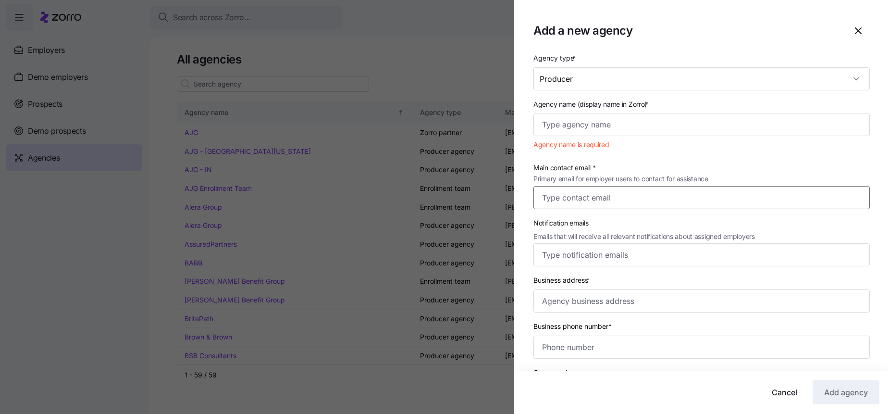
click at [557, 202] on input "Main contact email * Primary email for employer users to contact for assistance" at bounding box center [702, 197] width 336 height 23
paste input "support@righthandmanfinancial.com"
type input "support@righthandmanfinancial.com"
click at [580, 126] on input "Agency name (display name in Zorro) *" at bounding box center [702, 124] width 336 height 23
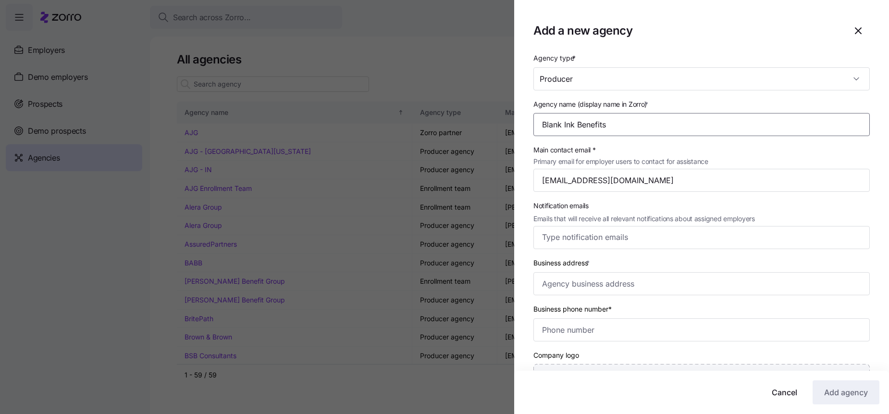
type input "Blank Ink Benefits"
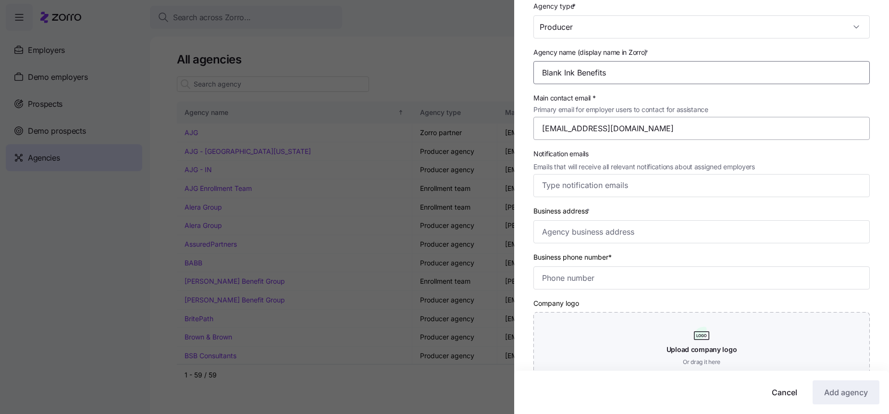
scroll to position [58, 0]
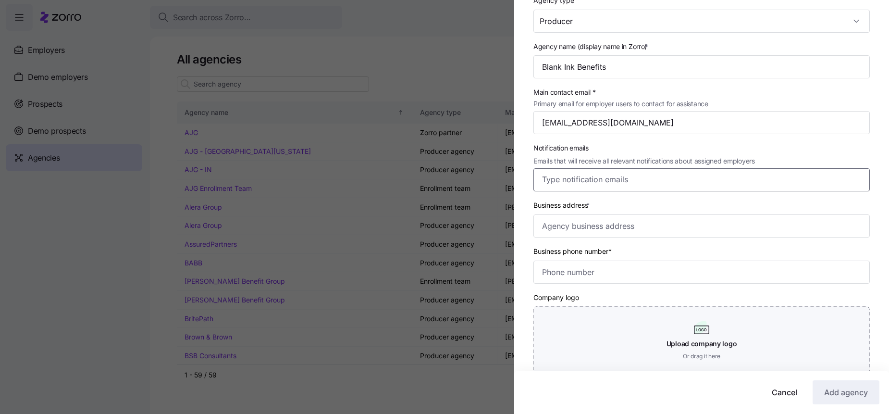
click at [585, 179] on input "Notification emails Emails that will receive all relevant notifications about a…" at bounding box center [692, 180] width 301 height 12
click at [582, 225] on input "Business address *" at bounding box center [702, 225] width 336 height 23
paste input "9365 COUNSELORS ROW, SUITE 140, INDIANAPOLIS, IN 46062"
click at [0, 408] on com-1password-button at bounding box center [0, 408] width 0 height 0
click at [820, 228] on input "9365 COUNSELORS ROW, SUITE 140, INDIANAPOLIS, IN 46062" at bounding box center [702, 225] width 336 height 23
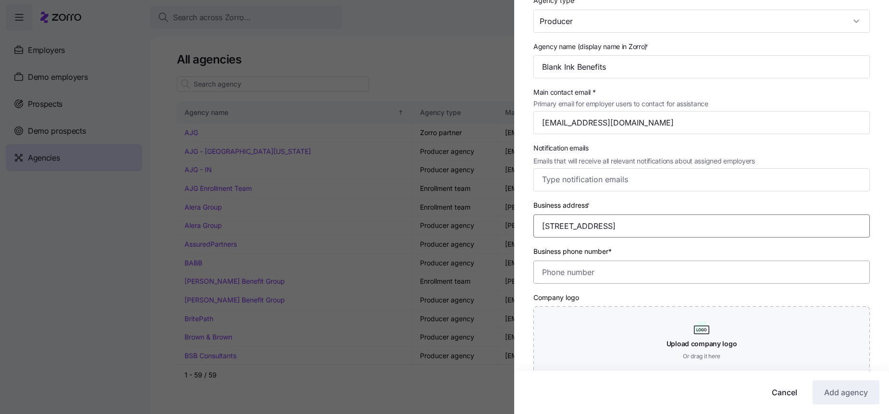
type input "9365 COUNSELORS ROW, SUITE 140, INDIANAPOLIS, IN 46062"
click at [693, 266] on input "Business phone number*" at bounding box center [702, 272] width 336 height 23
paste input "(317) 455-8390"
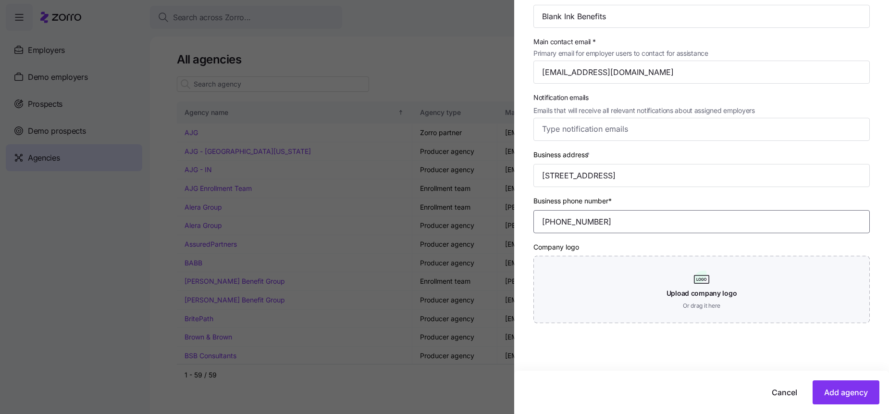
scroll to position [111, 0]
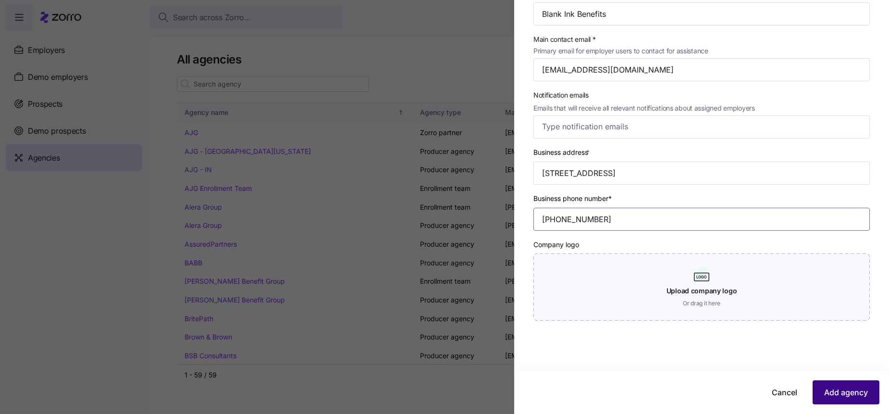
type input "(317) 455-8390"
click at [836, 392] on span "Add agency" at bounding box center [846, 392] width 44 height 12
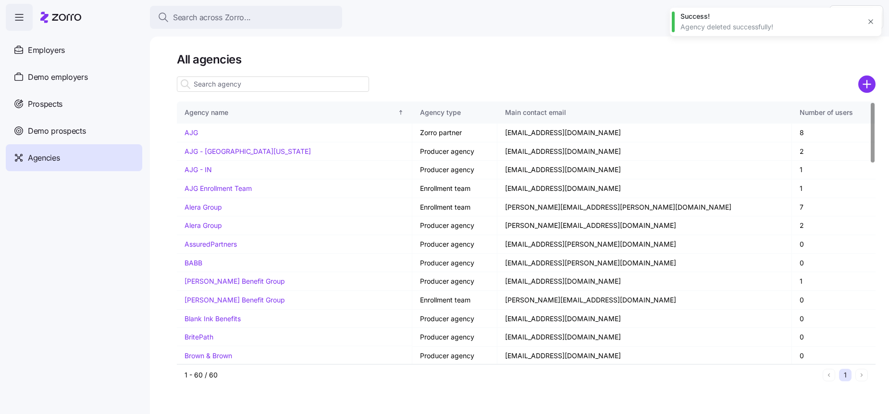
click at [221, 84] on input at bounding box center [273, 83] width 192 height 15
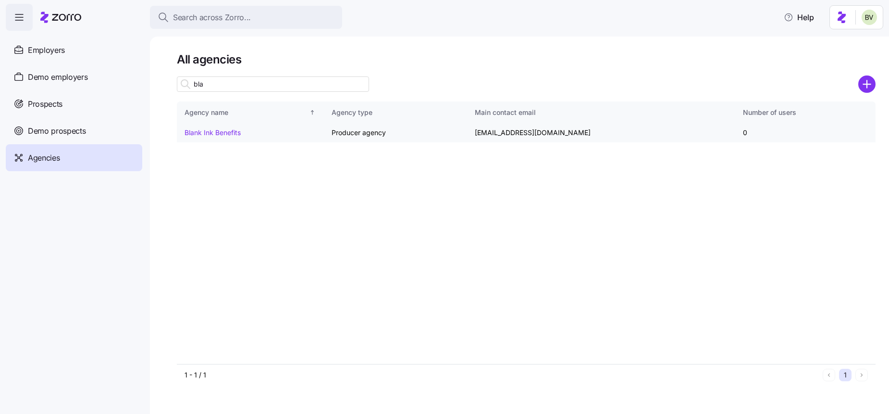
type input "bla"
click at [227, 133] on link "Blank Ink Benefits" at bounding box center [213, 132] width 56 height 8
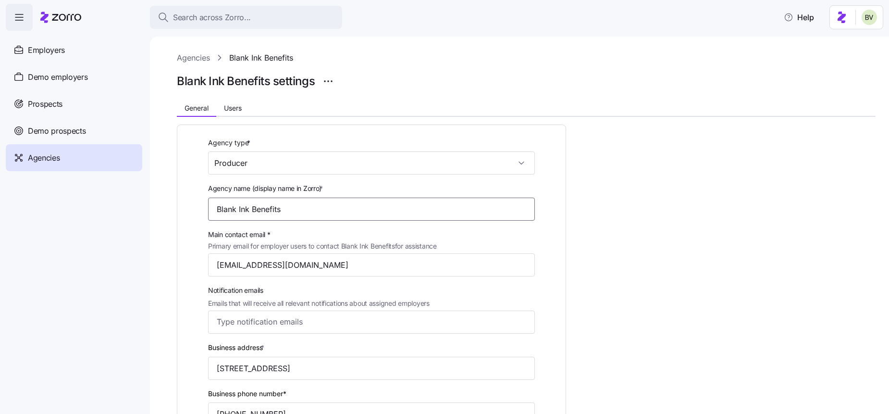
click at [233, 211] on input "Blank Ink Benefits" at bounding box center [371, 209] width 327 height 23
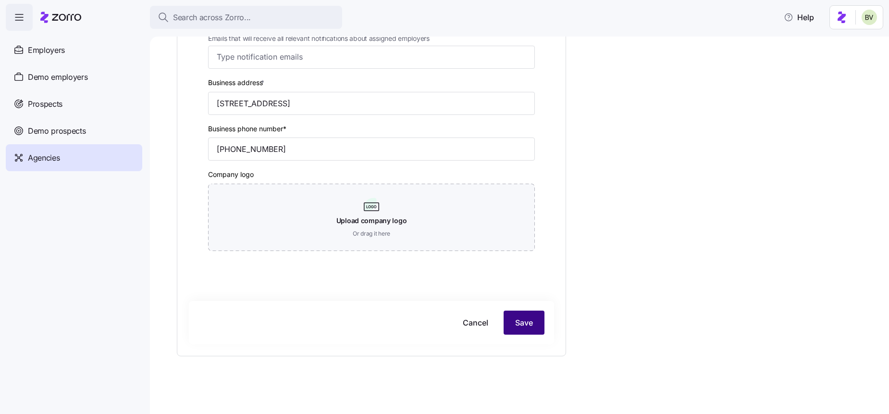
type input "Black Ink Benefits"
click at [535, 321] on button "Save" at bounding box center [524, 323] width 41 height 24
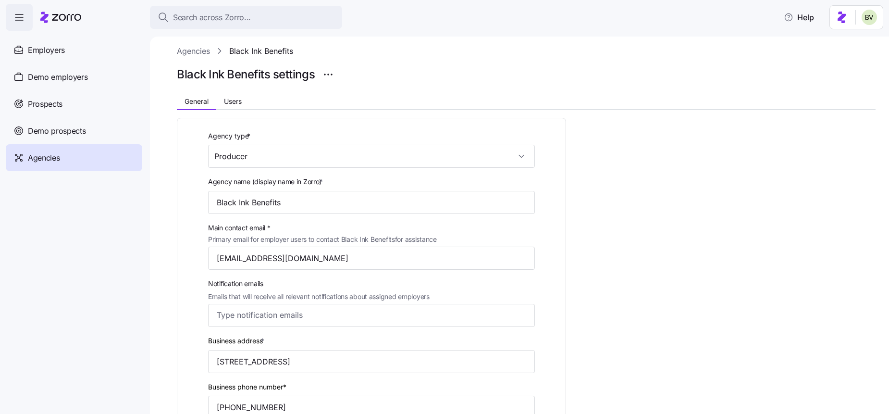
scroll to position [0, 0]
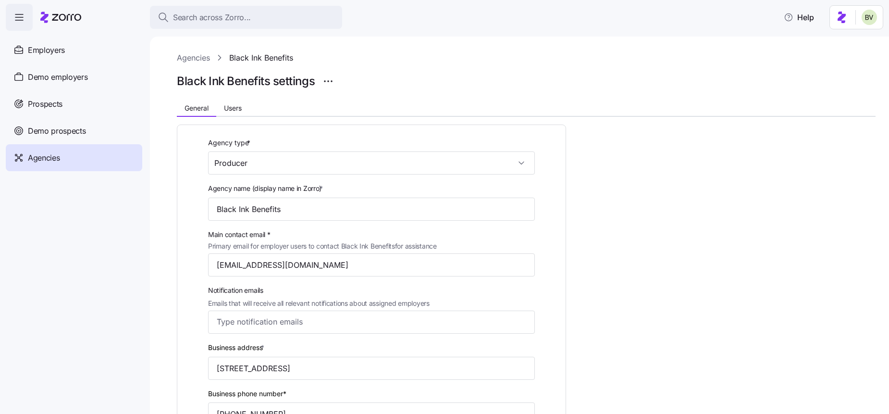
click at [198, 53] on link "Agencies" at bounding box center [193, 58] width 33 height 12
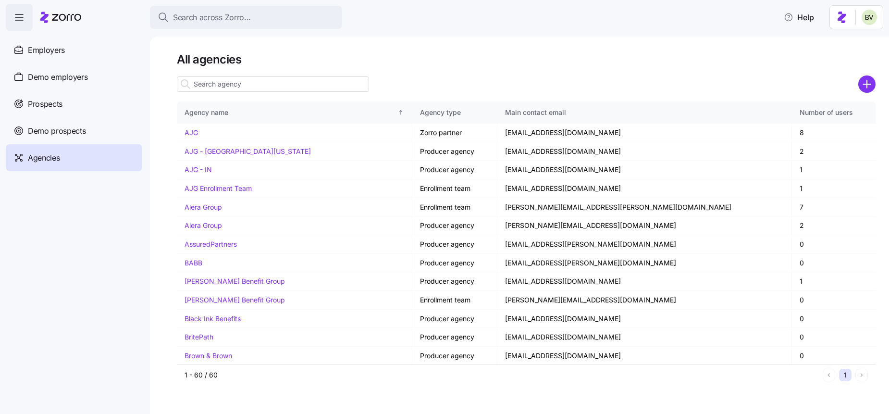
click at [867, 86] on icon "add icon" at bounding box center [867, 84] width 0 height 7
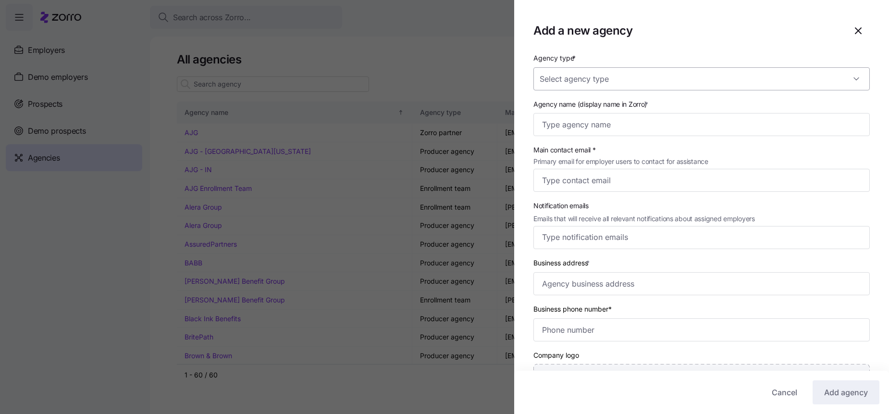
click at [585, 75] on input "Agency type *" at bounding box center [702, 78] width 336 height 23
click at [586, 101] on div "Enrollment team" at bounding box center [701, 108] width 329 height 20
type input "Enrollment team"
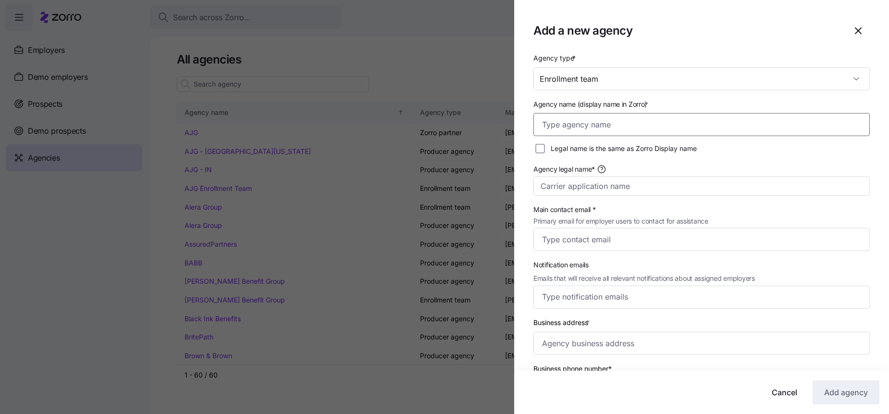
click at [550, 125] on input "Agency name (display name in Zorro) *" at bounding box center [702, 124] width 336 height 23
paste input "317-455-8390"
drag, startPoint x: 607, startPoint y: 127, endPoint x: 527, endPoint y: 124, distance: 80.3
click at [527, 124] on div "Agency type * Enrollment team Agency name (display name in Zorro) * 317-455-839…" at bounding box center [701, 327] width 375 height 550
type input "Black Ink Benefits"
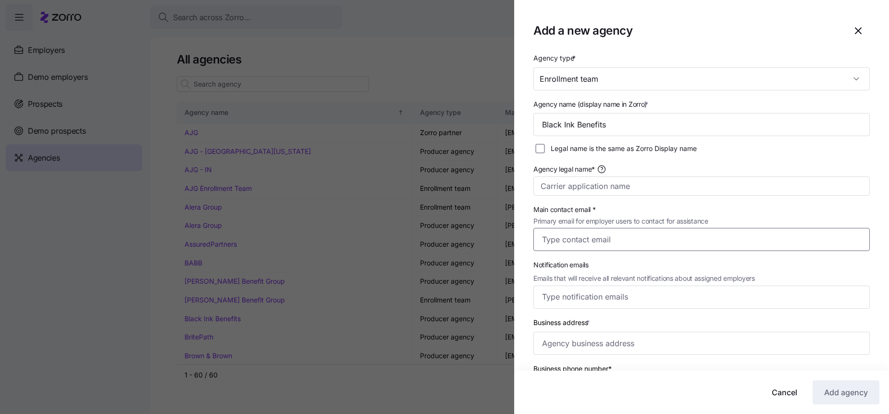
click at [553, 233] on input "Main contact email * Primary email for employer users to contact for assistance" at bounding box center [702, 239] width 336 height 23
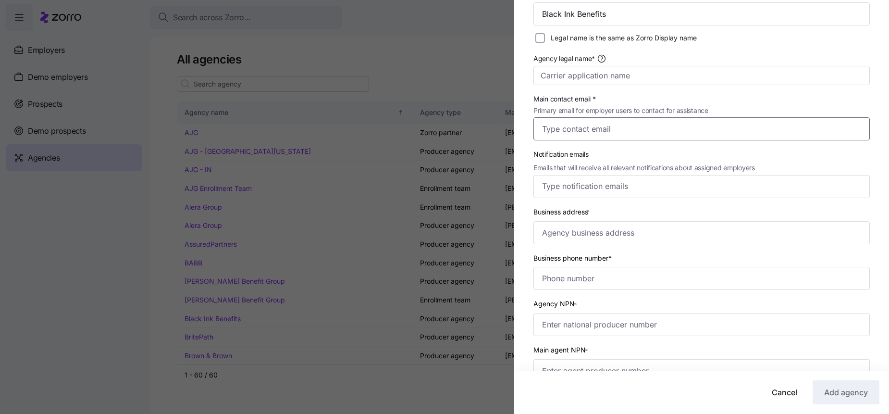
scroll to position [113, 0]
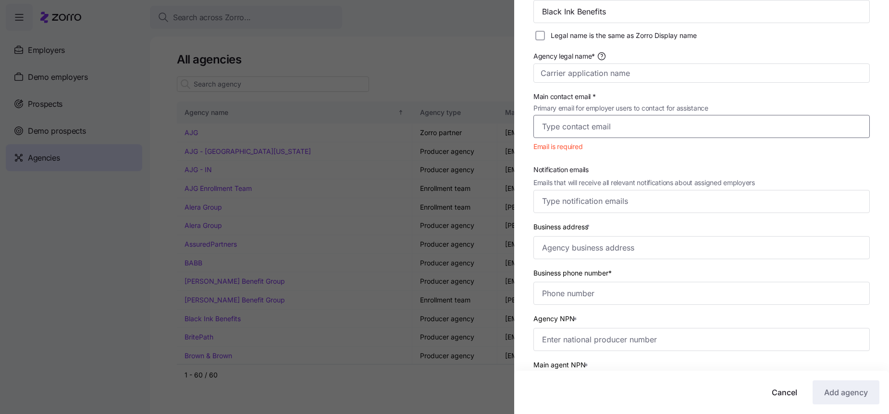
paste input "Support@righthandmanfinancial.com"
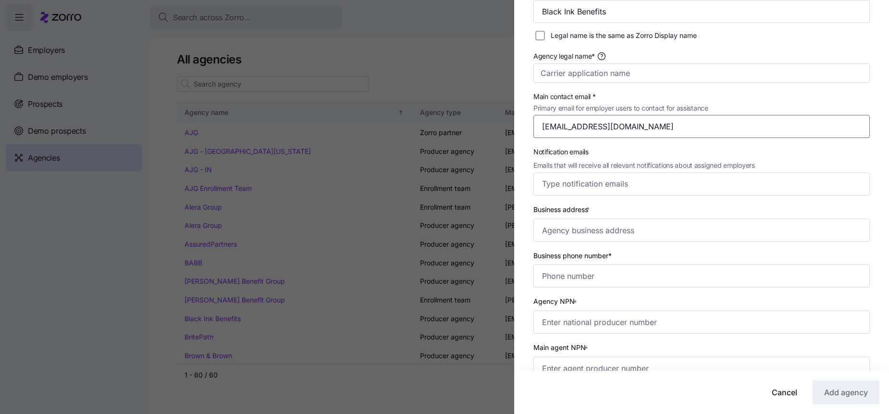
type input "Support@righthandmanfinancial.com"
click at [686, 88] on div "Main contact email * Primary email for employer users to contact for assistance…" at bounding box center [702, 114] width 344 height 55
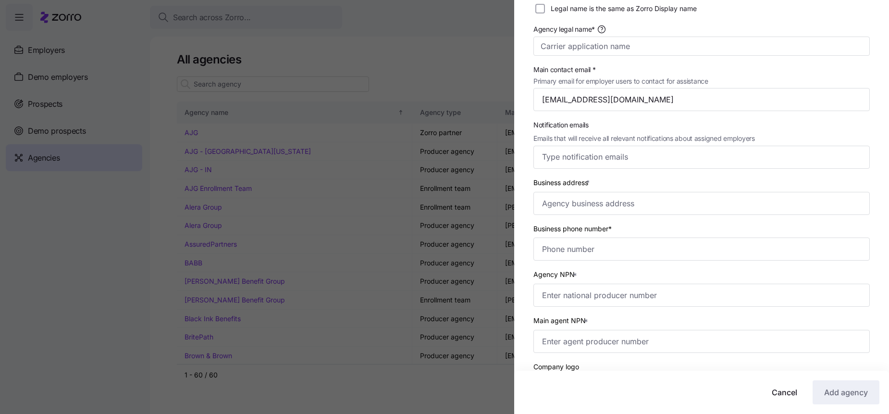
scroll to position [152, 0]
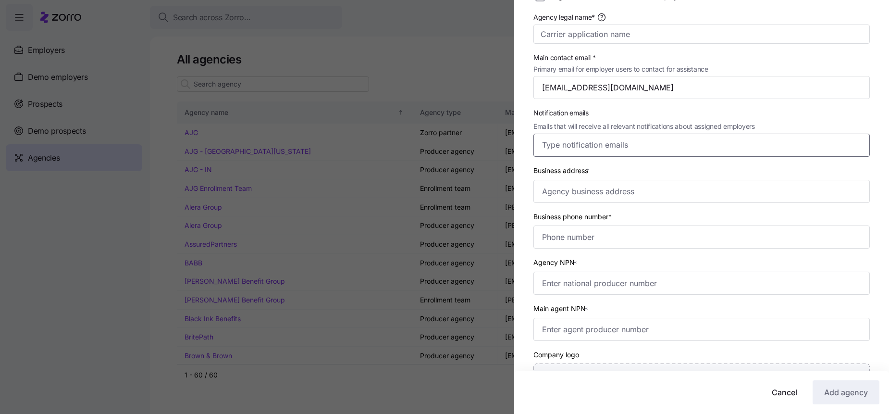
click at [551, 150] on input "Notification emails Emails that will receive all relevant notifications about a…" at bounding box center [692, 144] width 301 height 12
click at [724, 109] on span "Notification emails" at bounding box center [645, 113] width 222 height 11
click at [724, 139] on input "Notification emails Emails that will receive all relevant notifications about a…" at bounding box center [773, 145] width 141 height 12
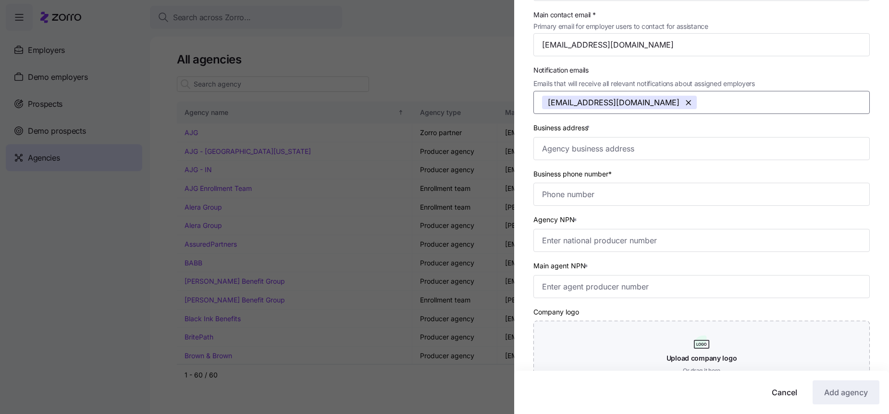
scroll to position [208, 0]
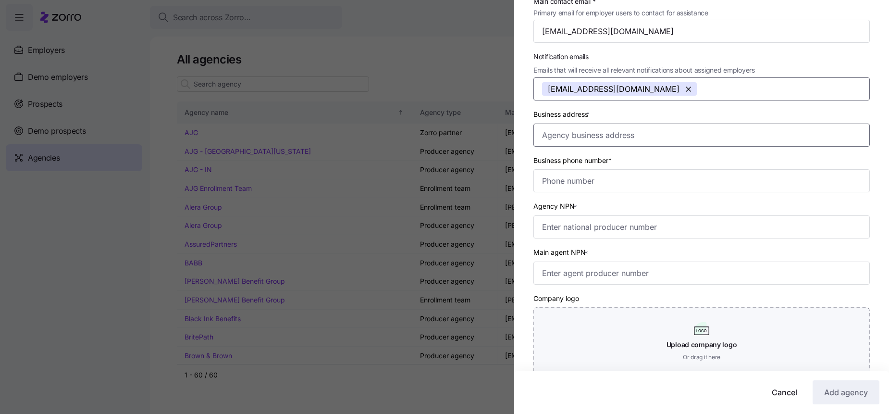
click at [633, 135] on input "Business address *" at bounding box center [702, 135] width 336 height 23
paste input "9365 COUNSELORS ROW, SUITE 140, INDIANAPOLIS, IN 46062"
type input "9365 COUNSELORS ROW, SUITE 140, INDIANAPOLIS, IN 46062"
click at [602, 115] on div "Business address * 9365 COUNSELORS ROW, SUITE 140, INDIANAPOLIS, IN 46062" at bounding box center [702, 127] width 336 height 38
click at [558, 179] on input "Business phone number*" at bounding box center [702, 180] width 336 height 23
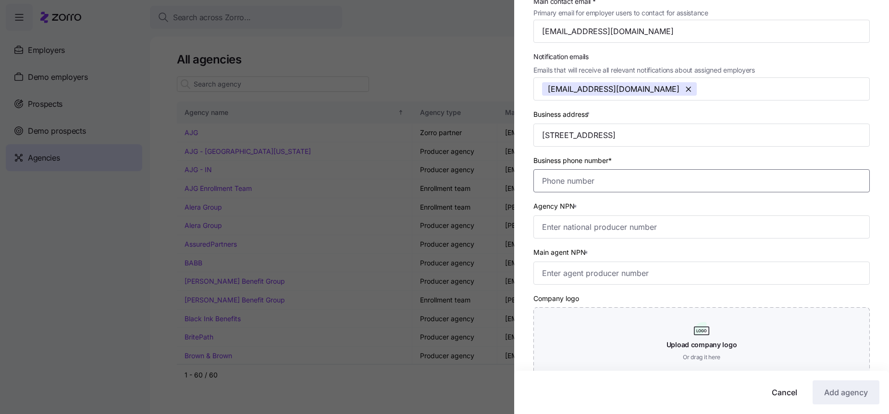
paste input "(317) 455-8390"
type input "(317) 455-8390"
click at [649, 160] on div "Business phone number* (317) 455-8390" at bounding box center [702, 173] width 336 height 38
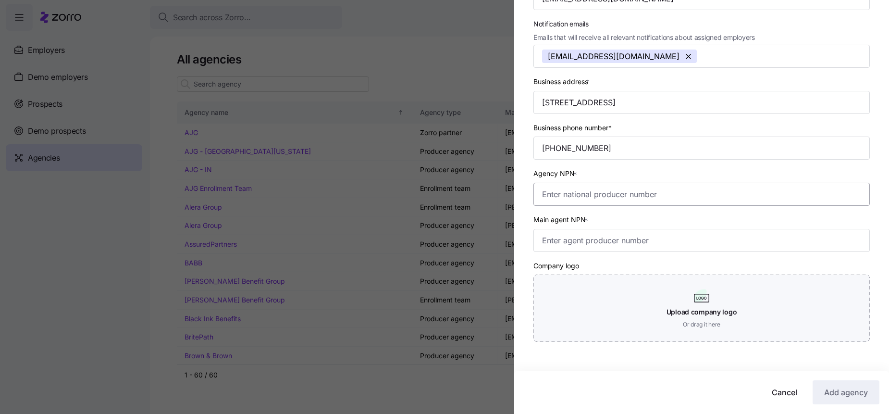
scroll to position [262, 0]
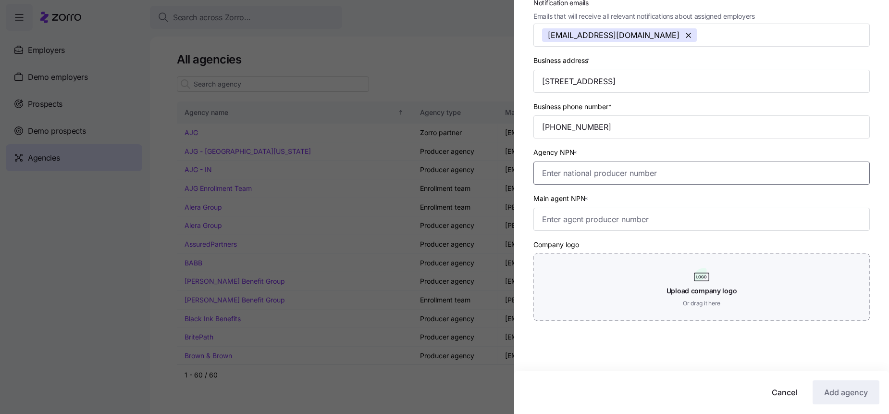
click at [599, 175] on input "Agency NPN *" at bounding box center [702, 173] width 336 height 23
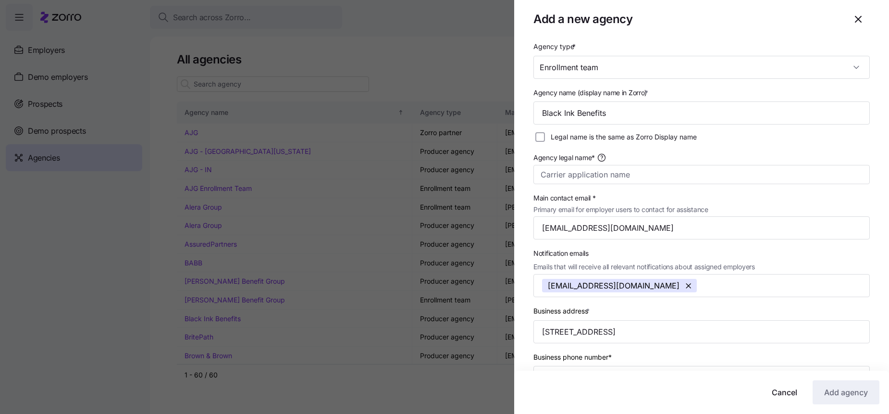
scroll to position [2, 0]
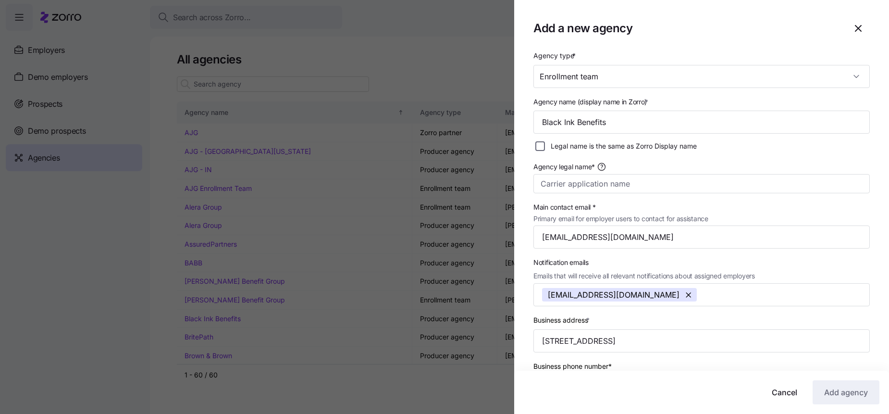
click at [541, 147] on input "Legal name is the same as Zorro Display name" at bounding box center [540, 146] width 10 height 10
checkbox input "true"
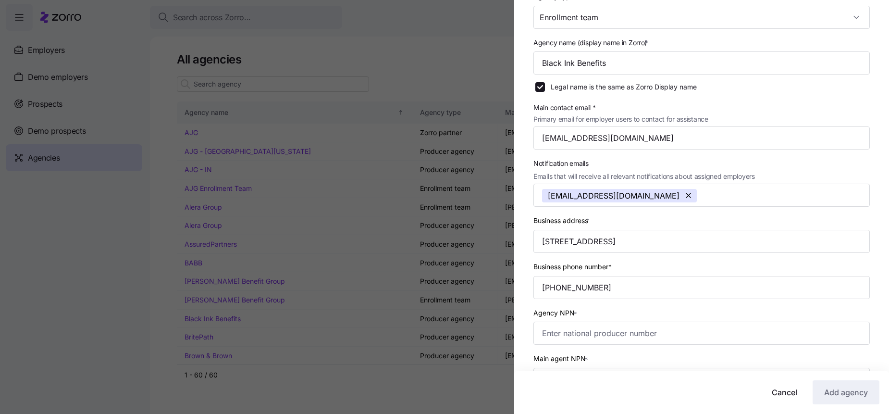
scroll to position [0, 0]
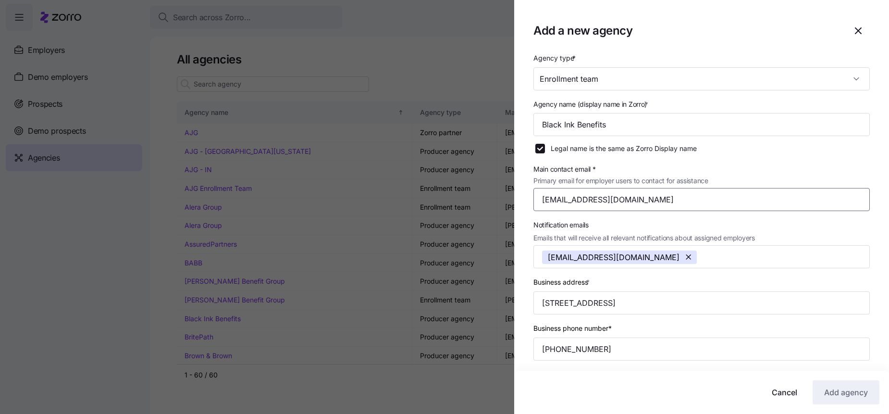
drag, startPoint x: 684, startPoint y: 200, endPoint x: 537, endPoint y: 205, distance: 146.7
click at [537, 205] on input "Support@righthandmanfinancial.com" at bounding box center [702, 199] width 336 height 23
click at [774, 267] on div "Support@righthandmanfinancial.com" at bounding box center [702, 256] width 336 height 23
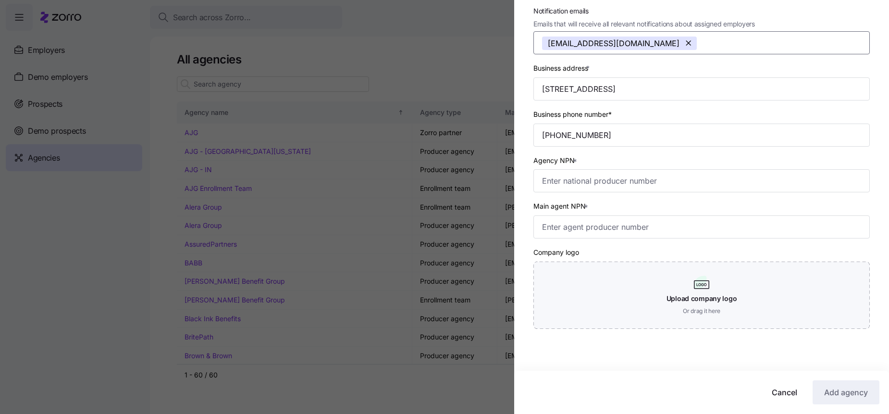
scroll to position [222, 0]
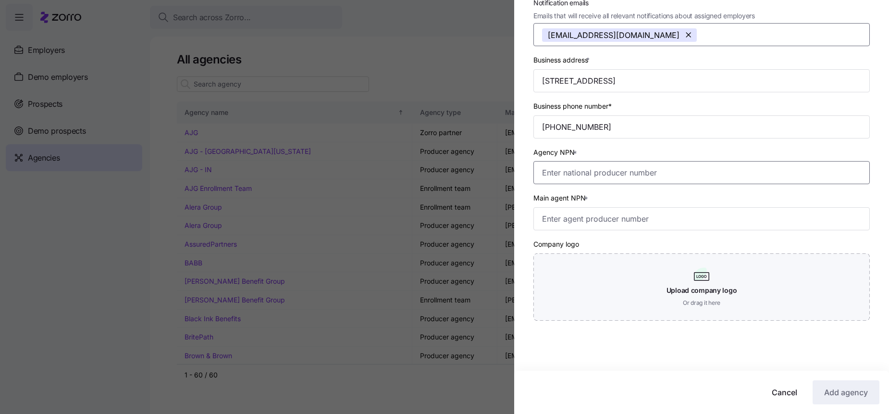
click at [582, 176] on input "Agency NPN *" at bounding box center [702, 172] width 336 height 23
type input "1"
type input "123456"
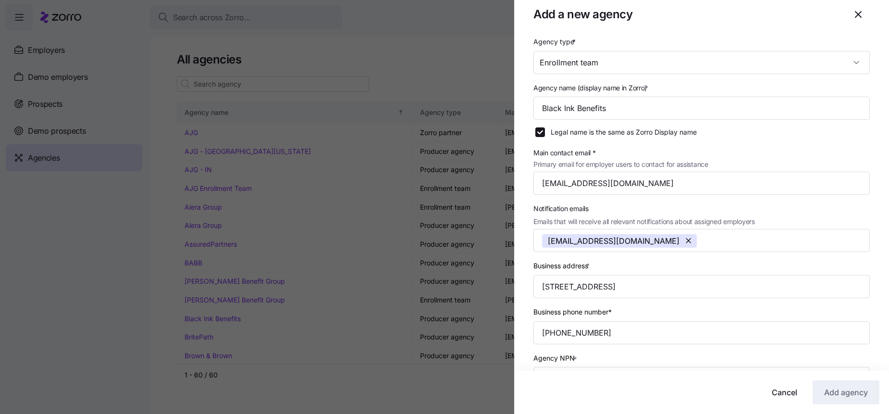
scroll to position [0, 0]
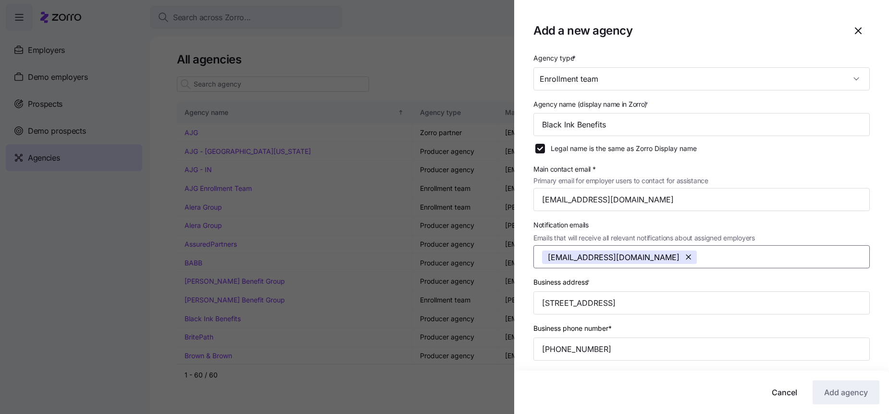
click at [708, 259] on input "Notification emails Emails that will receive all relevant notifications about a…" at bounding box center [773, 257] width 141 height 12
drag, startPoint x: 676, startPoint y: 198, endPoint x: 533, endPoint y: 196, distance: 142.8
click at [534, 196] on input "Support@righthandmanfinancial.com" at bounding box center [702, 199] width 336 height 23
click at [859, 32] on icon "button" at bounding box center [859, 31] width 6 height 6
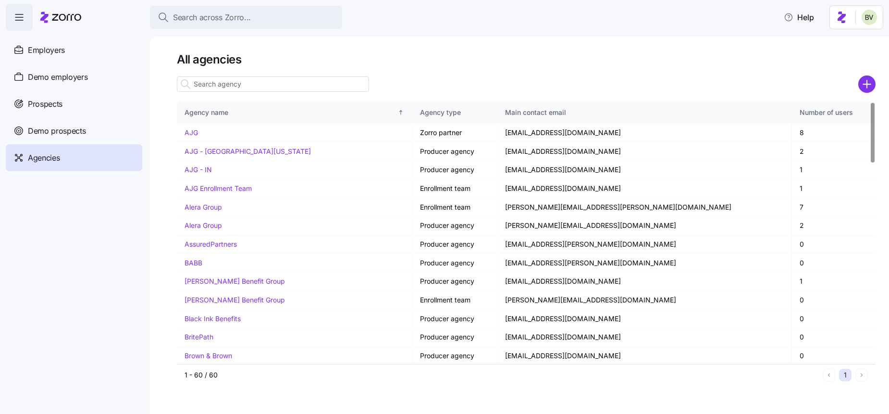
click at [232, 85] on input at bounding box center [273, 83] width 192 height 15
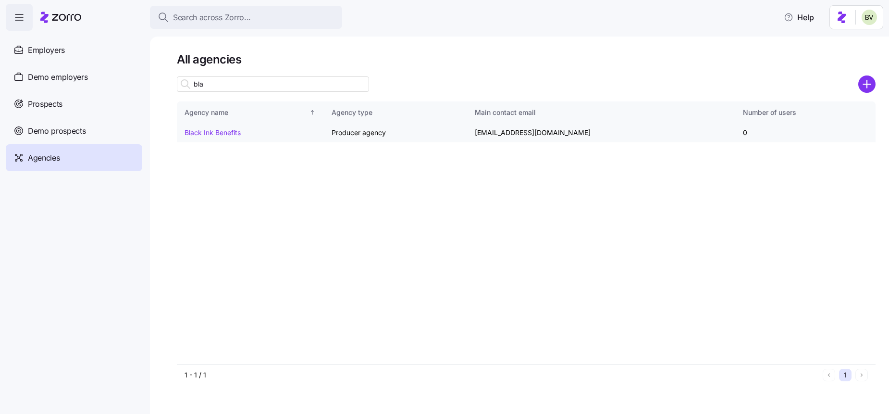
type input "bla"
click at [209, 133] on link "Black Ink Benefits" at bounding box center [213, 132] width 56 height 8
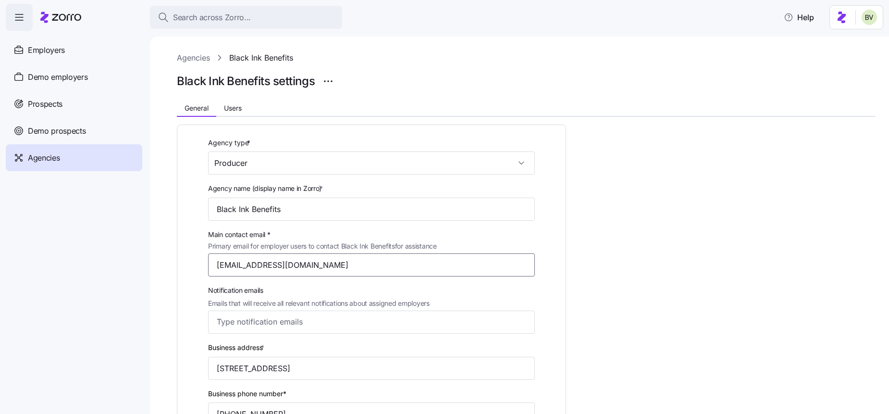
drag, startPoint x: 365, startPoint y: 263, endPoint x: 210, endPoint y: 265, distance: 154.8
click at [210, 265] on input "support@righthandmanfinancial.com" at bounding box center [371, 264] width 327 height 23
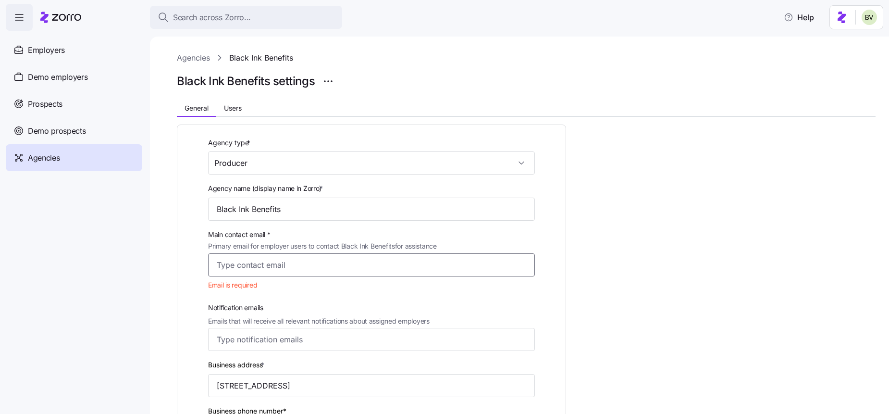
paste input "gabriel@ii-sco.com"
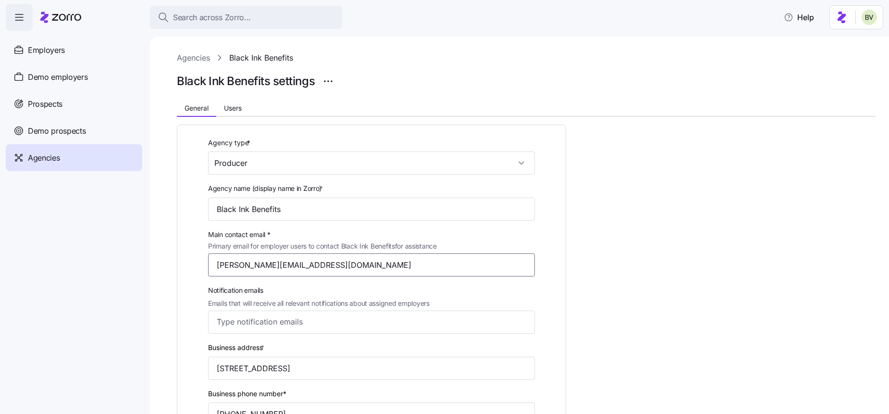
type input "gabriel@ii-sco.com"
click at [190, 243] on div "Agency type * Producer Agency name (display name in Zorro) * Black Ink Benefits…" at bounding box center [371, 336] width 365 height 398
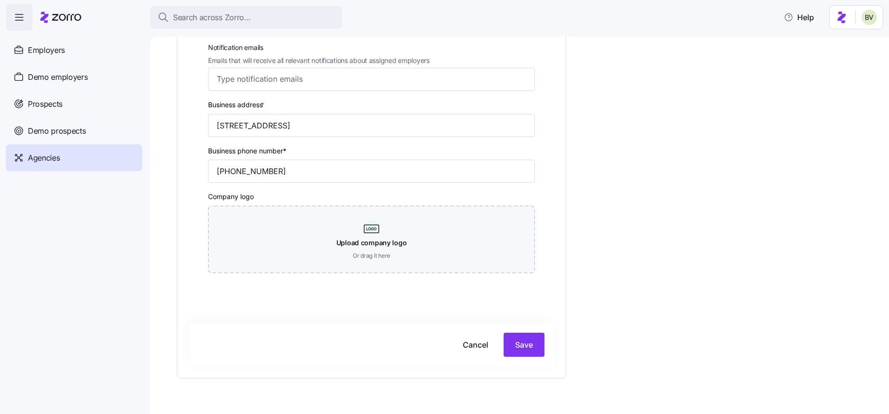
scroll to position [265, 0]
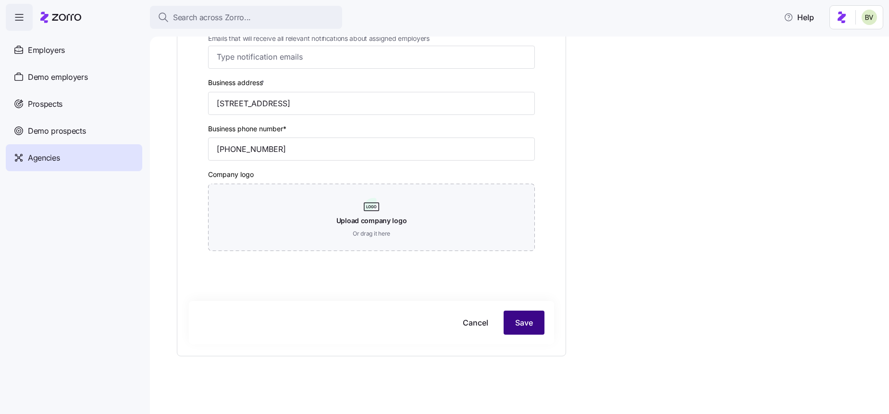
click at [520, 328] on button "Save" at bounding box center [524, 323] width 41 height 24
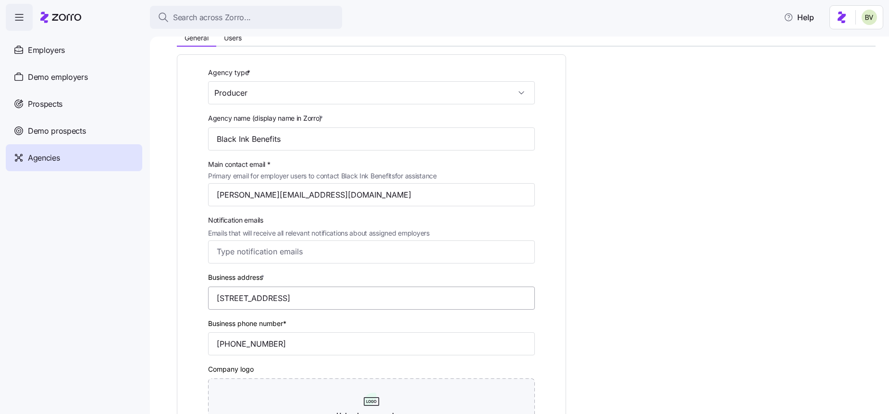
scroll to position [71, 0]
drag, startPoint x: 481, startPoint y: 297, endPoint x: 208, endPoint y: 288, distance: 272.7
click at [208, 288] on input "9365 Counselors Row SUITE 140, Indianapolis, IN 46240-6422, USA" at bounding box center [371, 297] width 327 height 23
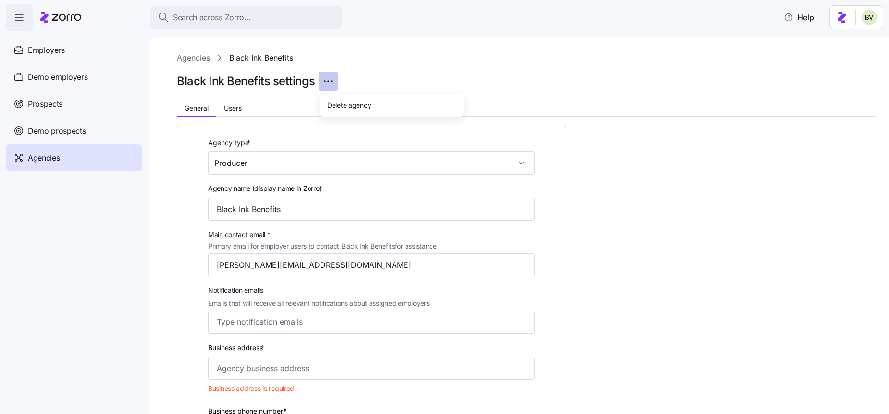
click at [327, 81] on html "Search across Zorro... Help Employers Demo employers Prospects Demo prospects A…" at bounding box center [444, 204] width 889 height 408
click at [300, 104] on html "Search across Zorro... Help Employers Demo employers Prospects Demo prospects A…" at bounding box center [444, 204] width 889 height 408
click at [49, 53] on span "Employers" at bounding box center [46, 50] width 37 height 12
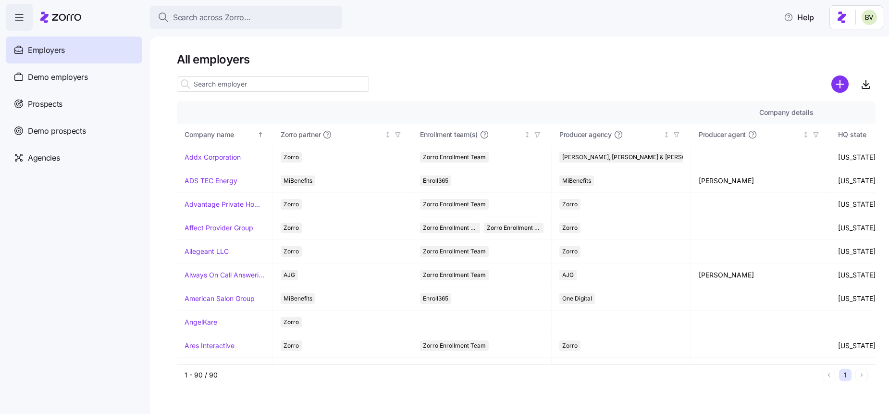
click at [206, 83] on input at bounding box center [273, 83] width 192 height 15
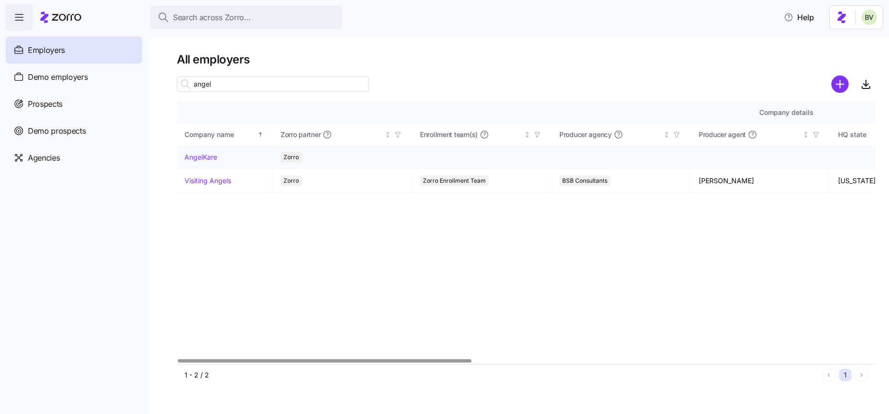
type input "angel"
click at [204, 155] on link "AngelKare" at bounding box center [201, 157] width 33 height 10
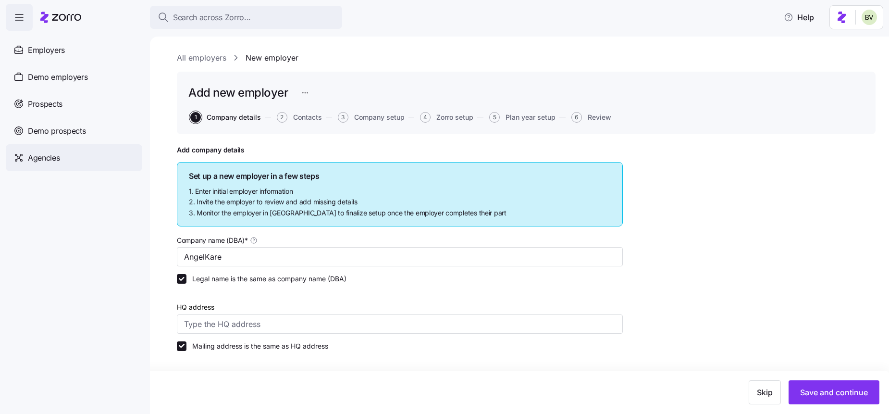
click at [39, 156] on span "Agencies" at bounding box center [44, 158] width 32 height 12
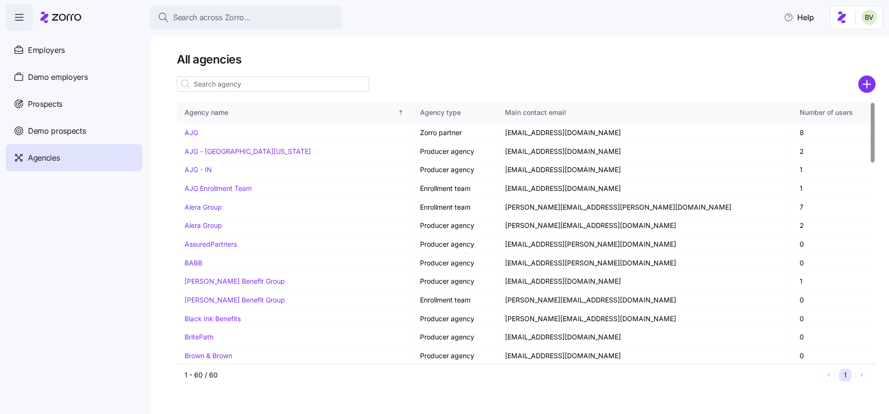
click at [865, 84] on icon "add icon" at bounding box center [866, 83] width 17 height 17
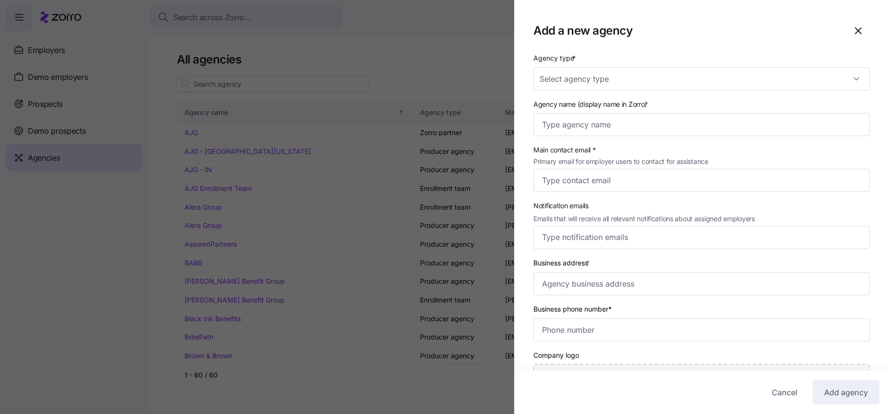
click at [386, 61] on div at bounding box center [444, 207] width 889 height 414
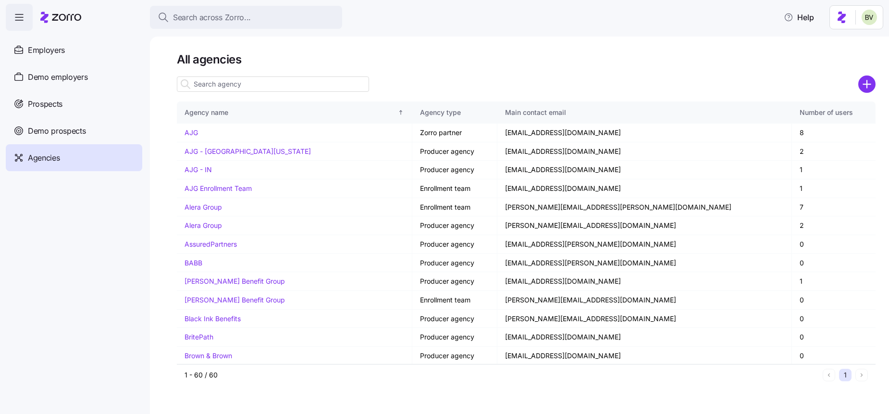
click at [867, 87] on icon "add icon" at bounding box center [867, 84] width 0 height 7
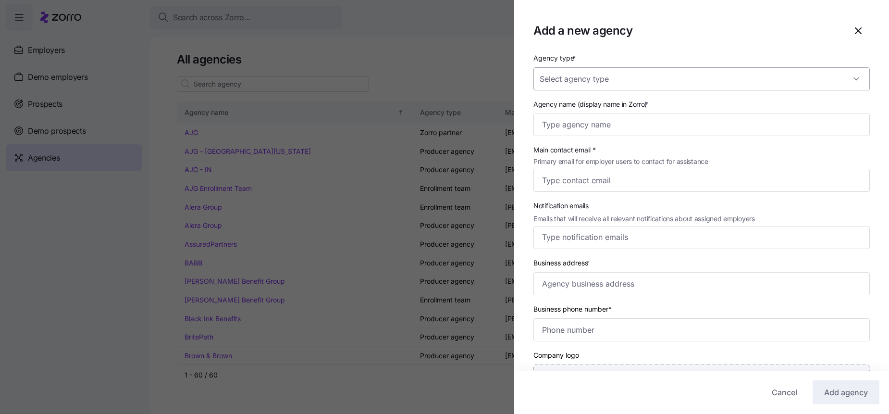
click at [593, 75] on input "Agency type *" at bounding box center [702, 78] width 336 height 23
click at [573, 112] on span "Enrollment team" at bounding box center [570, 108] width 50 height 11
type input "Enrollment team"
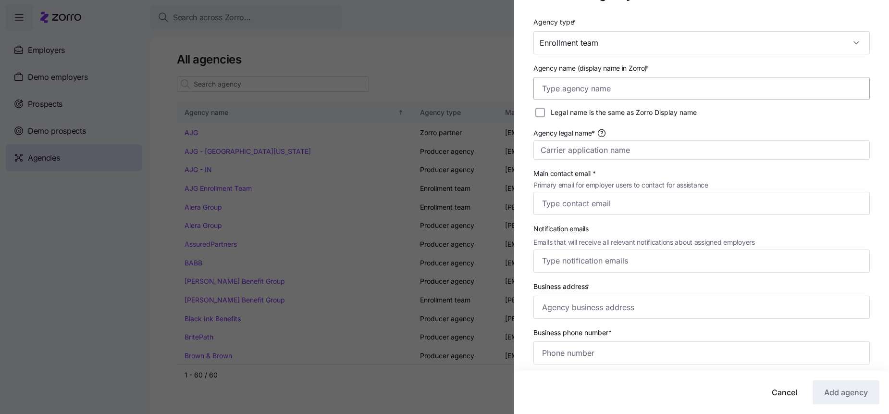
scroll to position [38, 0]
click at [578, 87] on input "Agency name (display name in Zorro) *" at bounding box center [702, 86] width 336 height 23
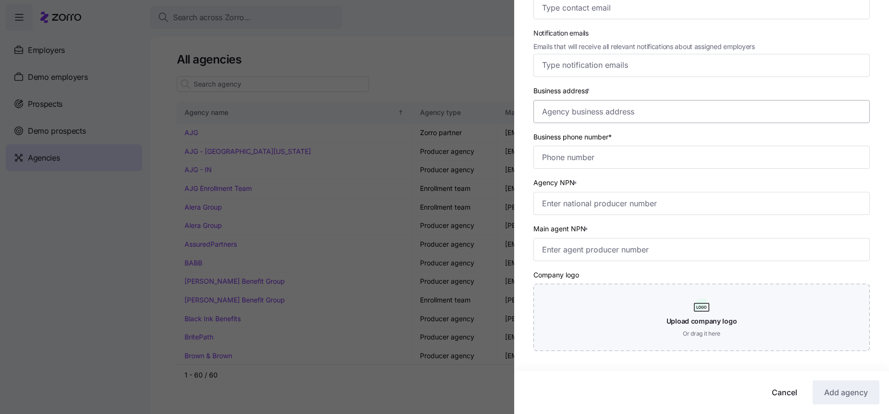
scroll to position [243, 0]
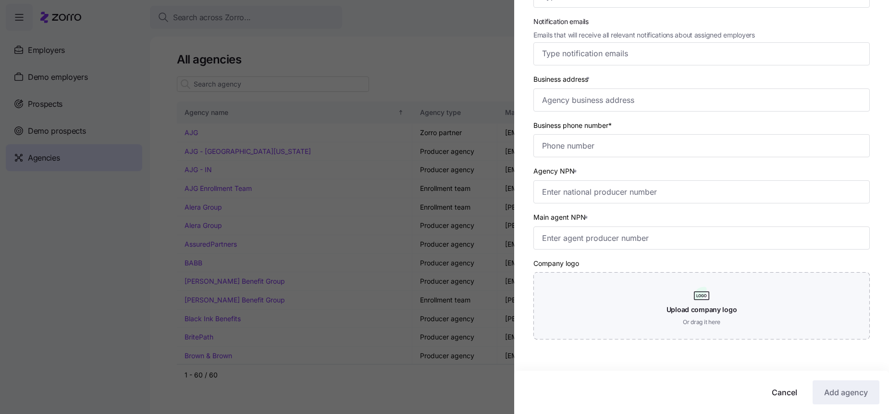
click at [574, 172] on span "*" at bounding box center [575, 171] width 4 height 8
click at [574, 180] on input "Agency NPN *" at bounding box center [702, 191] width 336 height 23
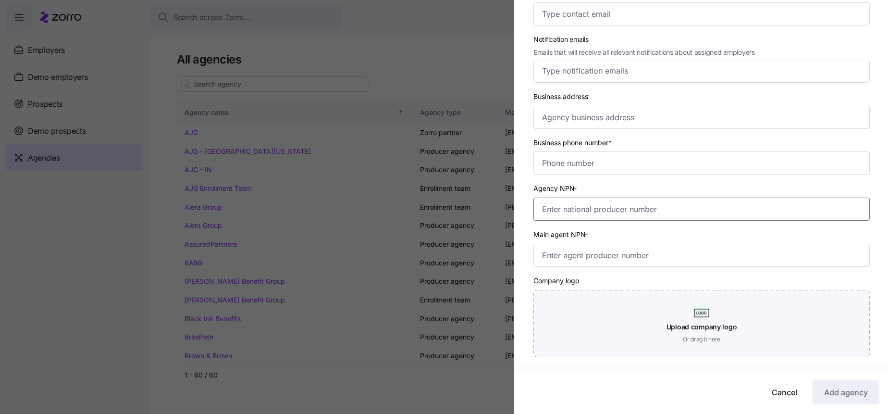
scroll to position [261, 0]
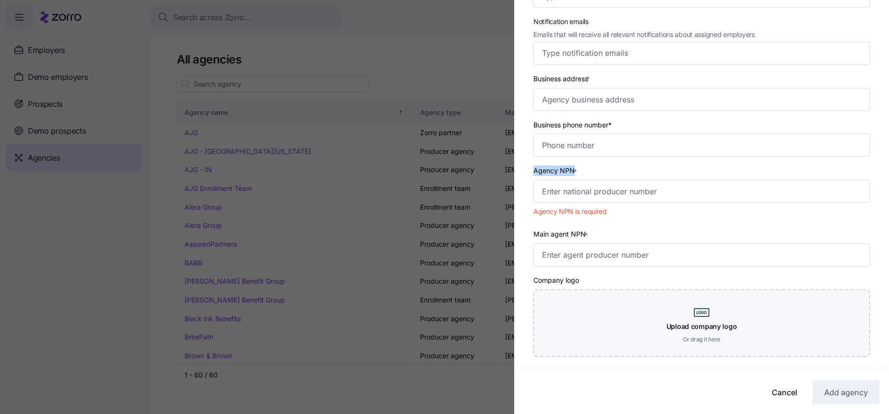
drag, startPoint x: 573, startPoint y: 168, endPoint x: 534, endPoint y: 175, distance: 39.0
click at [534, 175] on label "Agency NPN *" at bounding box center [557, 170] width 46 height 11
copy label "Agency NPN"
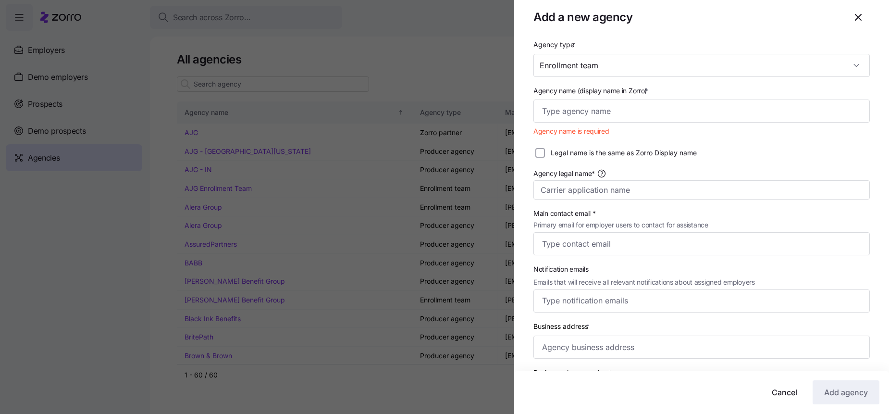
scroll to position [0, 0]
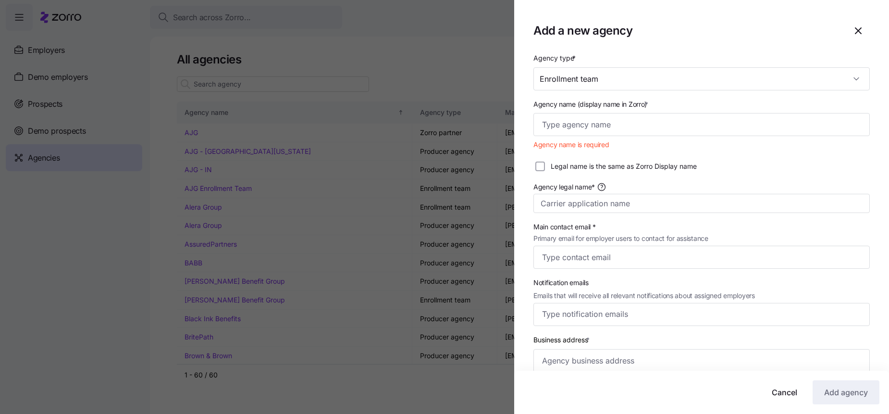
click at [648, 105] on span "*" at bounding box center [646, 104] width 3 height 8
click at [649, 113] on input "Agency name (display name in Zorro) *" at bounding box center [702, 124] width 336 height 23
drag, startPoint x: 654, startPoint y: 103, endPoint x: 524, endPoint y: 103, distance: 129.3
click at [524, 103] on div "Agency type * Enrollment team Agency name (display name in Zorro) * Agency name…" at bounding box center [701, 344] width 375 height 585
copy label "Agency name (display name in Zorro) *"
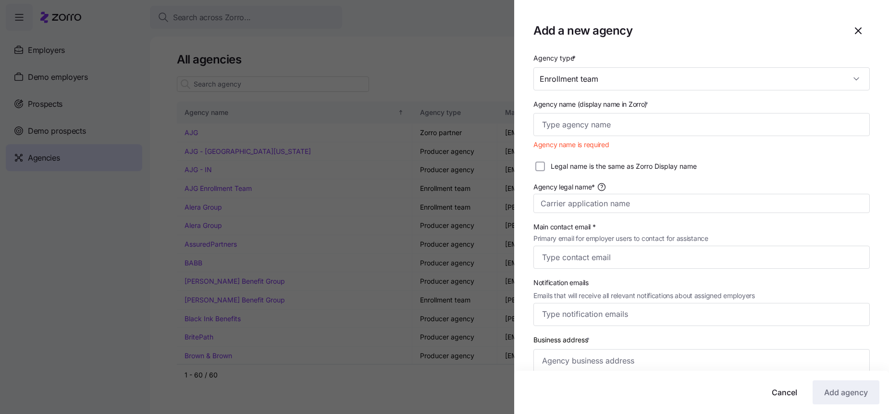
drag, startPoint x: 594, startPoint y: 188, endPoint x: 533, endPoint y: 191, distance: 61.1
click at [533, 191] on div "Agency legal name*" at bounding box center [702, 197] width 344 height 40
copy span "Agency legal name*"
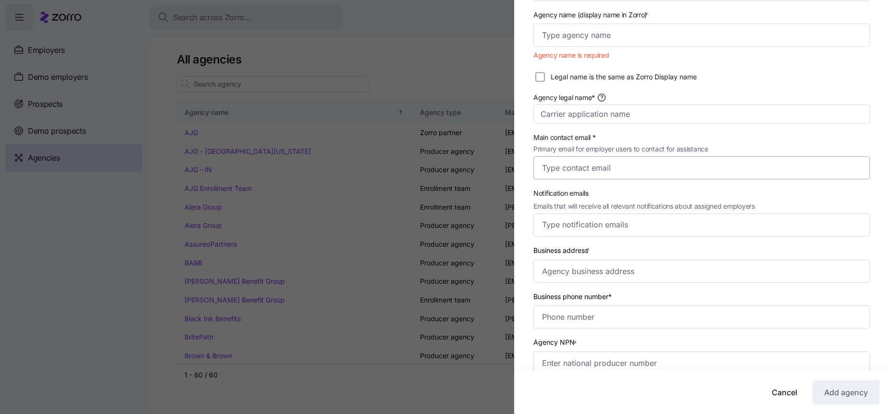
scroll to position [90, 0]
drag, startPoint x: 594, startPoint y: 247, endPoint x: 531, endPoint y: 248, distance: 63.0
click at [531, 248] on div "Business address *" at bounding box center [702, 263] width 344 height 46
copy label "Business address *"
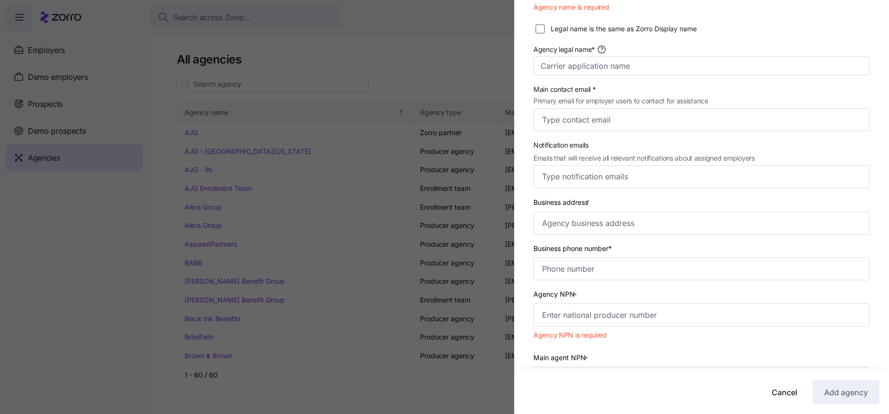
scroll to position [149, 0]
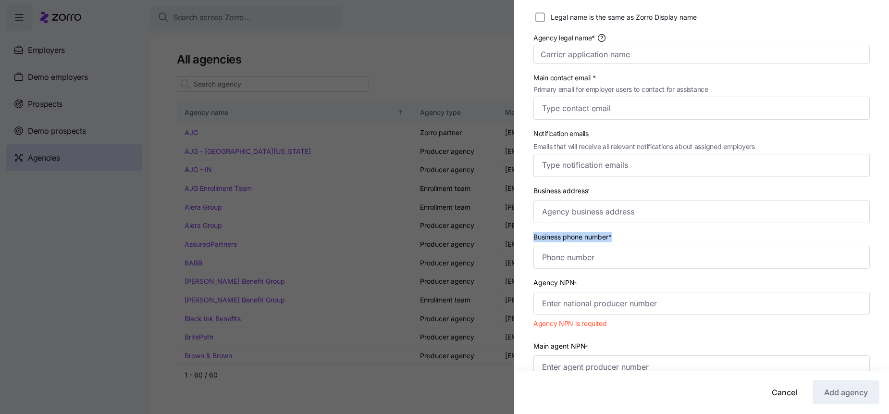
drag, startPoint x: 617, startPoint y: 241, endPoint x: 532, endPoint y: 240, distance: 84.6
click at [532, 240] on div "Business phone number*" at bounding box center [702, 250] width 344 height 46
copy label "Business phone number*"
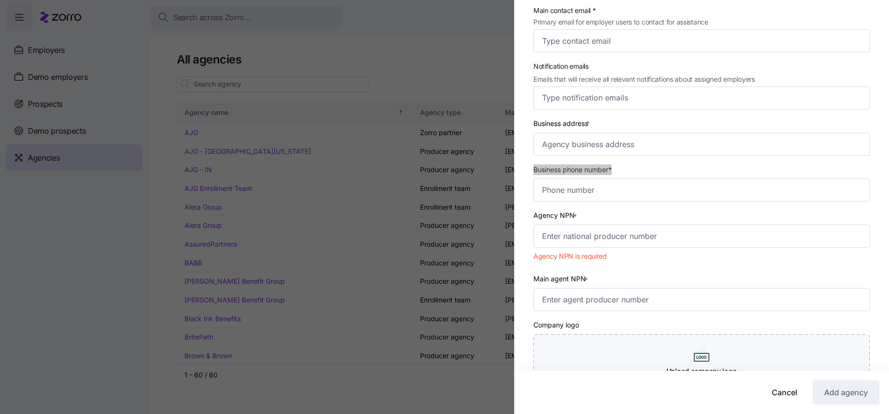
scroll to position [241, 0]
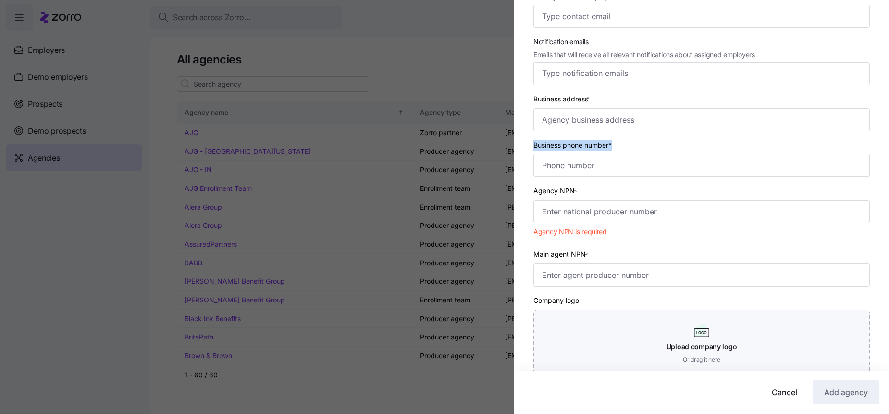
drag, startPoint x: 578, startPoint y: 188, endPoint x: 536, endPoint y: 188, distance: 42.3
click at [536, 188] on label "Agency NPN *" at bounding box center [557, 191] width 46 height 11
click at [589, 197] on div "Agency NPN *" at bounding box center [702, 204] width 336 height 38
drag, startPoint x: 583, startPoint y: 189, endPoint x: 533, endPoint y: 189, distance: 50.5
click at [533, 189] on div "Agency NPN * Agency NPN is required" at bounding box center [702, 212] width 344 height 63
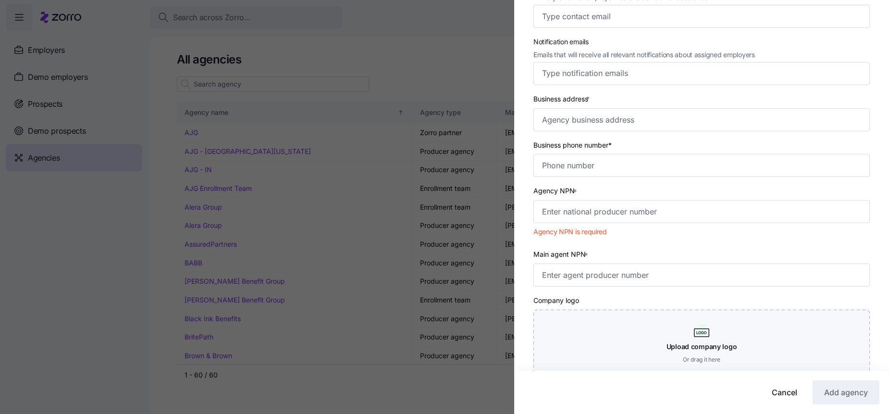
drag, startPoint x: 588, startPoint y: 254, endPoint x: 534, endPoint y: 254, distance: 53.8
click at [534, 254] on label "Main agent NPN *" at bounding box center [562, 254] width 57 height 11
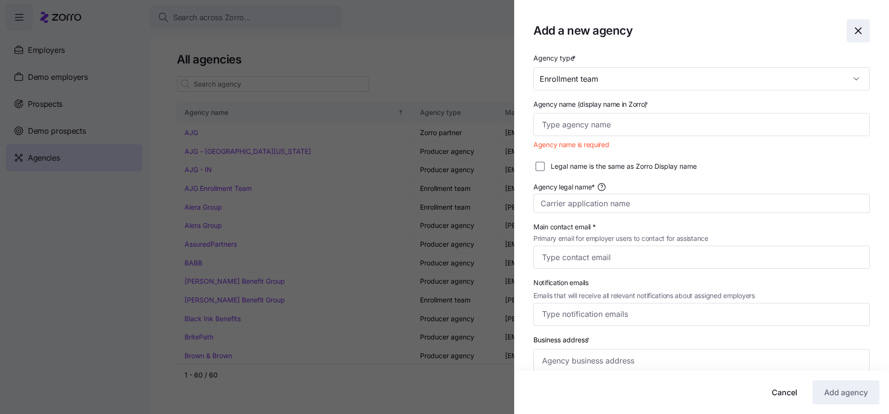
click at [860, 29] on icon "button" at bounding box center [859, 31] width 6 height 6
